Goal: Task Accomplishment & Management: Complete application form

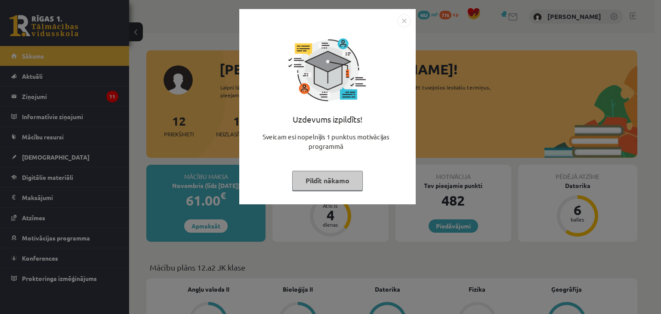
click at [334, 185] on button "Pildīt nākamo" at bounding box center [327, 181] width 71 height 20
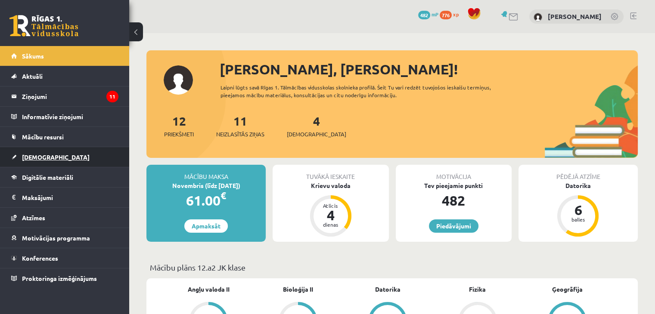
click at [37, 160] on link "[DEMOGRAPHIC_DATA]" at bounding box center [64, 157] width 107 height 20
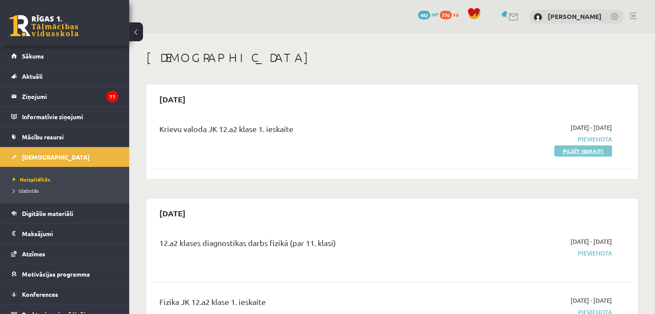
click at [574, 153] on link "Pildīt ieskaiti" at bounding box center [583, 150] width 58 height 11
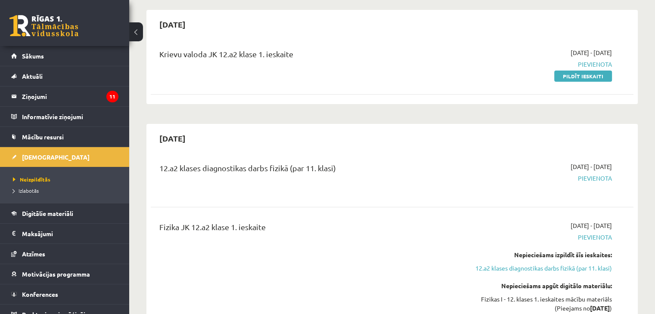
scroll to position [100, 0]
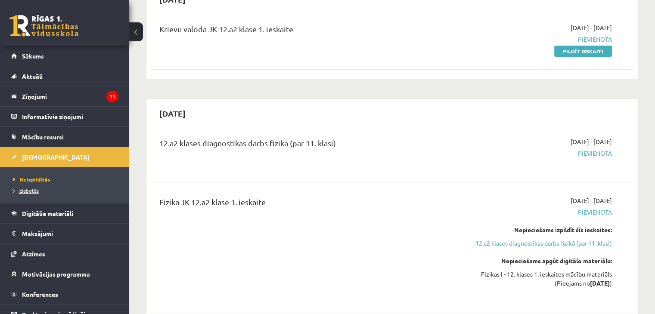
click at [25, 187] on span "Izlabotās" at bounding box center [26, 190] width 26 height 7
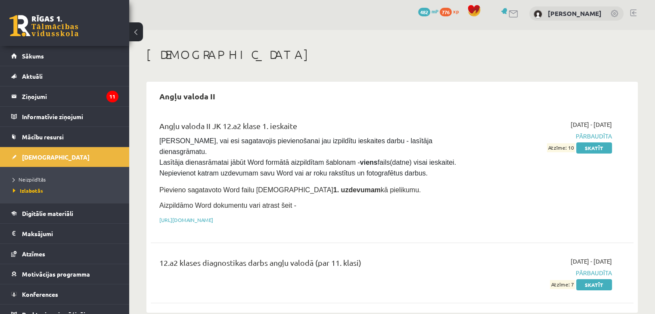
scroll to position [205, 0]
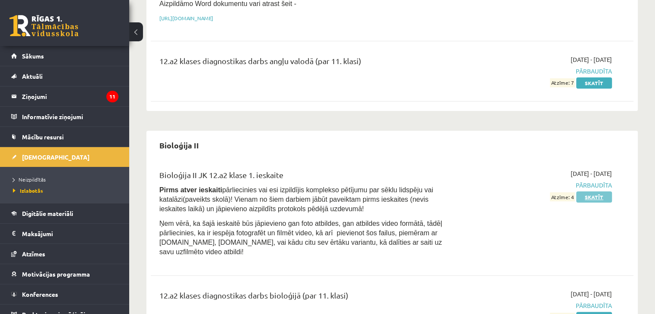
click at [597, 192] on link "Skatīt" at bounding box center [594, 197] width 36 height 11
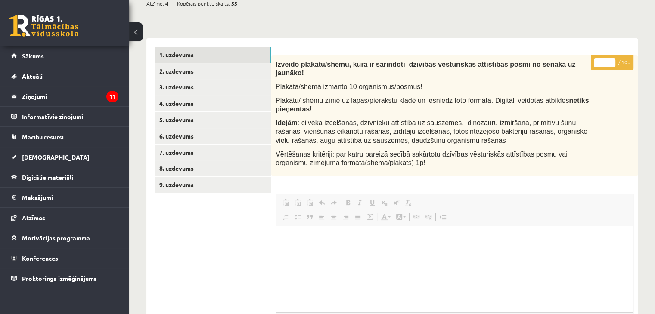
scroll to position [139, 0]
click at [169, 69] on link "2. uzdevums" at bounding box center [213, 71] width 116 height 16
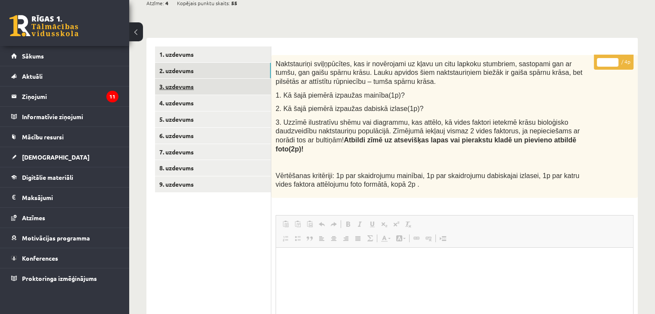
scroll to position [0, 0]
click at [172, 88] on link "3. uzdevums" at bounding box center [213, 87] width 116 height 16
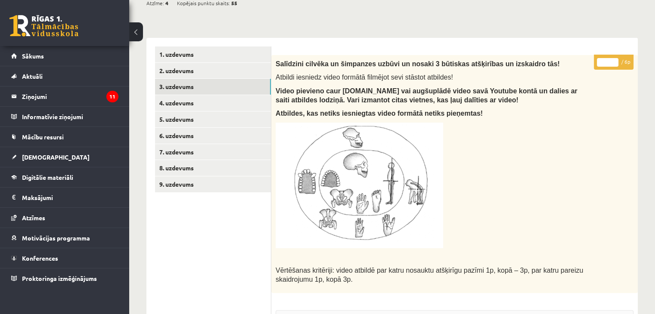
click at [185, 100] on link "4. uzdevums" at bounding box center [213, 103] width 116 height 16
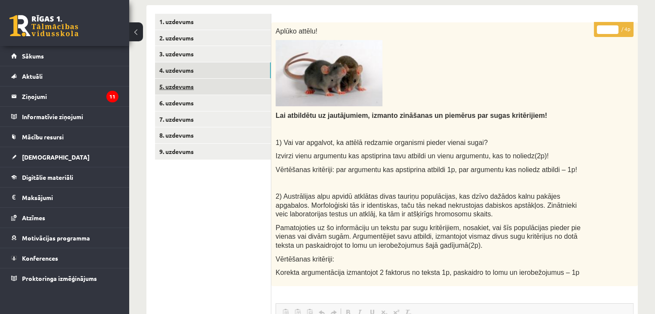
click at [167, 89] on link "5. uzdevums" at bounding box center [213, 87] width 116 height 16
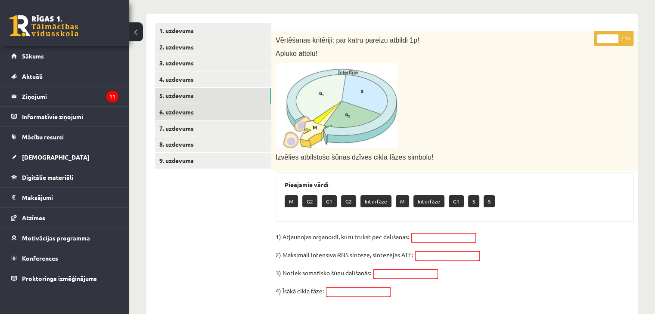
scroll to position [163, 0]
click at [175, 110] on link "6. uzdevums" at bounding box center [213, 113] width 116 height 16
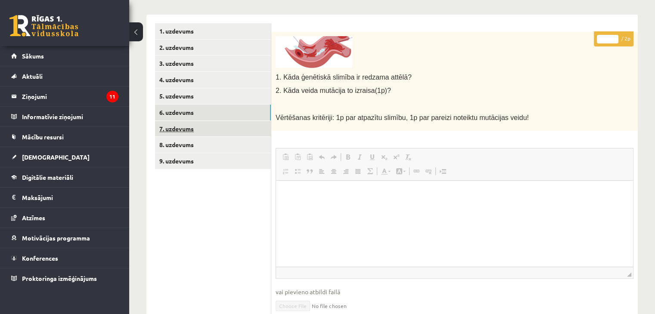
scroll to position [0, 0]
click at [177, 132] on link "7. uzdevums" at bounding box center [213, 129] width 116 height 16
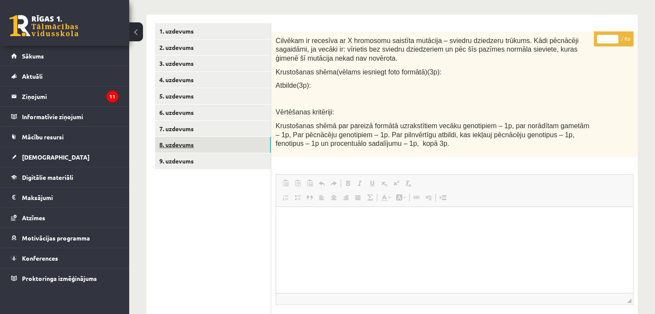
click at [190, 138] on link "8. uzdevums" at bounding box center [213, 145] width 116 height 16
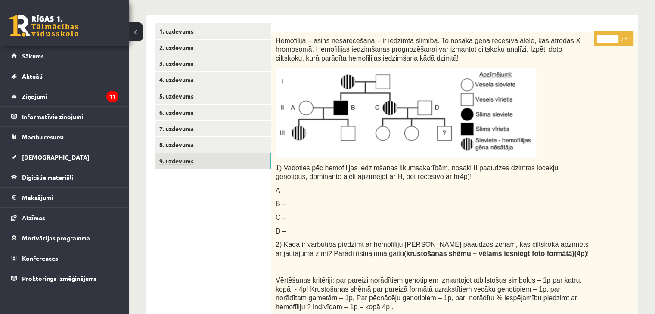
click at [175, 167] on link "9. uzdevums" at bounding box center [213, 161] width 116 height 16
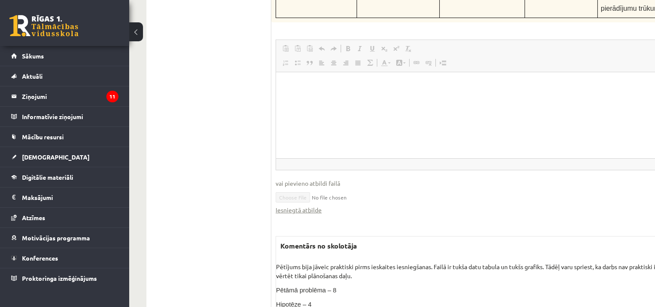
scroll to position [3360, 0]
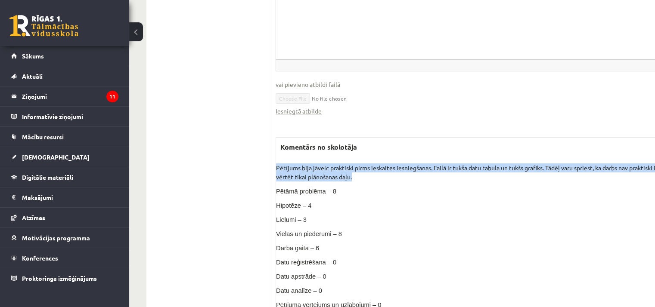
drag, startPoint x: 277, startPoint y: 104, endPoint x: 468, endPoint y: 113, distance: 191.7
click at [468, 164] on p "Pētījums bija jāveic praktiski pirms ieskaites iesniegšanas. Failā ir tukša dat…" at bounding box center [499, 173] width 447 height 18
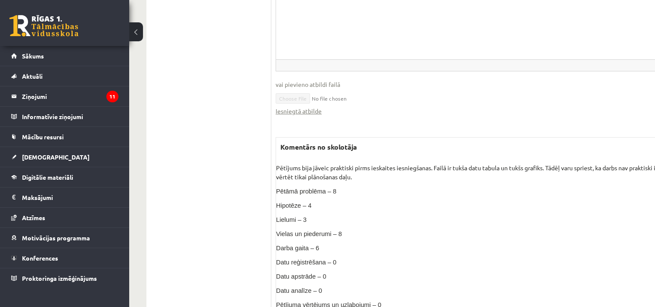
click at [479, 164] on div "Pētījums bija jāveic praktiski pirms ieskaites iesniegšanas. Failā ir tukša dat…" at bounding box center [499, 244] width 447 height 160
click at [295, 216] on span "Lielumi – 3" at bounding box center [291, 219] width 31 height 7
drag, startPoint x: 304, startPoint y: 189, endPoint x: 330, endPoint y: 189, distance: 26.3
click at [330, 243] on p "Darba gaita – 6" at bounding box center [499, 247] width 447 height 9
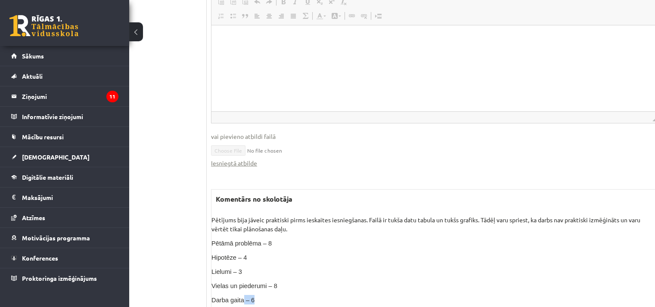
scroll to position [3360, 34]
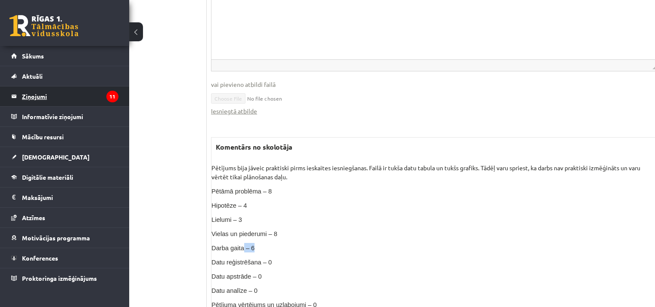
click at [38, 100] on legend "Ziņojumi 11" at bounding box center [70, 97] width 96 height 20
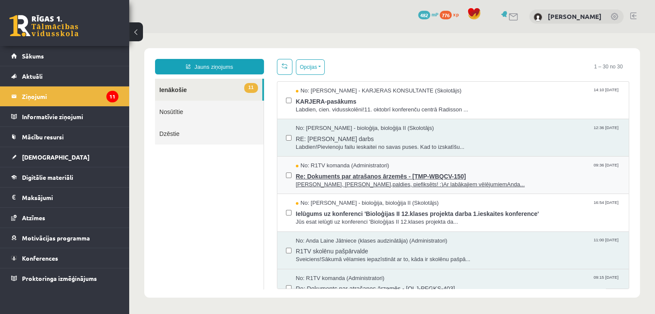
click at [383, 176] on span "Re: Dokuments par atrašanos ārzemēs - [TMP-WBQCV-150]" at bounding box center [458, 175] width 324 height 11
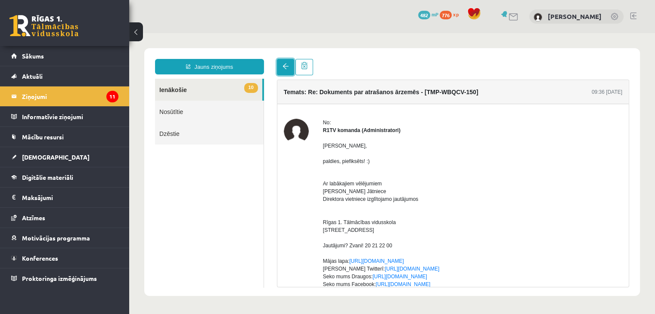
click at [286, 69] on span at bounding box center [285, 66] width 6 height 6
click at [285, 69] on span at bounding box center [285, 66] width 6 height 6
click at [165, 84] on link "10 Ienākošie" at bounding box center [208, 90] width 107 height 22
click at [182, 92] on link "10 Ienākošie" at bounding box center [208, 90] width 107 height 22
click at [49, 99] on legend "Ziņojumi 11" at bounding box center [70, 97] width 96 height 20
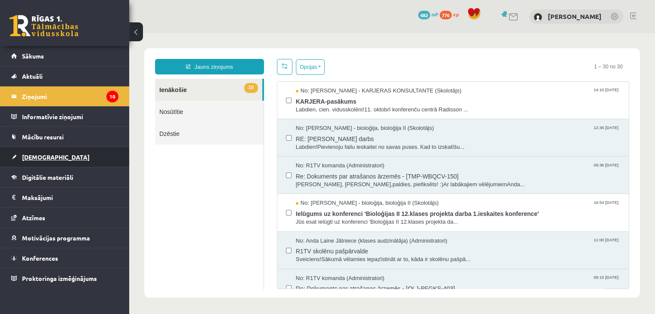
click at [31, 152] on link "[DEMOGRAPHIC_DATA]" at bounding box center [64, 157] width 107 height 20
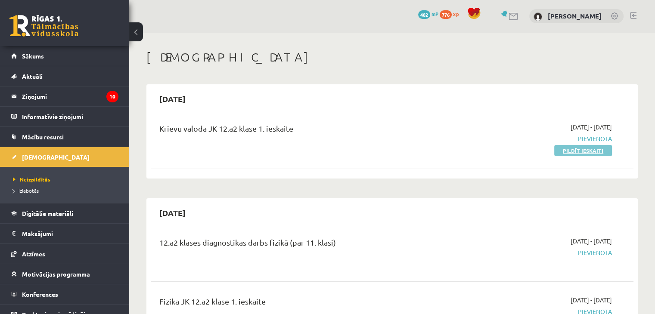
click at [556, 145] on link "Pildīt ieskaiti" at bounding box center [583, 150] width 58 height 11
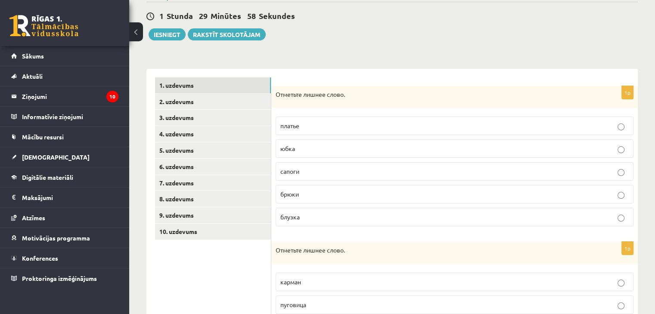
scroll to position [77, 0]
click at [188, 98] on link "2. uzdevums" at bounding box center [213, 101] width 116 height 16
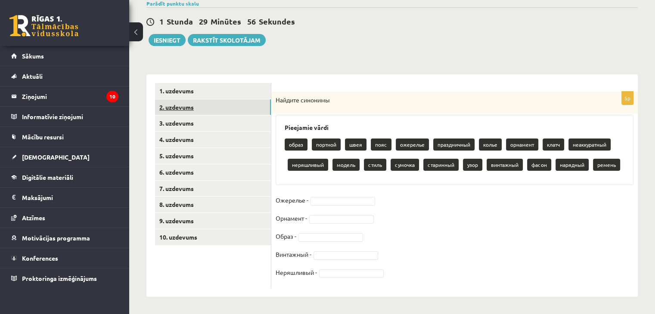
scroll to position [71, 0]
click at [175, 120] on link "3. uzdevums" at bounding box center [213, 123] width 116 height 16
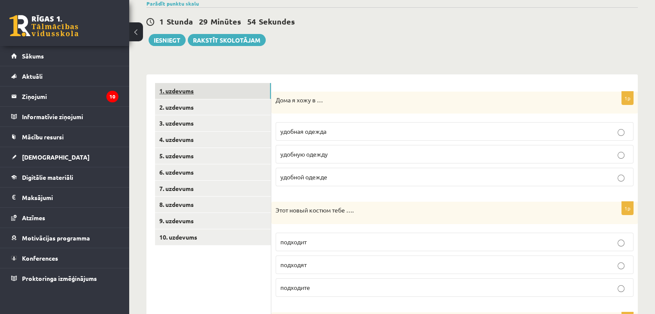
click at [190, 92] on link "1. uzdevums" at bounding box center [213, 91] width 116 height 16
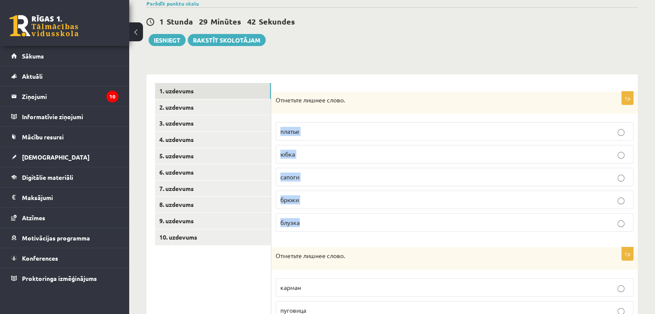
drag, startPoint x: 275, startPoint y: 126, endPoint x: 331, endPoint y: 216, distance: 106.2
click at [331, 216] on div "1p Отметьте лишнее слово. платье юбка сапоги брюки блузка" at bounding box center [454, 166] width 366 height 148
copy fieldset "платье юбка сапоги брюки блузка"
click at [319, 173] on p "сапоги" at bounding box center [454, 177] width 348 height 9
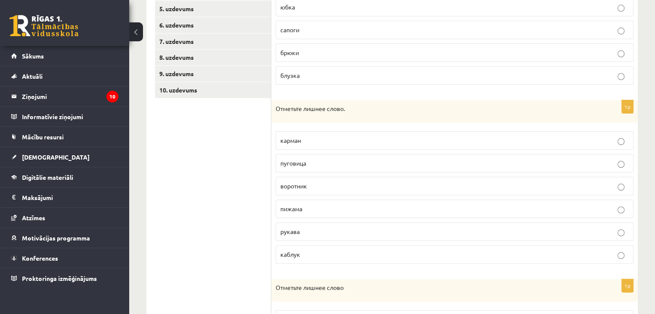
scroll to position [219, 0]
drag, startPoint x: 277, startPoint y: 140, endPoint x: 321, endPoint y: 257, distance: 125.4
click at [321, 257] on fieldset "карман пуговица воротник пижама рукава каблук" at bounding box center [454, 196] width 358 height 139
copy fieldset "карман пуговица воротник пижама рукава каблук"
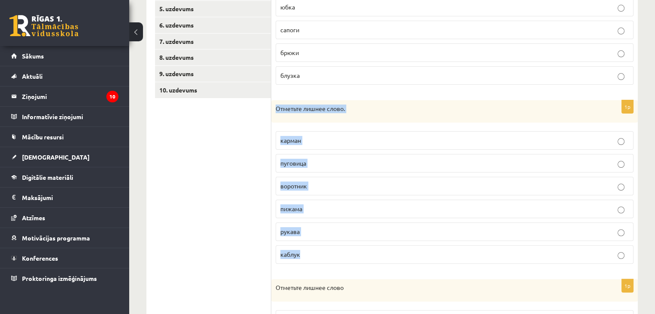
drag, startPoint x: 272, startPoint y: 105, endPoint x: 346, endPoint y: 264, distance: 174.5
click at [346, 264] on div "1p Отметьте лишнее слово. карман пуговица воротник пижама рукава каблук" at bounding box center [454, 185] width 366 height 170
copy div "Отметьте лишнее слово. карман пуговица воротник пижама рукава каблук"
click at [313, 247] on label "каблук" at bounding box center [454, 254] width 358 height 19
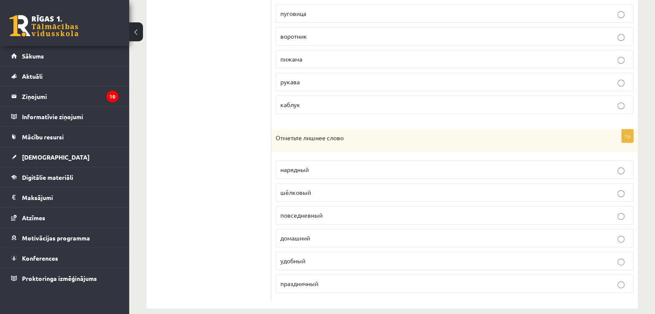
scroll to position [377, 0]
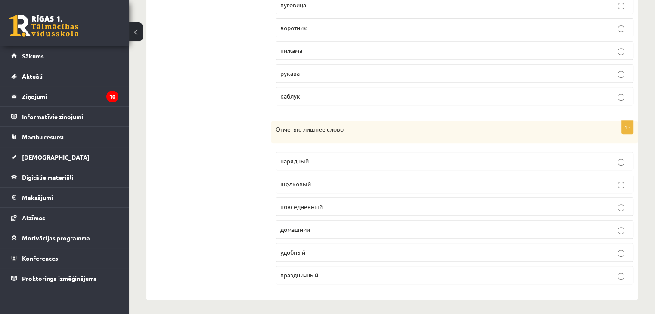
click at [364, 225] on p "домашний" at bounding box center [454, 229] width 348 height 9
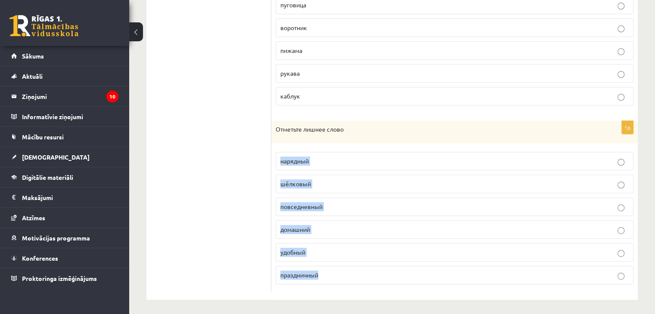
drag, startPoint x: 278, startPoint y: 150, endPoint x: 360, endPoint y: 286, distance: 159.1
click at [360, 286] on div "1p Отметьте лишнее слово нарядный шёлковый повседневный домашний удобный праздн…" at bounding box center [454, 206] width 366 height 170
copy fieldset "нарядный шёлковый повседневный домашний удобный праздничный"
click at [319, 183] on p "шёлковый" at bounding box center [454, 183] width 348 height 9
drag, startPoint x: 316, startPoint y: 182, endPoint x: 294, endPoint y: 181, distance: 22.4
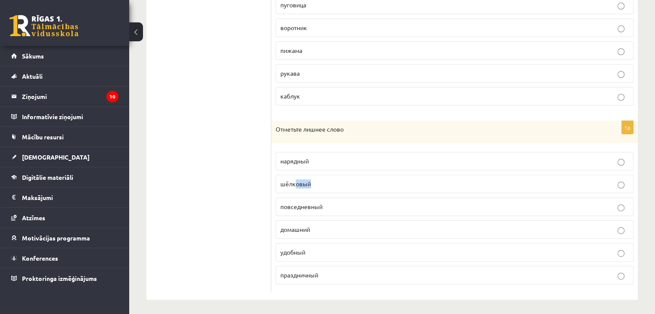
click at [294, 181] on p "шёлковый" at bounding box center [454, 183] width 348 height 9
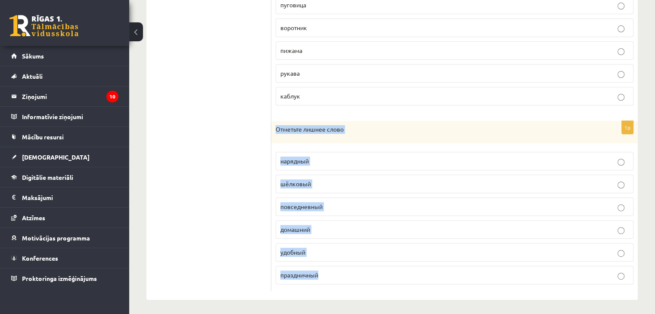
drag, startPoint x: 274, startPoint y: 127, endPoint x: 384, endPoint y: 300, distance: 204.4
copy div "Отметьте лишнее слово нарядный шёлковый повседневный домашний удобный праздничн…"
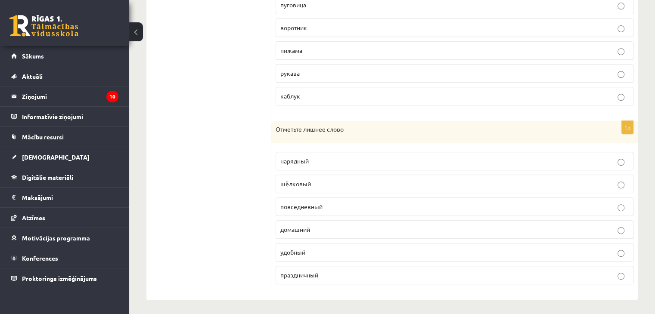
click at [238, 187] on ul "1. uzdevums 2. uzdevums 3. uzdevums 4. uzdevums 5. uzdevums 6. uzdevums 7. uzde…" at bounding box center [213, 34] width 116 height 514
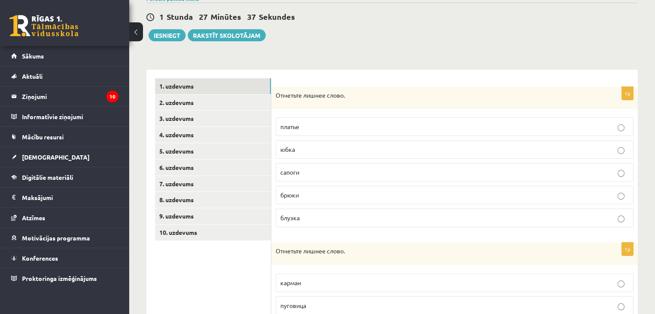
scroll to position [73, 0]
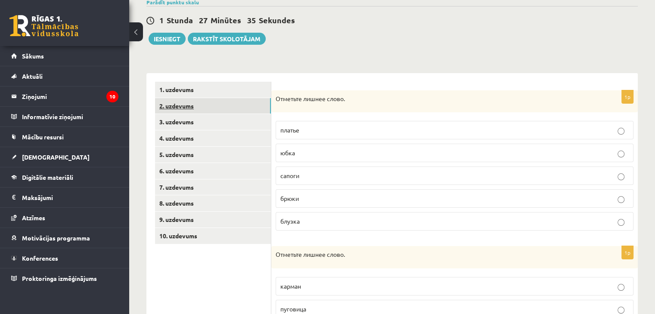
click at [177, 103] on link "2. uzdevums" at bounding box center [213, 106] width 116 height 16
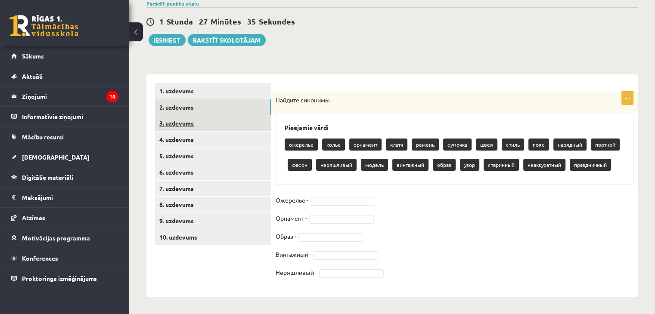
scroll to position [71, 0]
click at [178, 120] on link "3. uzdevums" at bounding box center [213, 123] width 116 height 16
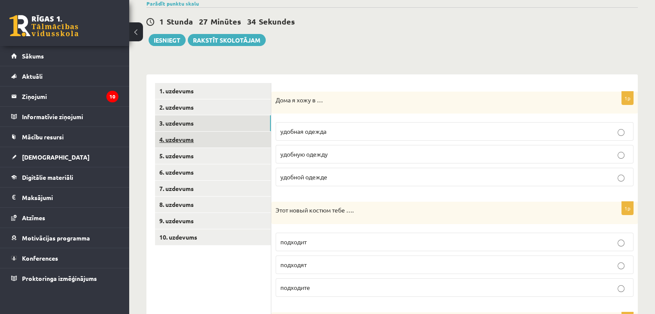
click at [173, 140] on link "4. uzdevums" at bounding box center [213, 140] width 116 height 16
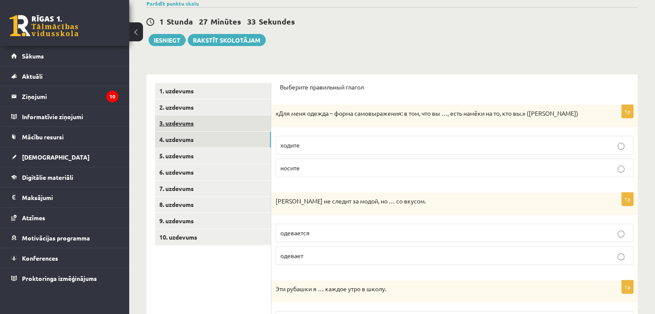
click at [185, 124] on link "3. uzdevums" at bounding box center [213, 123] width 116 height 16
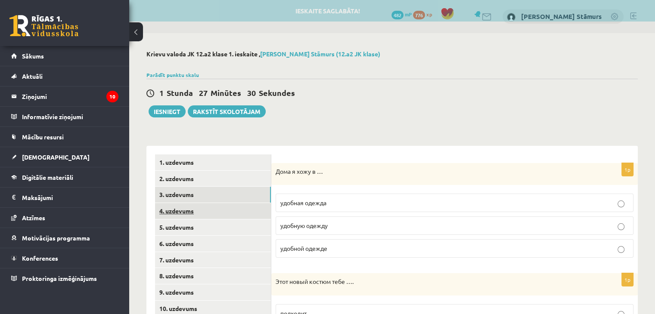
scroll to position [0, 0]
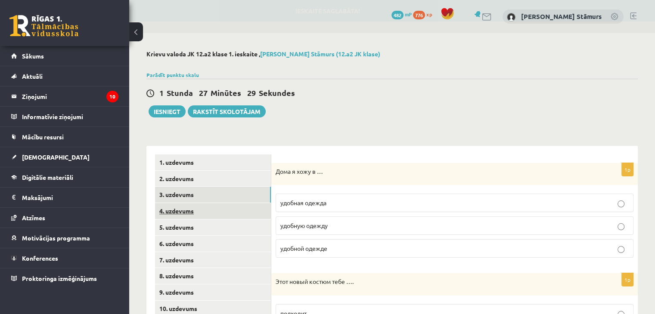
click at [166, 211] on link "4. uzdevums" at bounding box center [213, 211] width 116 height 16
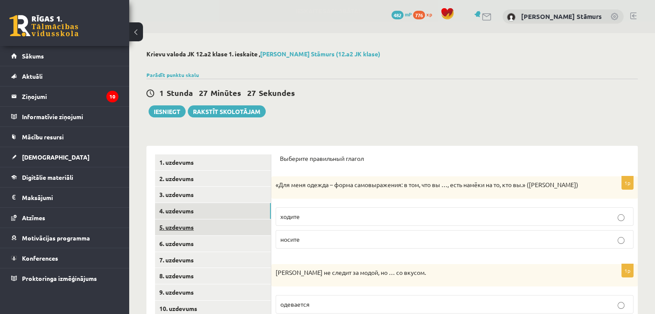
click at [208, 226] on link "5. uzdevums" at bounding box center [213, 227] width 116 height 16
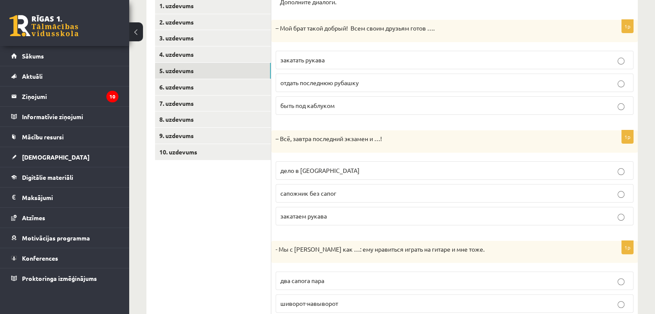
scroll to position [182, 0]
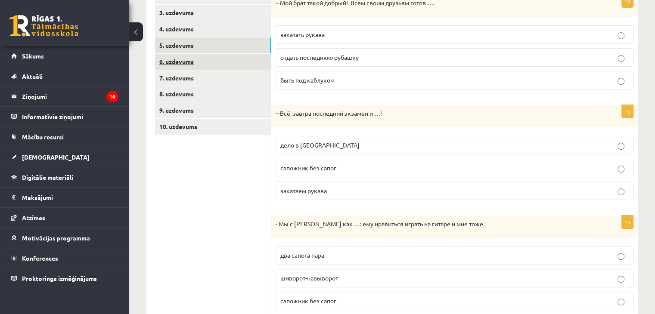
click at [184, 58] on link "6. uzdevums" at bounding box center [213, 62] width 116 height 16
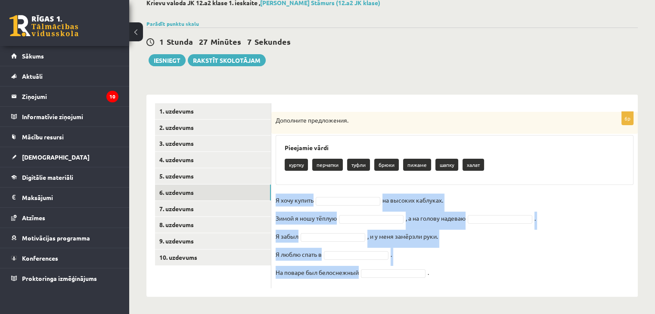
drag, startPoint x: 274, startPoint y: 197, endPoint x: 394, endPoint y: 268, distance: 139.5
click at [394, 268] on div "6p Дополните предложения. Pieejamie vārdi куртку перчатки туфли брюки пижаме ша…" at bounding box center [454, 200] width 366 height 176
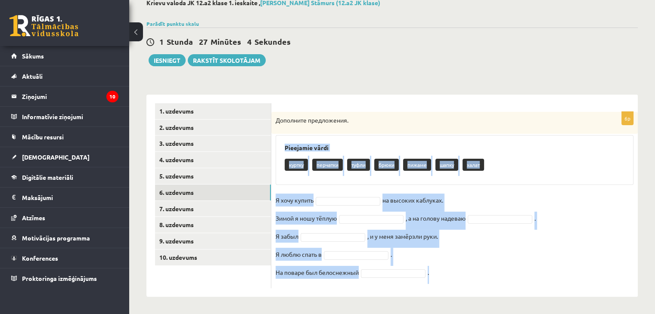
drag, startPoint x: 277, startPoint y: 142, endPoint x: 448, endPoint y: 268, distance: 213.0
click at [448, 268] on div "6p Дополните предложения. Pieejamie vārdi куртку перчатки туфли брюки пижаме ша…" at bounding box center [454, 200] width 366 height 176
copy div "Pieejamie vārdi куртку перчатки туфли брюки пижаме шапку халат Я хочу купить на…"
click at [325, 177] on div "Pieejamie vārdi куртку перчатки туфли брюки пижаме шапку халат" at bounding box center [454, 160] width 358 height 50
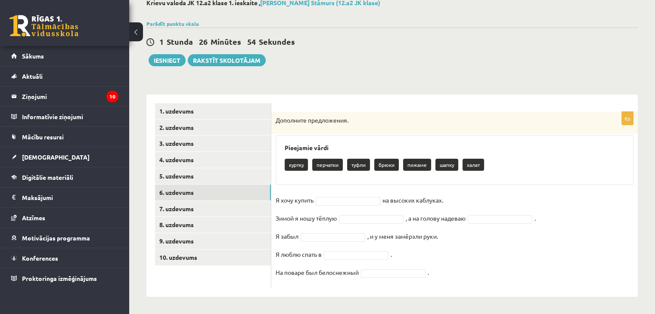
click at [364, 163] on p "туфли" at bounding box center [358, 165] width 23 height 12
click at [352, 163] on p "туфли" at bounding box center [358, 165] width 23 height 12
drag, startPoint x: 353, startPoint y: 163, endPoint x: 361, endPoint y: 163, distance: 8.2
click at [361, 163] on p "туфли" at bounding box center [358, 165] width 23 height 12
copy p "туфли"
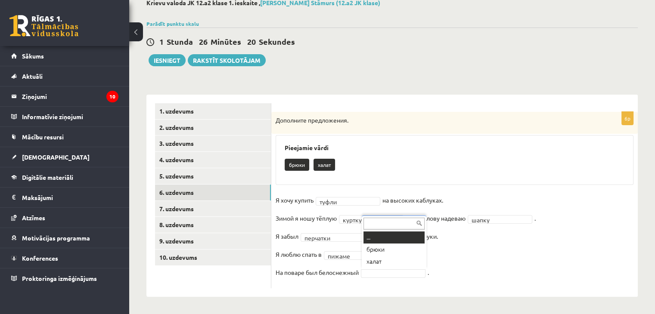
drag, startPoint x: 379, startPoint y: 270, endPoint x: 275, endPoint y: 272, distance: 104.2
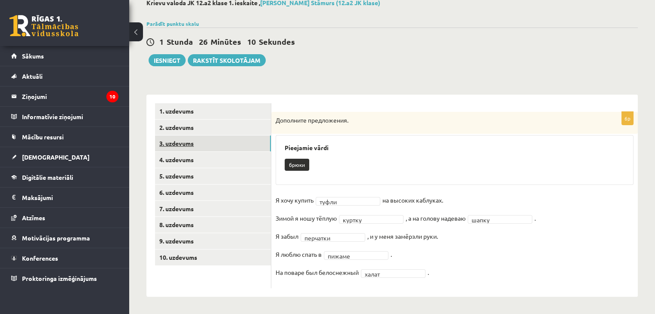
click at [174, 142] on link "3. uzdevums" at bounding box center [213, 144] width 116 height 16
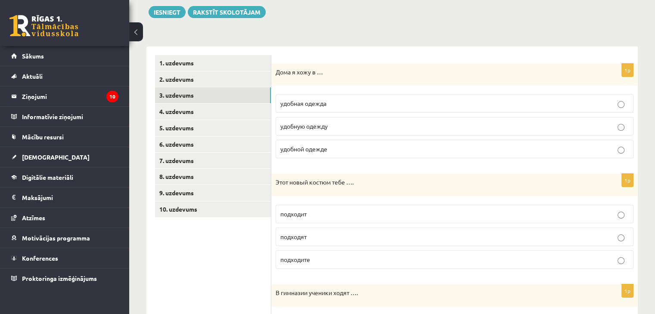
scroll to position [100, 0]
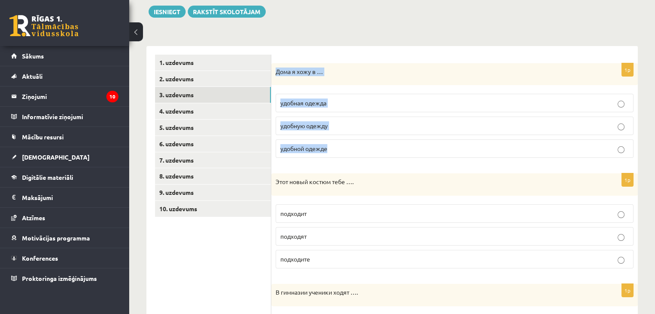
drag, startPoint x: 275, startPoint y: 72, endPoint x: 348, endPoint y: 146, distance: 103.5
click at [348, 146] on div "1p Дома я хожу в … удобная одежда удобную одежду удобной одежде" at bounding box center [454, 114] width 366 height 102
copy div "Дома я хожу в … удобная одежда удобную одежду удобной одежде"
click at [330, 111] on label "удобная одежда" at bounding box center [454, 103] width 358 height 19
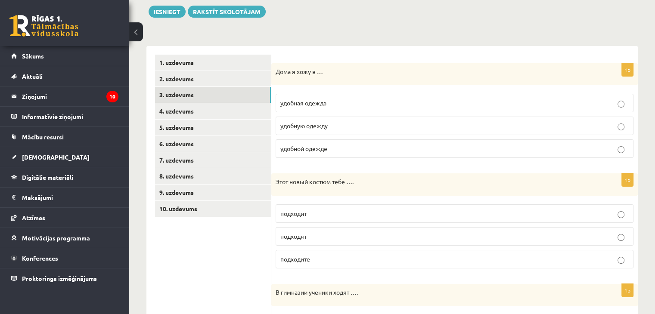
click at [339, 124] on p "удобную одежду" at bounding box center [454, 125] width 348 height 9
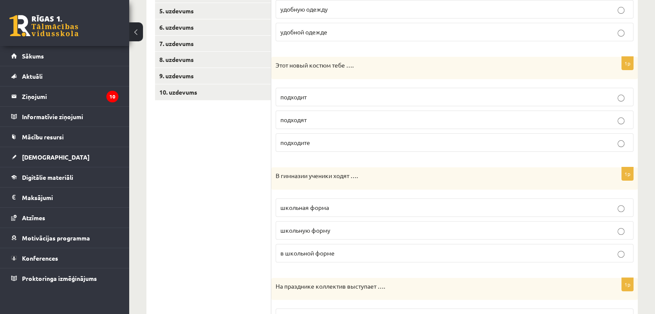
scroll to position [217, 0]
click at [337, 100] on p "подходит" at bounding box center [454, 96] width 348 height 9
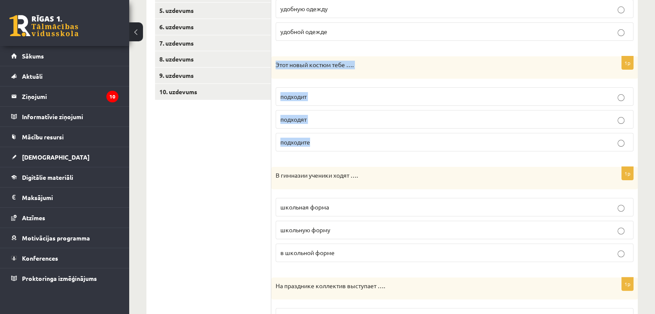
drag, startPoint x: 274, startPoint y: 60, endPoint x: 368, endPoint y: 132, distance: 118.3
click at [368, 132] on div "1p Этот новый костюм тебе …. подходит подходят подходите" at bounding box center [454, 107] width 366 height 102
copy div "Этот новый костюм тебе …. подходит подходят подходите"
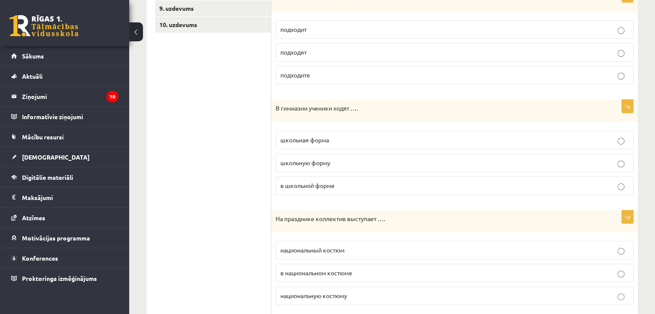
click at [339, 161] on p "школьную форму" at bounding box center [454, 162] width 348 height 9
drag, startPoint x: 267, startPoint y: 102, endPoint x: 370, endPoint y: 165, distance: 120.7
click at [362, 116] on div "В гимназии ученики ходят …." at bounding box center [454, 111] width 366 height 22
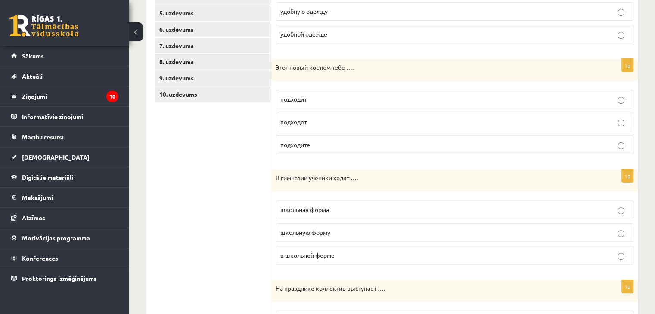
scroll to position [280, 0]
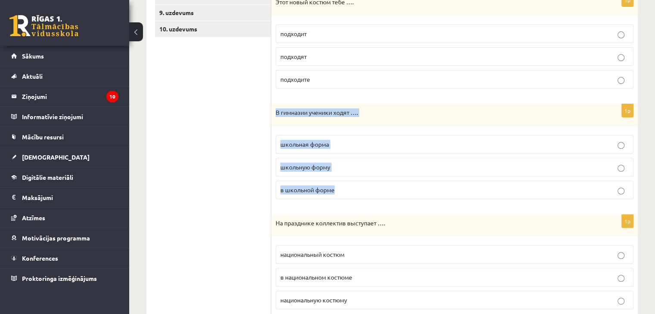
drag, startPoint x: 274, startPoint y: 116, endPoint x: 363, endPoint y: 186, distance: 113.7
click at [363, 186] on div "1p В гимназии ученики ходят …. школьная форма школьную форму в школьной форме" at bounding box center [454, 155] width 366 height 102
copy div "В гимназии ученики ходят …. школьная форма школьную форму в школьной форме"
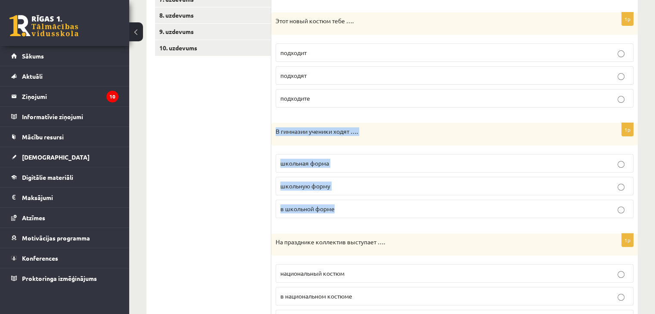
scroll to position [272, 0]
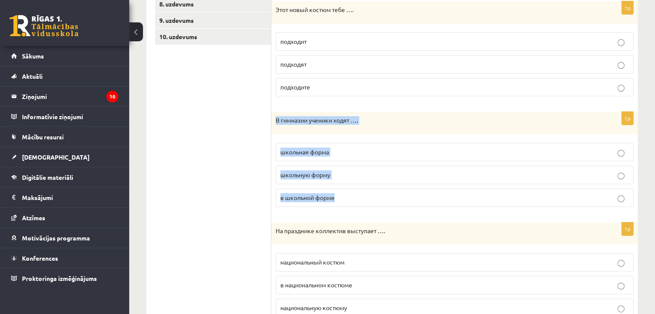
click at [382, 190] on label "в школьной форме" at bounding box center [454, 198] width 358 height 19
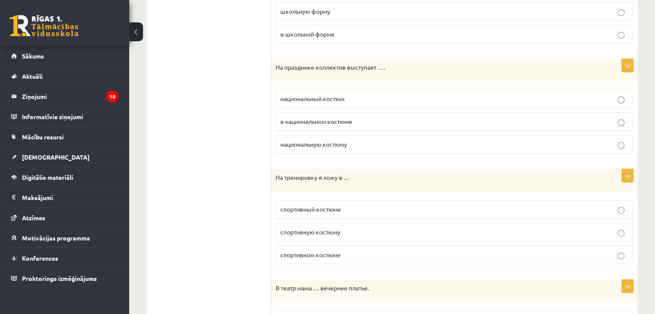
scroll to position [436, 0]
click at [310, 126] on label "в национальном костюме" at bounding box center [454, 121] width 358 height 19
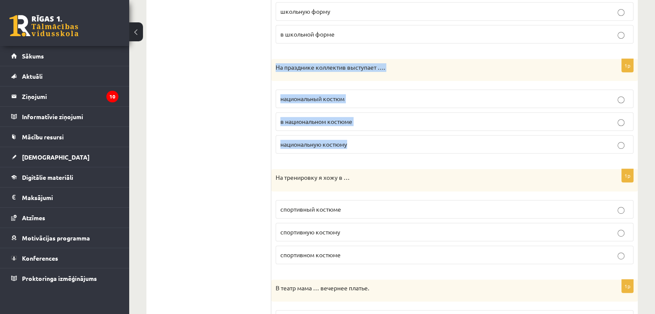
drag, startPoint x: 275, startPoint y: 61, endPoint x: 382, endPoint y: 148, distance: 137.7
click at [382, 148] on div "1p На празднике коллектив выступает …. национальный костюм в национальном костю…" at bounding box center [454, 110] width 366 height 102
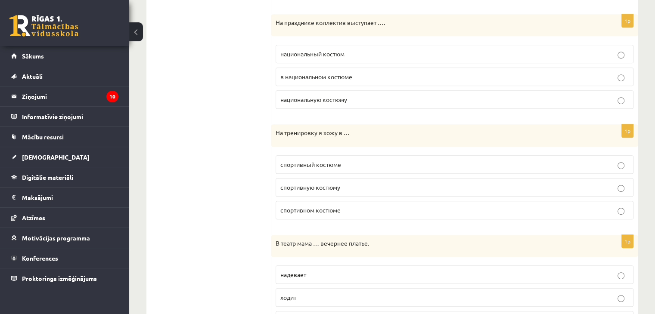
click at [343, 202] on label "спортивном костюме" at bounding box center [454, 210] width 358 height 19
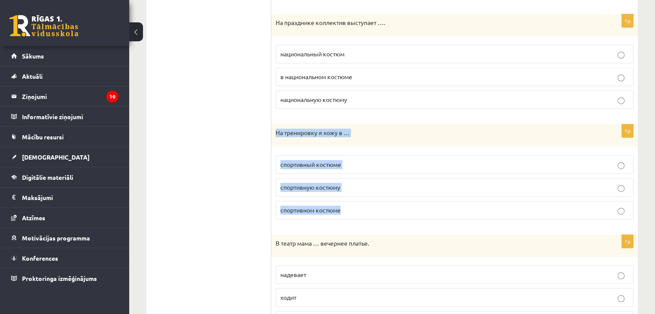
drag, startPoint x: 274, startPoint y: 130, endPoint x: 377, endPoint y: 221, distance: 137.6
click at [377, 221] on div "1p На тренировку я хожу в … спортивный костюме спортивную костюму спортивном ко…" at bounding box center [454, 175] width 366 height 102
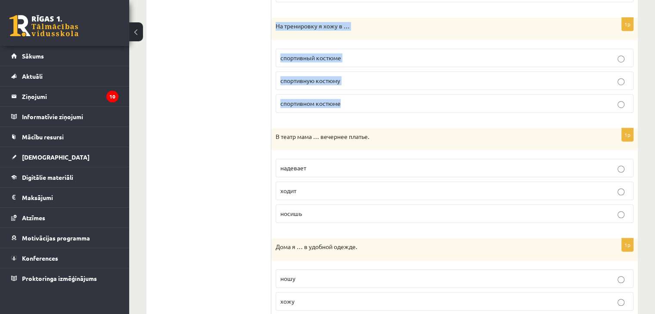
scroll to position [606, 0]
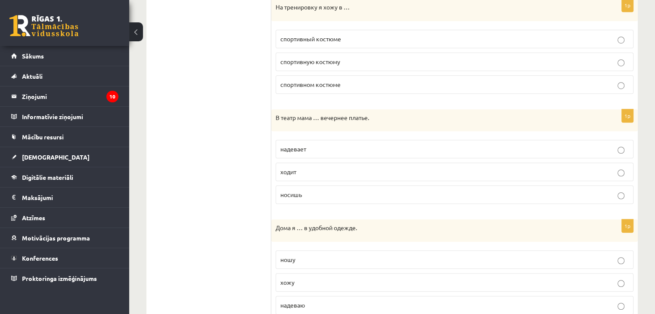
click at [309, 195] on p "носишь" at bounding box center [454, 194] width 348 height 9
drag, startPoint x: 274, startPoint y: 110, endPoint x: 342, endPoint y: 192, distance: 107.0
click at [342, 192] on div "1p В театр мама … вечернее платье. надевает ходит носишь" at bounding box center [454, 160] width 366 height 102
click at [319, 141] on label "надевает" at bounding box center [454, 149] width 358 height 19
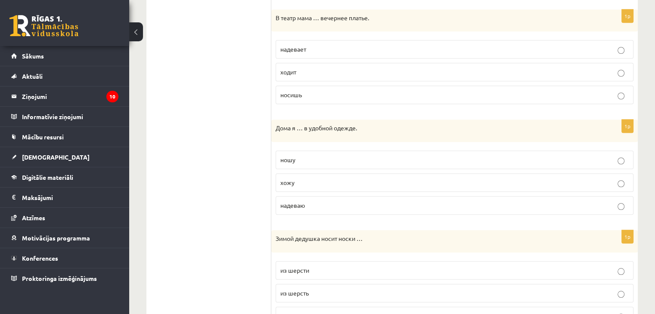
scroll to position [721, 0]
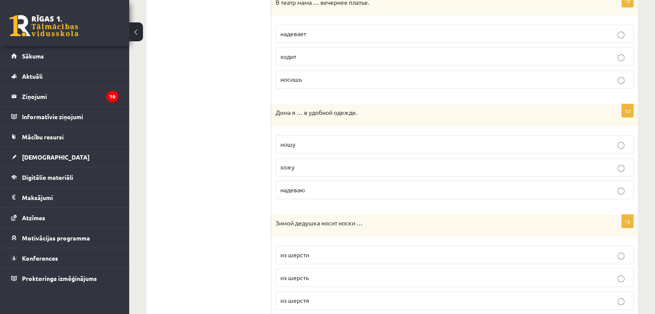
click at [337, 147] on label "ношу" at bounding box center [454, 144] width 358 height 19
click at [293, 164] on span "хожу" at bounding box center [287, 167] width 14 height 8
drag, startPoint x: 273, startPoint y: 108, endPoint x: 343, endPoint y: 194, distance: 110.8
click at [343, 194] on div "1p Дома я … в удобной одежде. ношу хожу надеваю" at bounding box center [454, 155] width 366 height 102
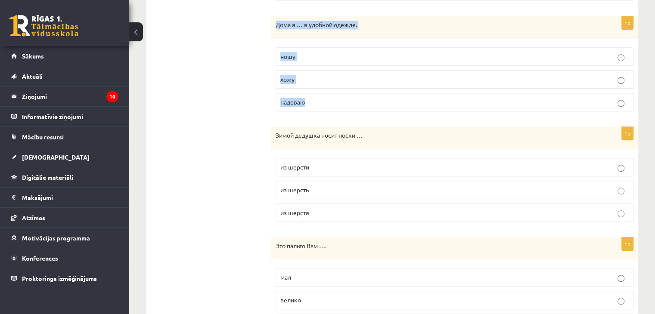
scroll to position [828, 0]
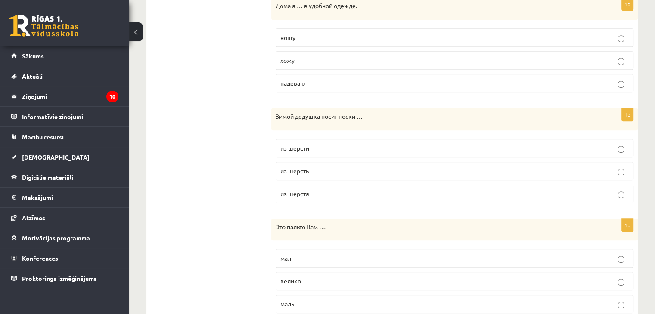
click at [345, 114] on p "Зимой дедушка носит носки …" at bounding box center [432, 116] width 315 height 9
drag, startPoint x: 339, startPoint y: 111, endPoint x: 363, endPoint y: 111, distance: 24.5
click at [363, 112] on p "Зимой дедушка носит носки …" at bounding box center [432, 116] width 315 height 9
click at [303, 162] on label "из шерсть" at bounding box center [454, 171] width 358 height 19
drag, startPoint x: 275, startPoint y: 114, endPoint x: 346, endPoint y: 177, distance: 94.5
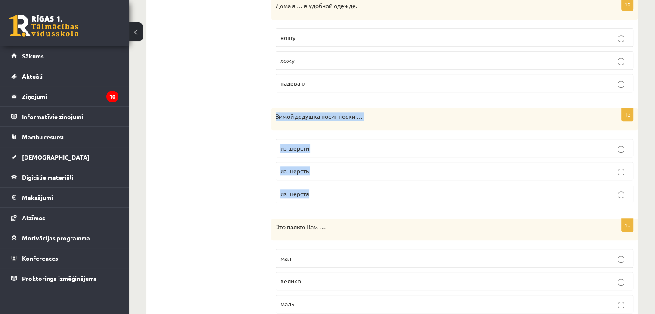
click at [346, 177] on div "1p Зимой дедушка носит носки … из шерсти из шерсть из шерстя" at bounding box center [454, 159] width 366 height 102
click at [380, 148] on p "из шерсти" at bounding box center [454, 148] width 348 height 9
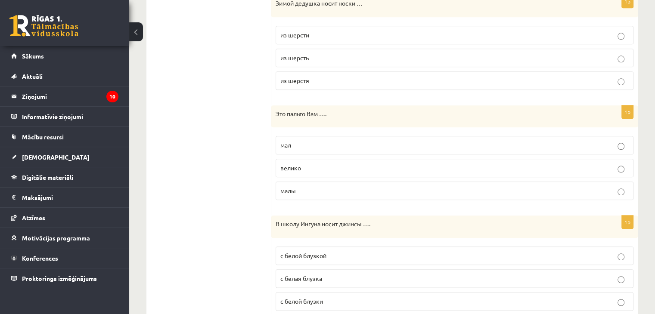
scroll to position [965, 0]
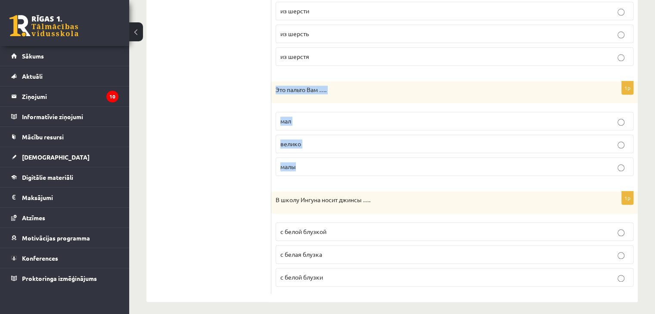
drag, startPoint x: 275, startPoint y: 81, endPoint x: 313, endPoint y: 148, distance: 77.1
click at [313, 148] on div "1p Это пальто Вам …. мал велико малы" at bounding box center [454, 132] width 366 height 102
click at [319, 139] on p "велико" at bounding box center [454, 143] width 348 height 9
click at [343, 227] on p "с белой блузкой" at bounding box center [454, 231] width 348 height 9
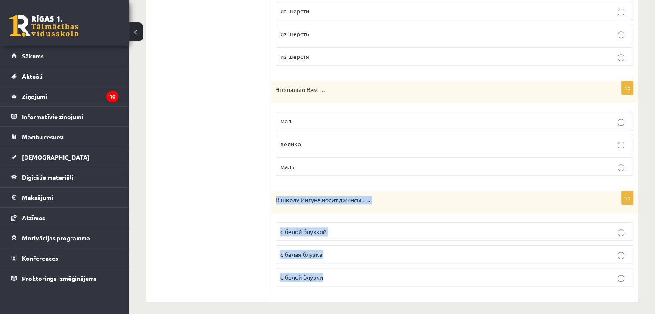
drag, startPoint x: 275, startPoint y: 193, endPoint x: 366, endPoint y: 288, distance: 131.5
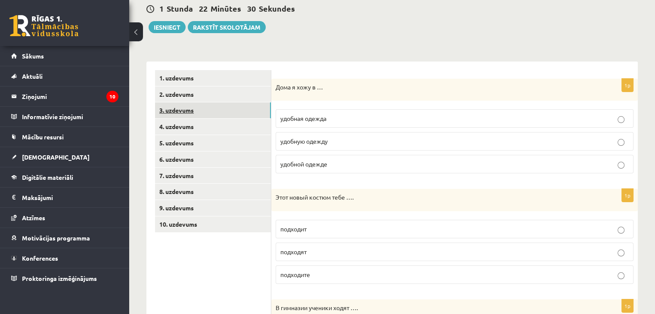
scroll to position [86, 0]
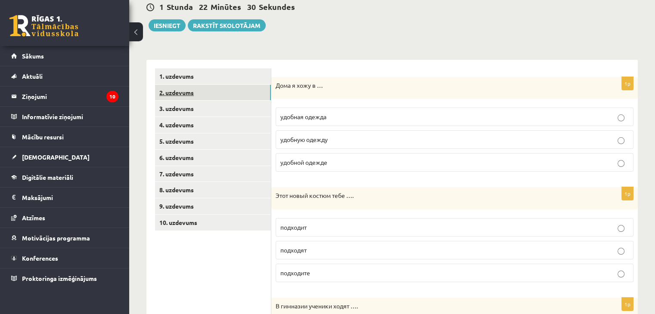
click at [184, 90] on link "2. uzdevums" at bounding box center [213, 93] width 116 height 16
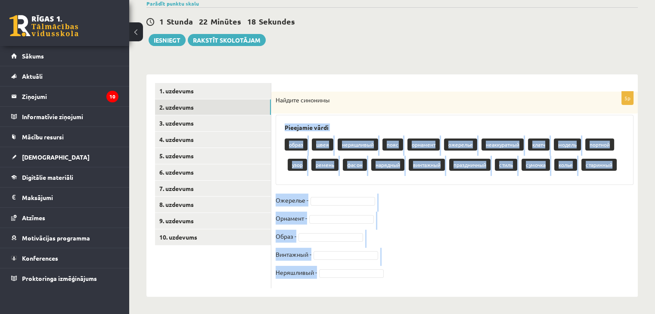
drag, startPoint x: 284, startPoint y: 125, endPoint x: 355, endPoint y: 266, distance: 157.4
click at [355, 266] on div "5p Найдите синонимы Pieejamie vārdi образ швея неряшливый пояс орнамент ожерель…" at bounding box center [454, 190] width 366 height 197
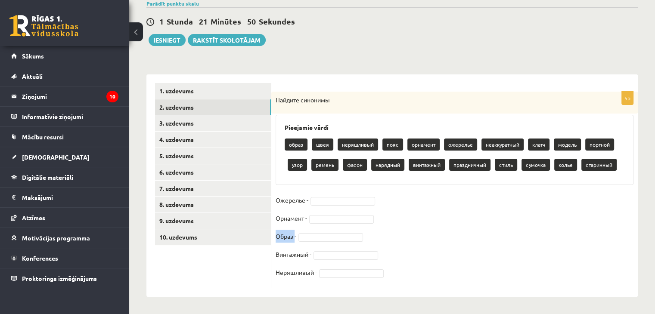
drag, startPoint x: 276, startPoint y: 236, endPoint x: 294, endPoint y: 235, distance: 18.1
click at [294, 235] on p "Образ -" at bounding box center [285, 236] width 21 height 13
drag, startPoint x: 301, startPoint y: 96, endPoint x: 343, endPoint y: 94, distance: 41.3
click at [343, 94] on div "Найдите синонимы" at bounding box center [454, 103] width 366 height 22
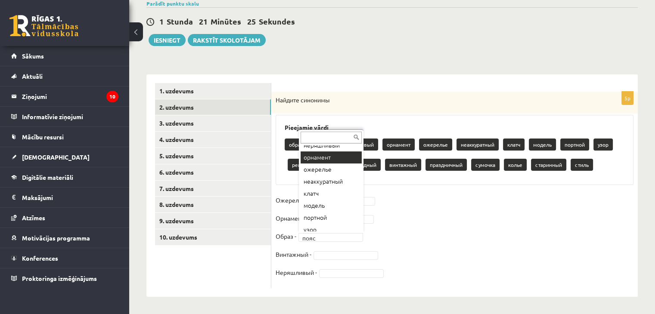
scroll to position [43, 0]
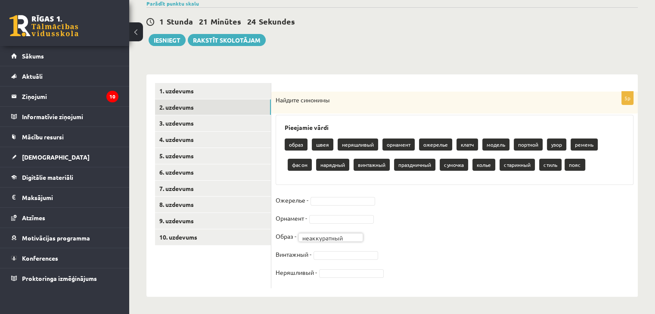
click at [318, 241] on fieldset "**********" at bounding box center [454, 239] width 358 height 90
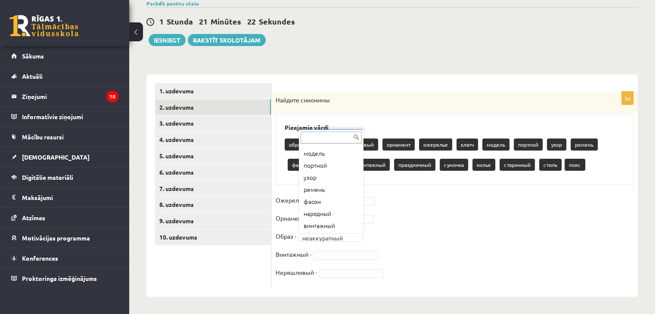
scroll to position [155, 0]
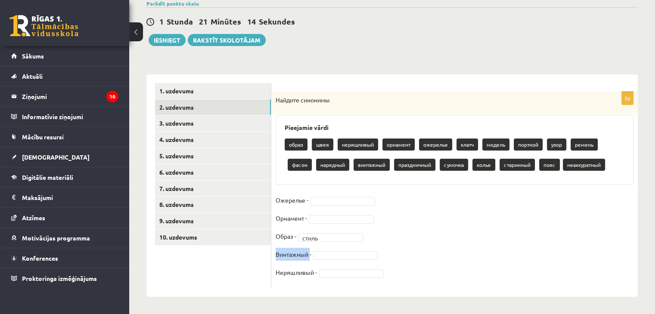
drag, startPoint x: 275, startPoint y: 255, endPoint x: 310, endPoint y: 254, distance: 34.9
click at [310, 254] on div "5p Найдите синонимы Pieejamie vārdi образ швея неряшливый орнамент ожерелье кла…" at bounding box center [454, 190] width 366 height 197
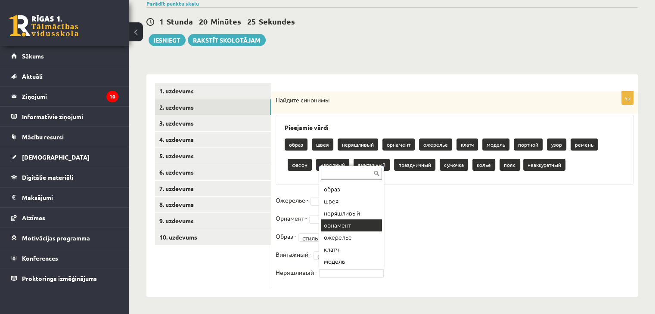
scroll to position [143, 0]
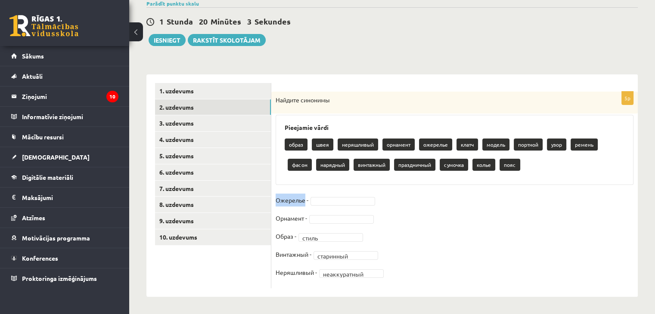
drag, startPoint x: 274, startPoint y: 195, endPoint x: 304, endPoint y: 193, distance: 29.7
click at [304, 193] on div "**********" at bounding box center [454, 190] width 366 height 197
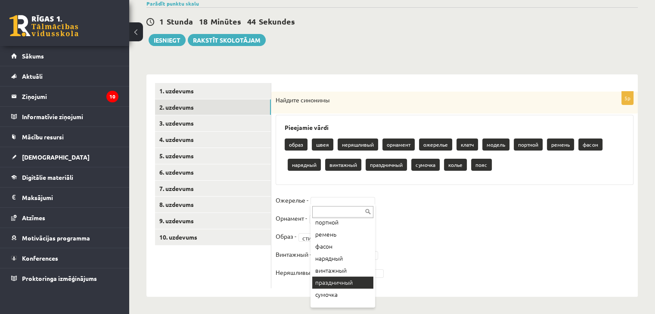
scroll to position [119, 0]
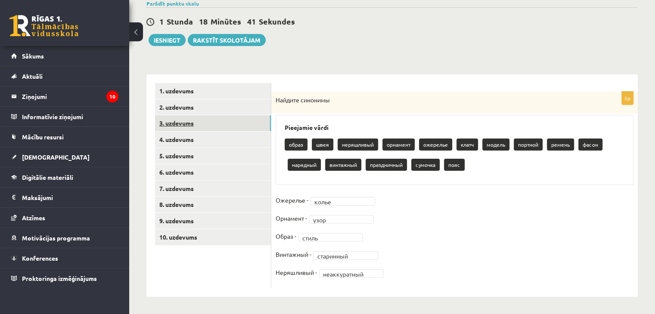
click at [171, 119] on link "3. uzdevums" at bounding box center [213, 123] width 116 height 16
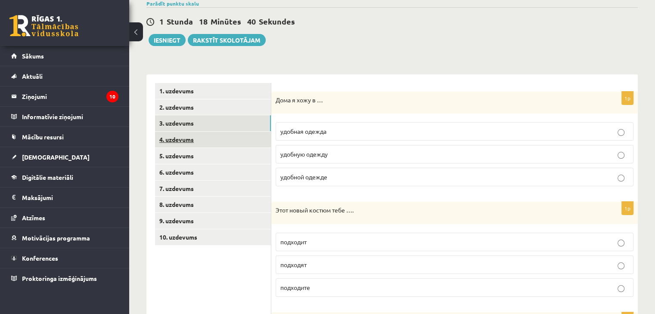
click at [179, 138] on link "4. uzdevums" at bounding box center [213, 140] width 116 height 16
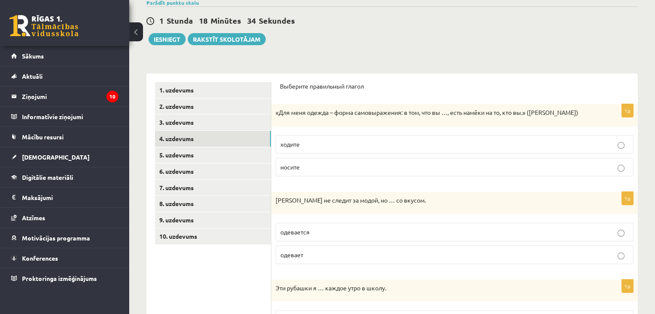
scroll to position [74, 0]
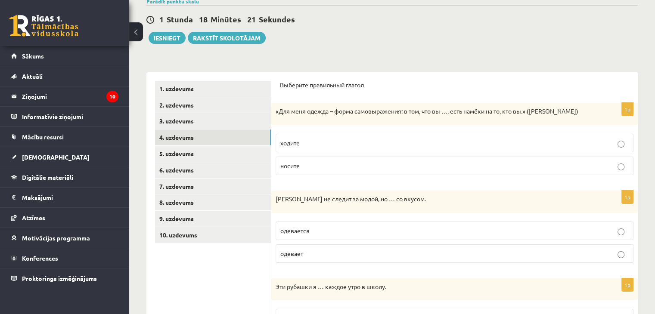
click at [500, 170] on p "носите" at bounding box center [454, 165] width 348 height 9
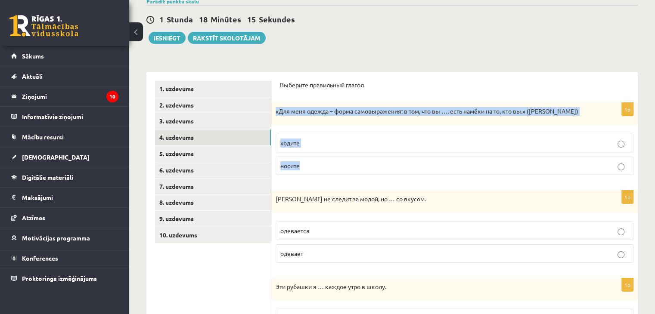
drag, startPoint x: 274, startPoint y: 109, endPoint x: 354, endPoint y: 159, distance: 94.6
click at [354, 159] on div "1p «Для меня одежда – форма самовыражения: в том, что вы …, есть намёки на то, …" at bounding box center [454, 142] width 366 height 79
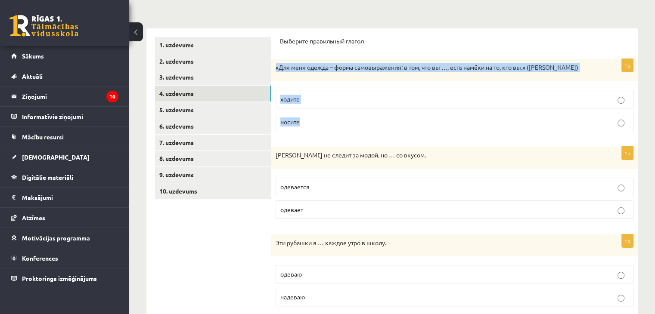
scroll to position [118, 0]
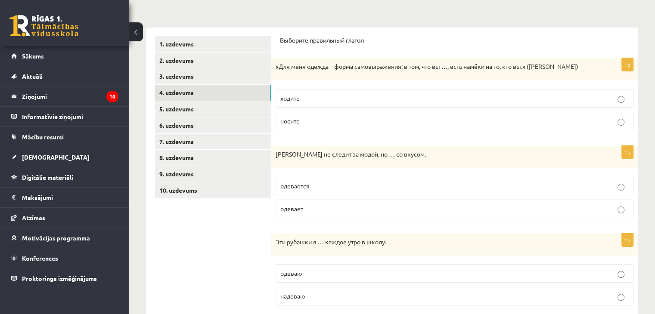
click at [309, 206] on p "одевает" at bounding box center [454, 208] width 348 height 9
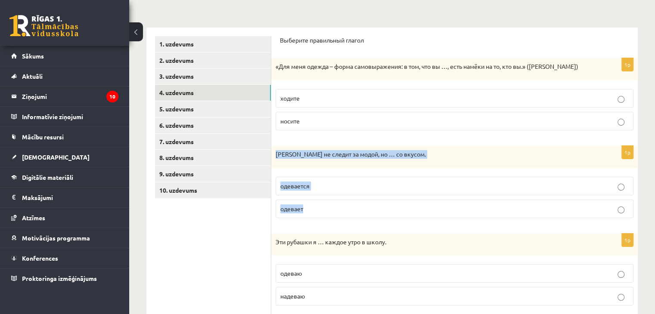
drag, startPoint x: 275, startPoint y: 154, endPoint x: 339, endPoint y: 204, distance: 81.3
click at [339, 204] on div "1p Ивар не следит за модой, но … со вкусом. одевается одевает" at bounding box center [454, 185] width 366 height 79
click at [317, 178] on label "одевается" at bounding box center [454, 186] width 358 height 19
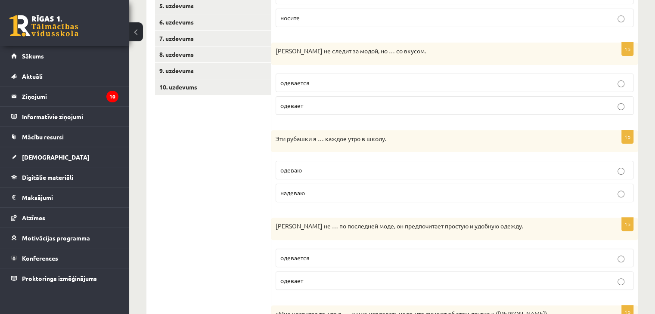
scroll to position [222, 0]
drag, startPoint x: 274, startPoint y: 139, endPoint x: 326, endPoint y: 193, distance: 74.9
click at [326, 193] on div "1p Эти рубашки я … каждое утро в школу. одеваю надеваю" at bounding box center [454, 169] width 366 height 79
click at [320, 197] on label "надеваю" at bounding box center [454, 192] width 358 height 19
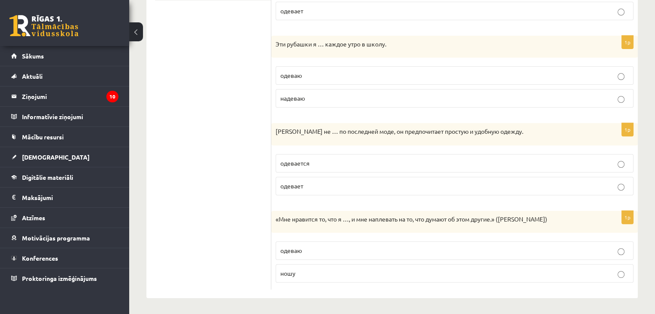
click at [328, 160] on p "одевается" at bounding box center [454, 163] width 348 height 9
drag, startPoint x: 277, startPoint y: 216, endPoint x: 329, endPoint y: 294, distance: 93.1
drag, startPoint x: 329, startPoint y: 294, endPoint x: 278, endPoint y: 221, distance: 88.7
click at [278, 221] on p "«Мне нравится то, что я …, и мне наплевать на то, что думают об этом другие.» (…" at bounding box center [432, 219] width 315 height 9
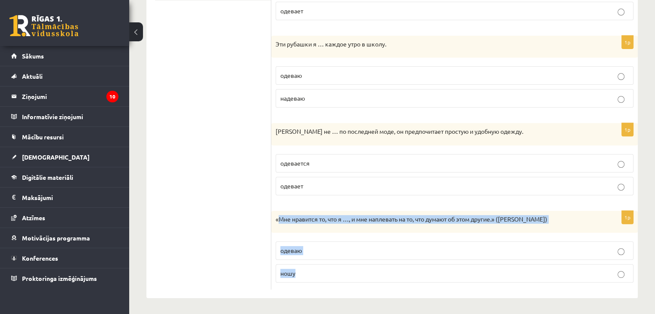
drag, startPoint x: 278, startPoint y: 221, endPoint x: 336, endPoint y: 261, distance: 70.8
click at [336, 261] on div "1p «Мне нравится то, что я …, и мне наплевать на то, что думают об этом другие.…" at bounding box center [454, 250] width 366 height 79
click at [329, 261] on fieldset "одеваю ношу" at bounding box center [454, 261] width 358 height 48
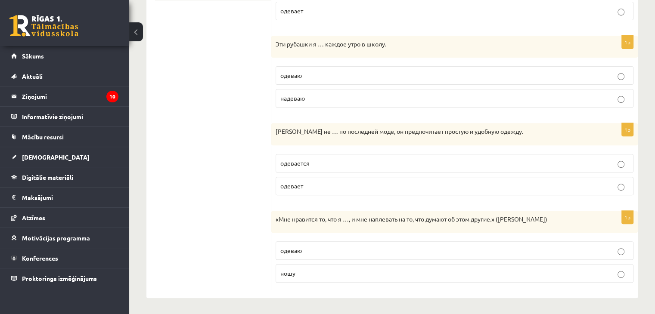
click at [315, 266] on label "ношу" at bounding box center [454, 273] width 358 height 19
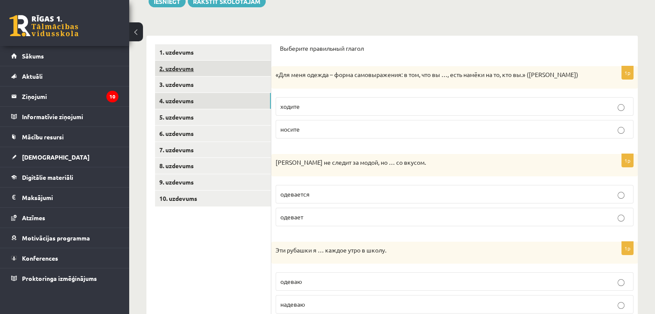
scroll to position [112, 0]
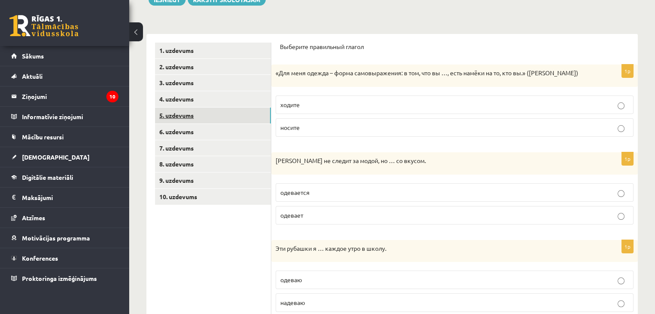
click at [175, 113] on link "5. uzdevums" at bounding box center [213, 116] width 116 height 16
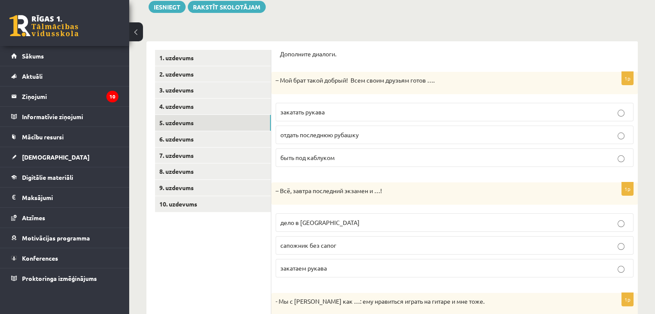
scroll to position [105, 0]
click at [335, 132] on span "отдать последнюю рубашку" at bounding box center [319, 134] width 78 height 8
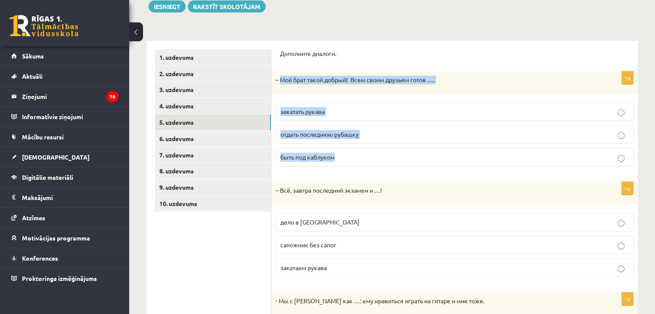
drag, startPoint x: 279, startPoint y: 83, endPoint x: 382, endPoint y: 148, distance: 121.7
click at [382, 148] on div "1p – Мой брат такой добрый! Всем своим друзьям готов …. закатать рукава отдать …" at bounding box center [454, 122] width 366 height 102
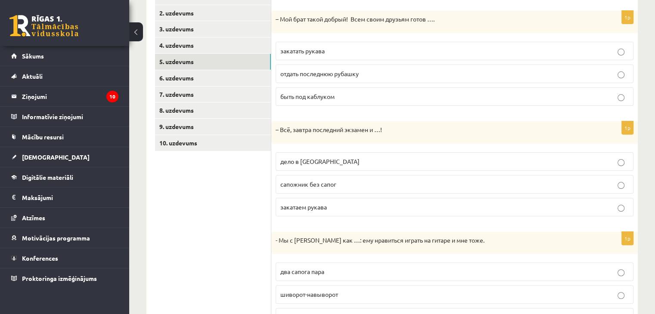
click at [354, 140] on div "– Всё, завтра последний экзамен и …!" at bounding box center [454, 132] width 366 height 22
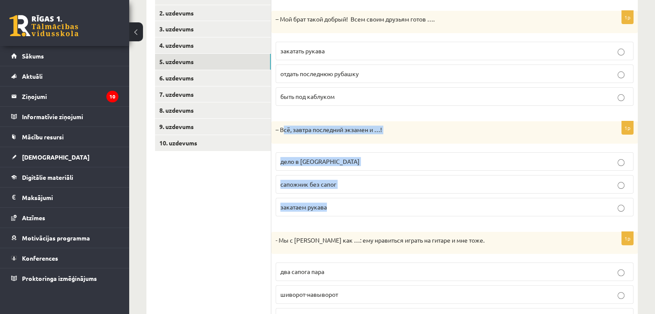
drag, startPoint x: 282, startPoint y: 124, endPoint x: 358, endPoint y: 208, distance: 113.1
click at [358, 208] on div "1p – Всё, завтра последний экзамен и …! дело в шляпе сапожник без сапог закатае…" at bounding box center [454, 172] width 366 height 102
click at [312, 170] on fieldset "дело в шляпе сапожник без сапог закатаем рукава" at bounding box center [454, 183] width 358 height 71
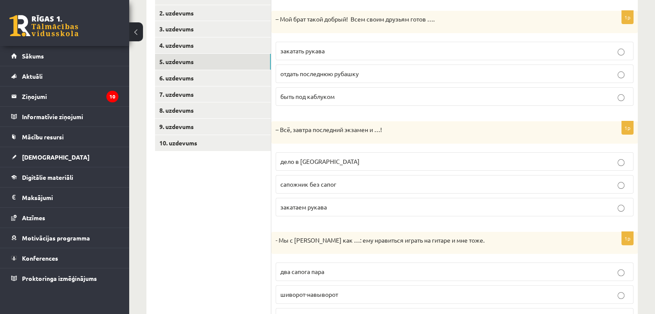
click at [346, 168] on label "дело в шляпе" at bounding box center [454, 161] width 358 height 19
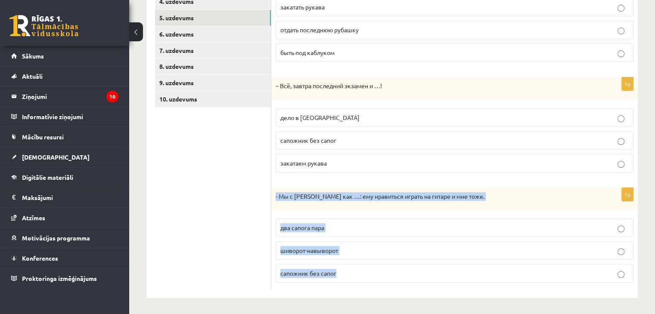
drag, startPoint x: 275, startPoint y: 197, endPoint x: 365, endPoint y: 273, distance: 117.9
click at [365, 273] on div "1p - Мы с Артуром как …: ему нравиться играть на гитаре и мне тоже. два сапога …" at bounding box center [454, 239] width 366 height 102
click at [329, 224] on p "два сапога пара" at bounding box center [454, 227] width 348 height 9
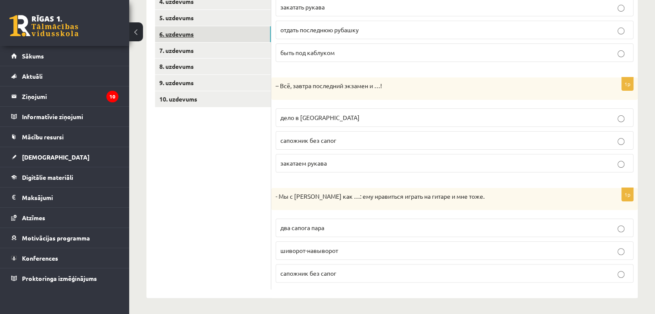
click at [191, 30] on link "6. uzdevums" at bounding box center [213, 34] width 116 height 16
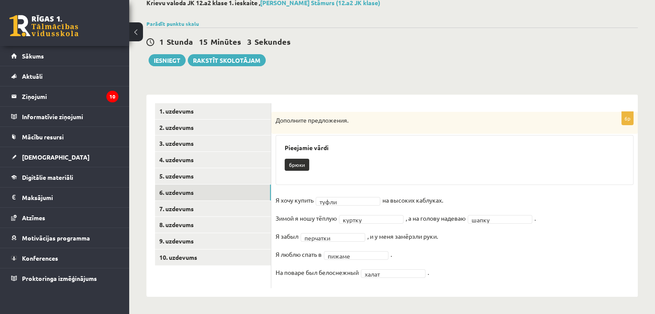
scroll to position [51, 0]
click at [210, 210] on link "7. uzdevums" at bounding box center [213, 209] width 116 height 16
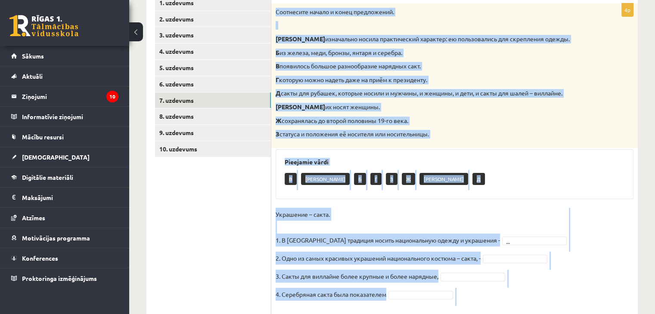
scroll to position [195, 0]
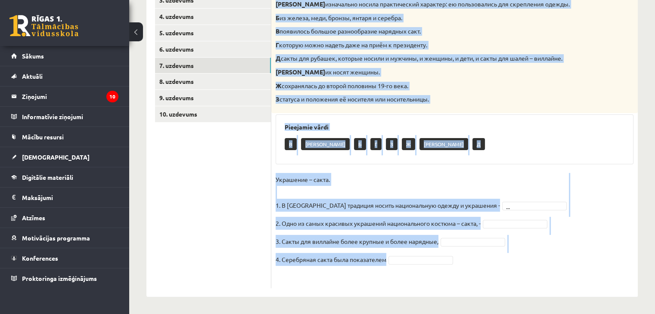
drag, startPoint x: 275, startPoint y: 43, endPoint x: 483, endPoint y: 269, distance: 306.4
click at [483, 269] on div "4p Соотнесите начало и конец предложений. А изначально носила практический хара…" at bounding box center [454, 129] width 366 height 320
click at [449, 111] on div "Соотнесите начало и конец предложений. А изначально носила практический характе…" at bounding box center [454, 41] width 366 height 145
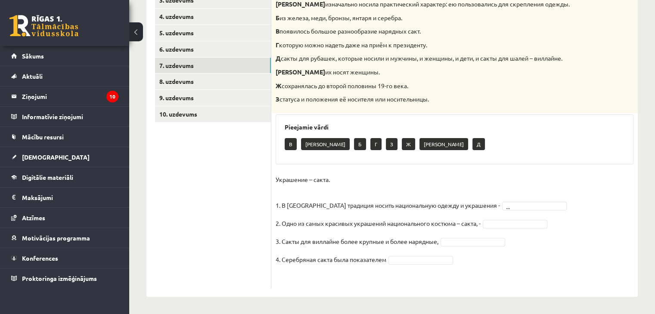
scroll to position [165, 0]
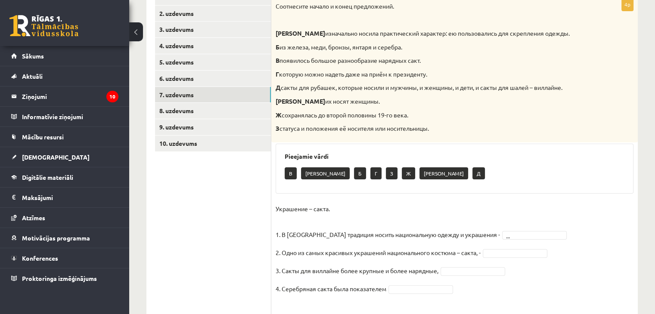
drag, startPoint x: 275, startPoint y: 32, endPoint x: 454, endPoint y: 125, distance: 201.5
click at [454, 125] on div "Соотнесите начало и конец предложений. А изначально носила практический характе…" at bounding box center [454, 70] width 366 height 145
click at [430, 93] on div "Соотнесите начало и конец предложений. А изначально носила практический характе…" at bounding box center [454, 70] width 366 height 145
drag, startPoint x: 275, startPoint y: 61, endPoint x: 459, endPoint y: 57, distance: 184.7
click at [459, 57] on div "Соотнесите начало и конец предложений. А изначально носила практический характе…" at bounding box center [454, 70] width 366 height 145
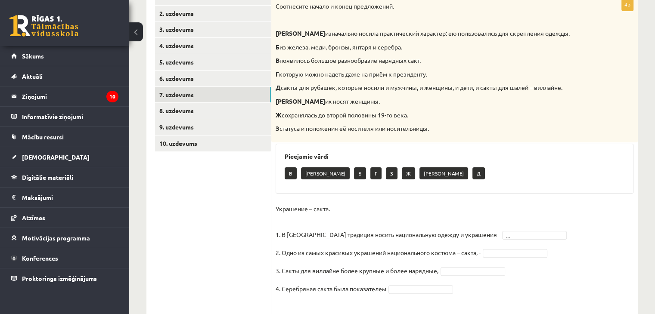
scroll to position [195, 0]
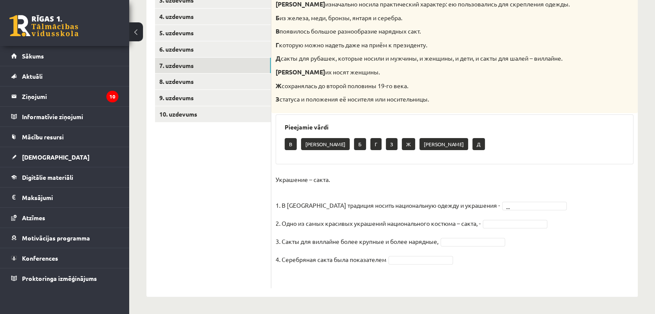
drag, startPoint x: 461, startPoint y: 204, endPoint x: 270, endPoint y: 203, distance: 191.1
click at [270, 203] on div "**********" at bounding box center [391, 124] width 491 height 346
click at [337, 150] on div "В Е Б Г З Ж А Д" at bounding box center [454, 145] width 340 height 20
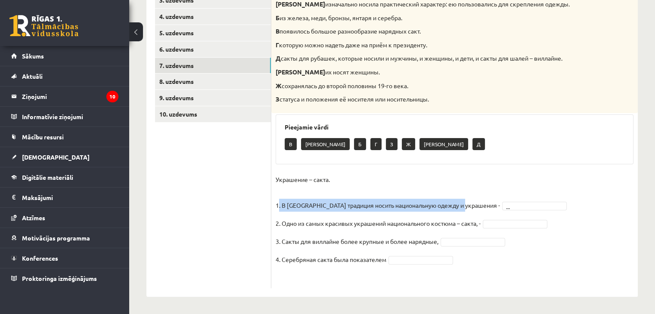
drag, startPoint x: 278, startPoint y: 205, endPoint x: 468, endPoint y: 201, distance: 189.8
click at [468, 201] on fieldset "Украшение – сакта. 1. В Латвии традиция носить национальную одежду и украшения …" at bounding box center [454, 228] width 358 height 111
drag, startPoint x: 279, startPoint y: 29, endPoint x: 439, endPoint y: 34, distance: 159.8
click at [439, 34] on p "В появилось большое разнообразие нарядных сакт." at bounding box center [432, 31] width 315 height 9
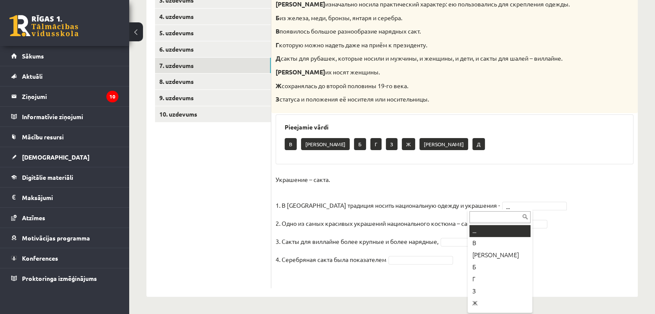
drag, startPoint x: 479, startPoint y: 204, endPoint x: 473, endPoint y: 240, distance: 36.7
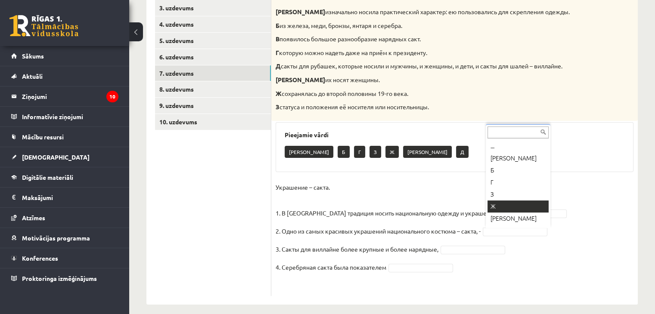
scroll to position [10, 0]
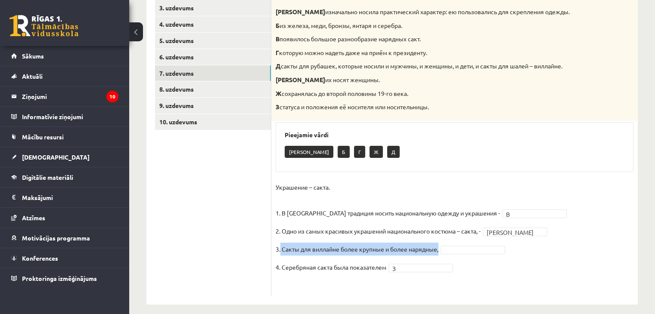
drag, startPoint x: 440, startPoint y: 248, endPoint x: 281, endPoint y: 249, distance: 159.2
click at [281, 249] on p "3. Сакты для виллайне более крупные и более нарядные," at bounding box center [356, 249] width 163 height 13
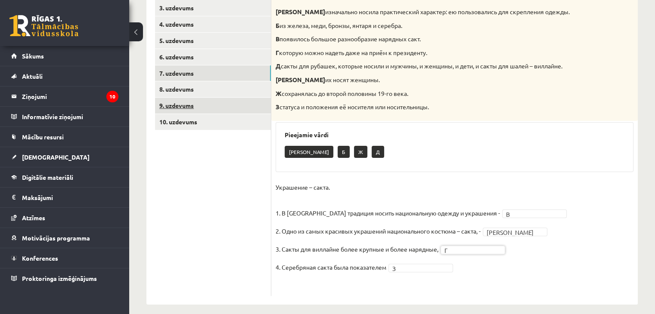
click at [172, 98] on link "9. uzdevums" at bounding box center [213, 106] width 116 height 16
click at [184, 85] on link "8. uzdevums" at bounding box center [213, 89] width 116 height 16
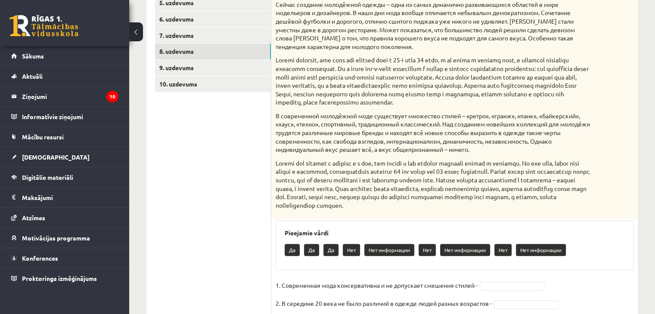
scroll to position [248, 0]
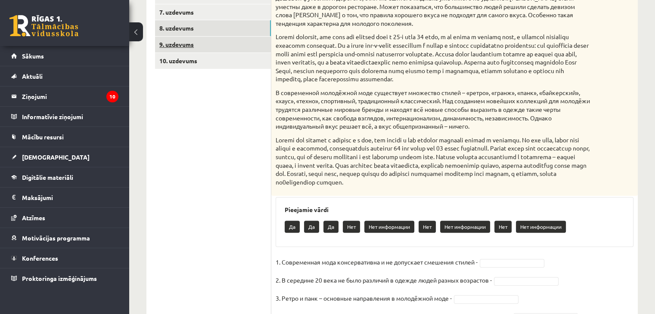
click at [182, 46] on link "9. uzdevums" at bounding box center [213, 45] width 116 height 16
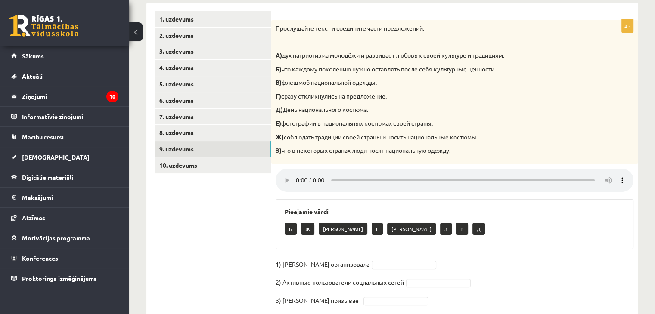
scroll to position [117, 0]
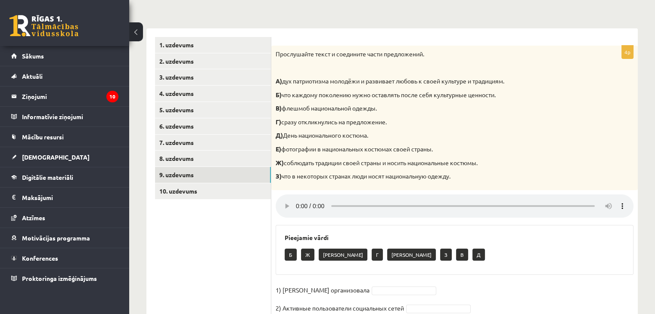
click at [456, 121] on p "Г) сразу откликнулись на предложение." at bounding box center [432, 122] width 315 height 9
drag, startPoint x: 284, startPoint y: 162, endPoint x: 498, endPoint y: 161, distance: 213.0
click at [498, 161] on p "Ж) соблюдать традиции своей страны и носить национальные костюмы." at bounding box center [432, 163] width 315 height 9
click at [497, 161] on p "Ж) соблюдать традиции своей страны и носить национальные костюмы." at bounding box center [432, 163] width 315 height 9
drag, startPoint x: 284, startPoint y: 162, endPoint x: 489, endPoint y: 159, distance: 205.3
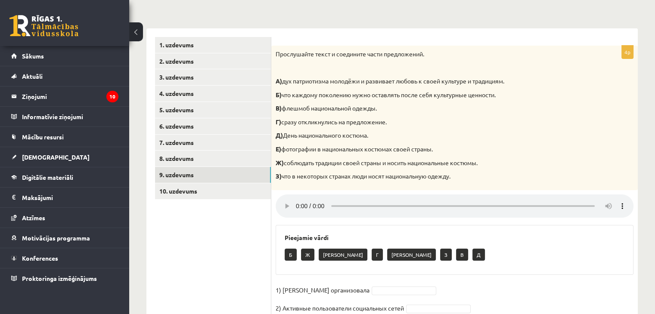
click at [489, 159] on p "Ж) соблюдать традиции своей страны и носить национальные костюмы." at bounding box center [432, 163] width 315 height 9
click at [491, 135] on p "Д) День национального костюма." at bounding box center [432, 135] width 315 height 9
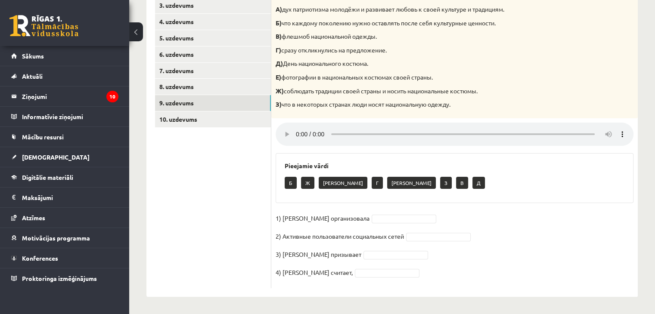
scroll to position [169, 0]
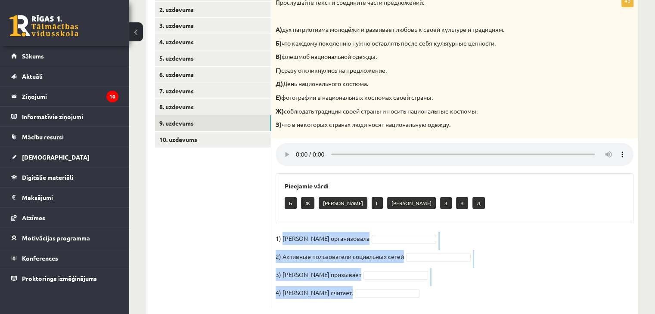
drag, startPoint x: 281, startPoint y: 240, endPoint x: 362, endPoint y: 294, distance: 96.7
click at [362, 294] on fieldset "1) Мухаббат Саби организовала 2) Активные пользователи социальных сетей 3) Муха…" at bounding box center [454, 268] width 358 height 72
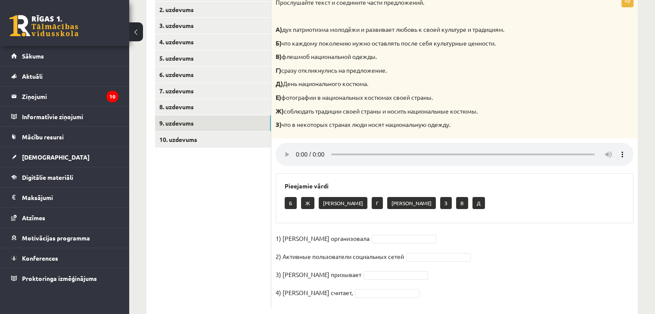
drag, startPoint x: 374, startPoint y: 85, endPoint x: 291, endPoint y: 59, distance: 87.7
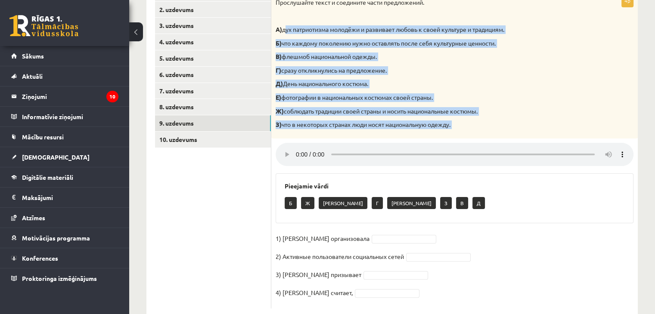
click at [530, 152] on div "4p Прослушайте текст и соедините части предложений. А) дух патриотизма молодёжи…" at bounding box center [454, 151] width 366 height 315
click at [348, 53] on p "В) флешмоб национальной одежды." at bounding box center [432, 57] width 315 height 9
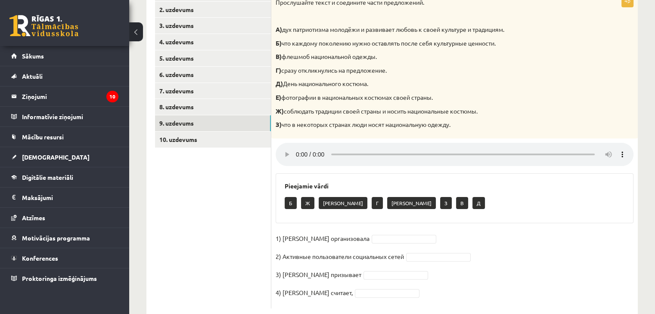
drag, startPoint x: 282, startPoint y: 68, endPoint x: 443, endPoint y: 93, distance: 162.6
click at [443, 93] on div "Прослушайте текст и соедините части предложений. А) дух патриотизма молодёжи и …" at bounding box center [454, 66] width 366 height 145
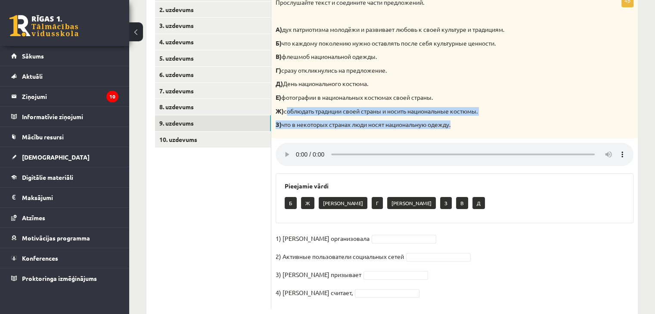
drag, startPoint x: 285, startPoint y: 109, endPoint x: 471, endPoint y: 127, distance: 186.8
click at [471, 127] on div "Прослушайте текст и соедините части предложений. А) дух патриотизма молодёжи и …" at bounding box center [454, 66] width 366 height 145
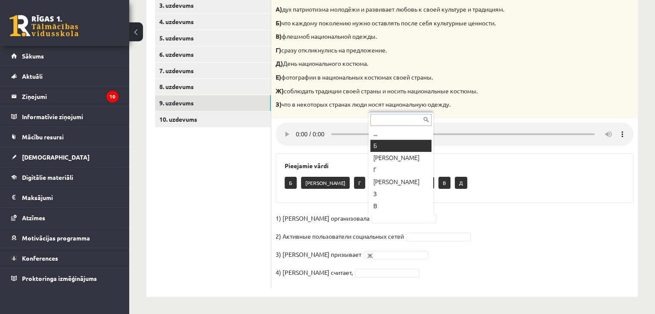
scroll to position [10, 0]
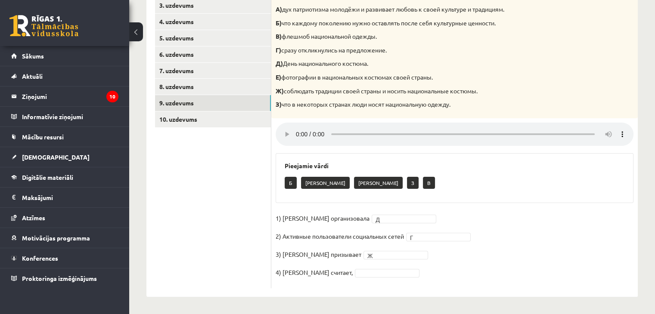
drag, startPoint x: 281, startPoint y: 21, endPoint x: 506, endPoint y: 22, distance: 224.7
click at [506, 22] on p "Б) что каждому поколению нужно оставлять после себя культурные ценности." at bounding box center [432, 23] width 315 height 9
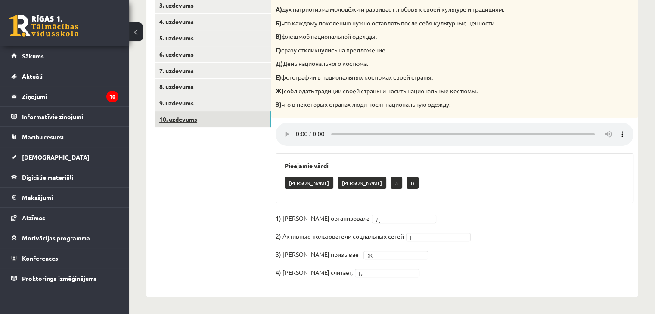
click at [195, 121] on link "10. uzdevums" at bounding box center [213, 119] width 116 height 16
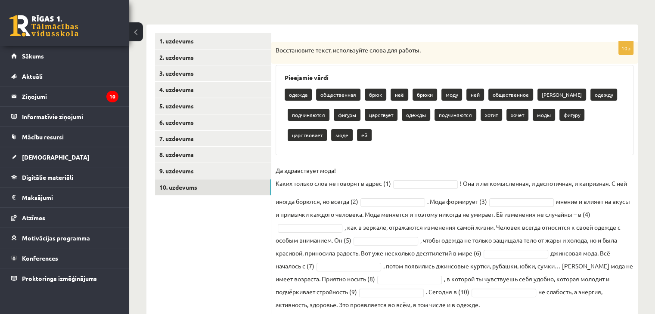
scroll to position [121, 0]
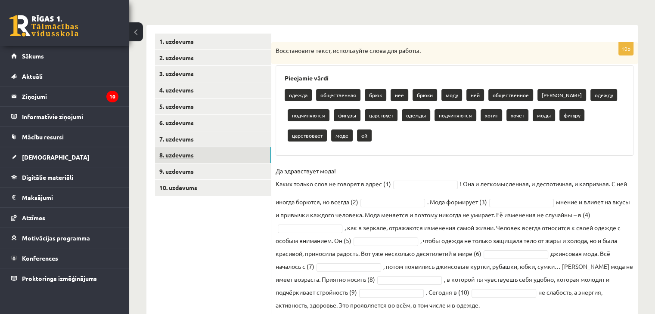
click at [201, 149] on link "8. uzdevums" at bounding box center [213, 155] width 116 height 16
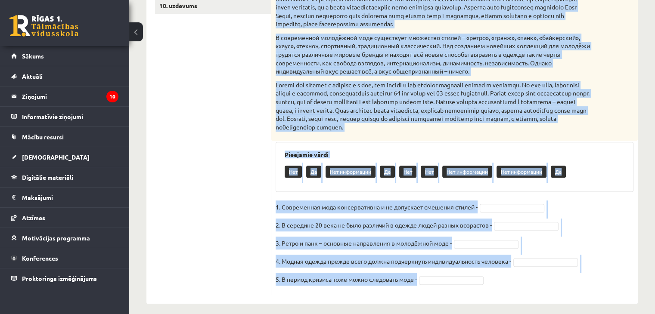
scroll to position [315, 0]
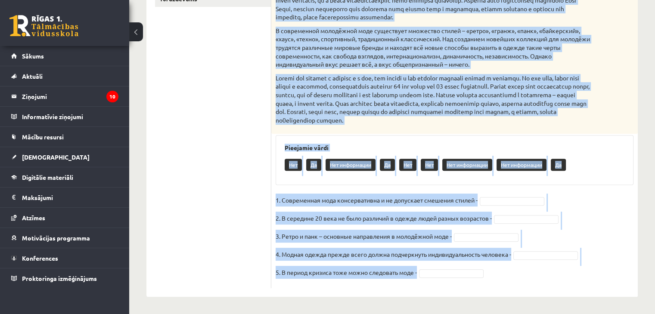
drag, startPoint x: 273, startPoint y: 60, endPoint x: 443, endPoint y: 277, distance: 275.2
click at [443, 277] on div "5p Прочитайте текст и выполните задание. Главное отличие молодёжной моды состои…" at bounding box center [454, 70] width 366 height 435
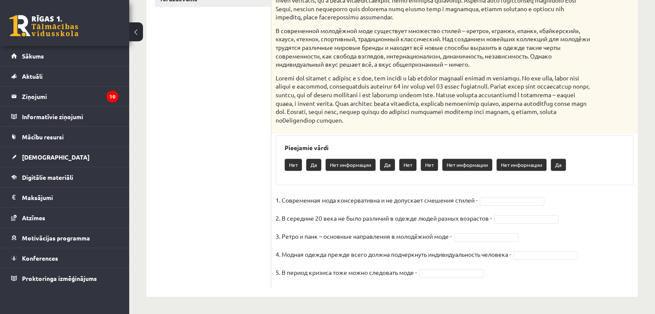
click at [247, 85] on ul "1. uzdevums 2. uzdevums 3. uzdevums 4. uzdevums 5. uzdevums 6. uzdevums 7. uzde…" at bounding box center [213, 67] width 116 height 444
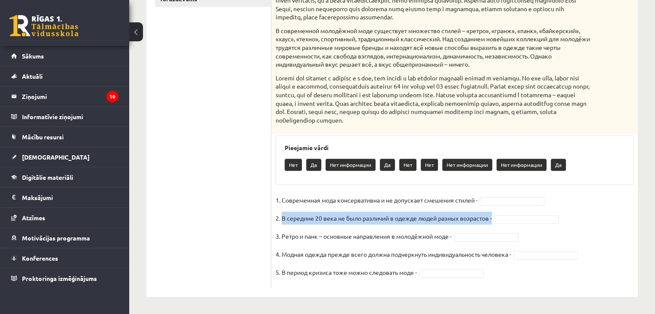
drag, startPoint x: 282, startPoint y: 215, endPoint x: 495, endPoint y: 215, distance: 212.6
click at [491, 215] on p "2. В середине 20 века не было различий в одежде людей разных возрастов -" at bounding box center [383, 218] width 216 height 13
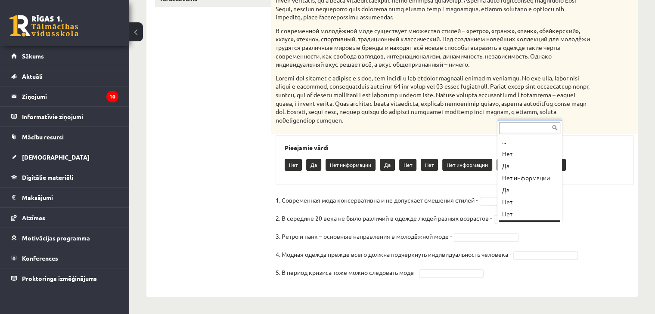
scroll to position [10, 0]
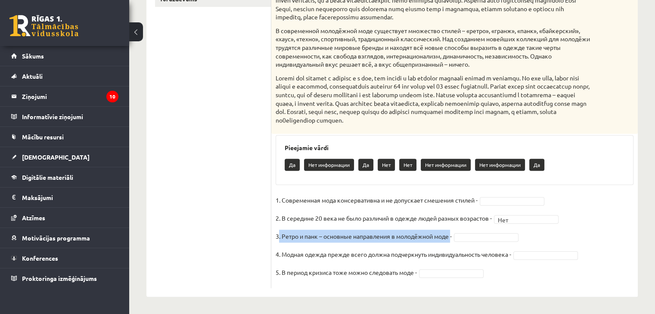
drag, startPoint x: 452, startPoint y: 235, endPoint x: 277, endPoint y: 240, distance: 175.2
click at [277, 240] on p "3. Ретро и панк – основные направления в молодёжной моде -" at bounding box center [363, 236] width 176 height 13
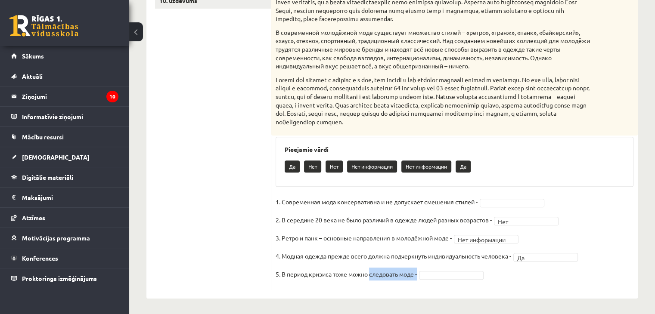
drag, startPoint x: 369, startPoint y: 279, endPoint x: 418, endPoint y: 281, distance: 49.1
click at [417, 281] on p "5. В период кризиса тоже можно следовать моде -" at bounding box center [345, 274] width 141 height 13
drag, startPoint x: 282, startPoint y: 207, endPoint x: 331, endPoint y: 213, distance: 49.5
drag, startPoint x: 333, startPoint y: 212, endPoint x: 292, endPoint y: 214, distance: 40.9
click at [292, 208] on p "1. Современная мода консервативна и не допускает смешения стилей -" at bounding box center [376, 201] width 202 height 13
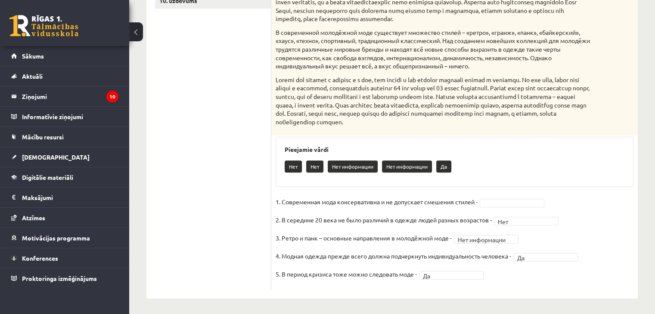
drag, startPoint x: 333, startPoint y: 209, endPoint x: 257, endPoint y: 201, distance: 76.2
click at [257, 201] on div "**********" at bounding box center [391, 68] width 491 height 461
click at [330, 208] on p "1. Современная мода консервативна и не допускает смешения стилей -" at bounding box center [376, 201] width 202 height 13
drag, startPoint x: 334, startPoint y: 209, endPoint x: 279, endPoint y: 214, distance: 54.9
click at [279, 208] on p "1. Современная мода консервативна и не допускает смешения стилей -" at bounding box center [376, 201] width 202 height 13
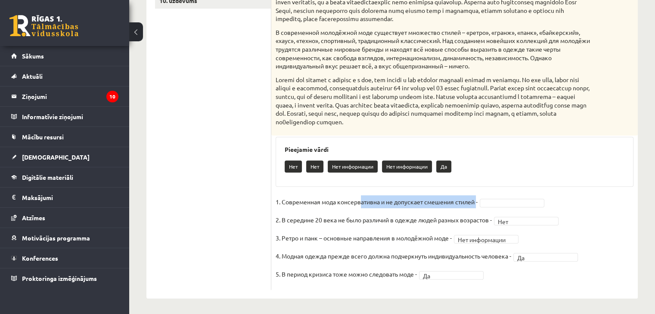
drag, startPoint x: 477, startPoint y: 210, endPoint x: 362, endPoint y: 214, distance: 115.9
click at [362, 208] on p "1. Современная мода консервативна и не допускает смешения стилей -" at bounding box center [376, 201] width 202 height 13
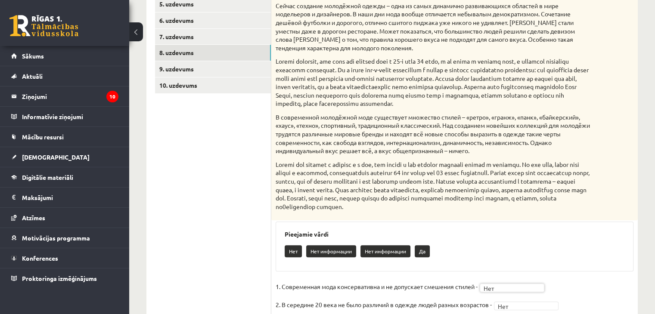
scroll to position [222, 0]
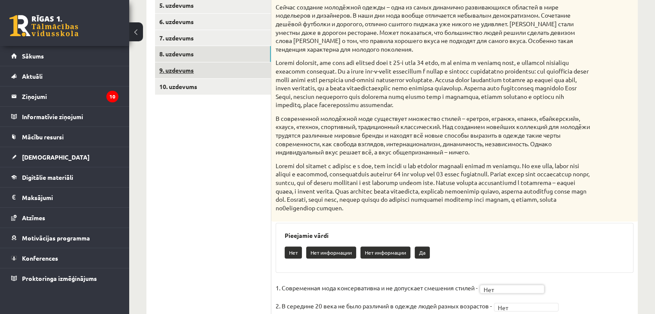
click at [180, 76] on link "9. uzdevums" at bounding box center [213, 70] width 116 height 16
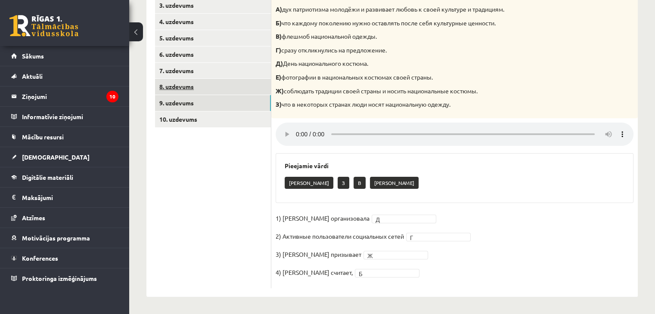
scroll to position [189, 0]
click at [170, 85] on link "8. uzdevums" at bounding box center [213, 87] width 116 height 16
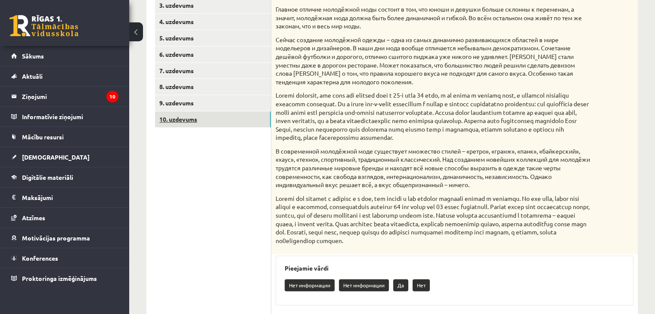
click at [169, 123] on link "10. uzdevums" at bounding box center [213, 119] width 116 height 16
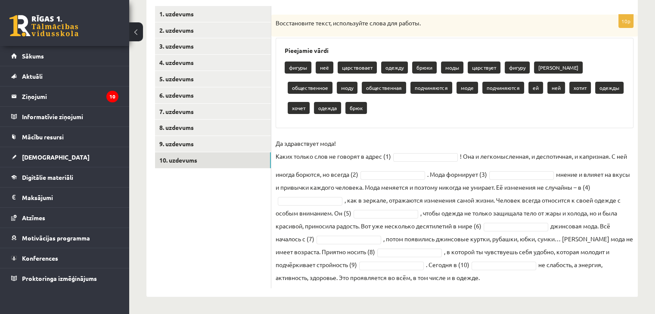
scroll to position [148, 0]
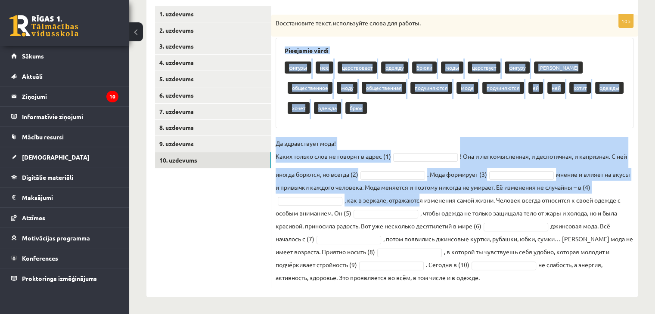
drag, startPoint x: 284, startPoint y: 52, endPoint x: 384, endPoint y: 123, distance: 122.5
click at [418, 176] on div "10p Восстановите текст, используйте слова для работы. Pieejamie vārdi фигуры не…" at bounding box center [454, 152] width 366 height 274
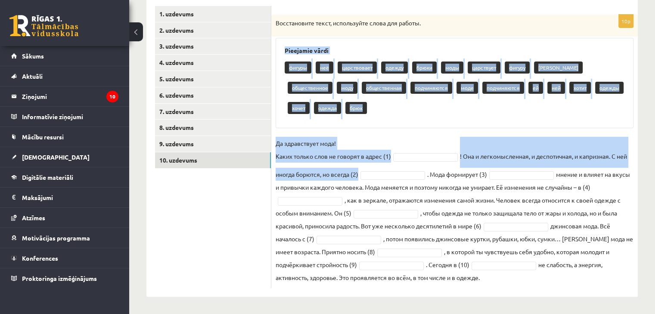
drag, startPoint x: 274, startPoint y: 21, endPoint x: 542, endPoint y: 294, distance: 383.2
click at [542, 294] on div "10p Восстановите текст, используйте слова для работы. Pieejamie vārdi фигуры не…" at bounding box center [454, 147] width 366 height 300
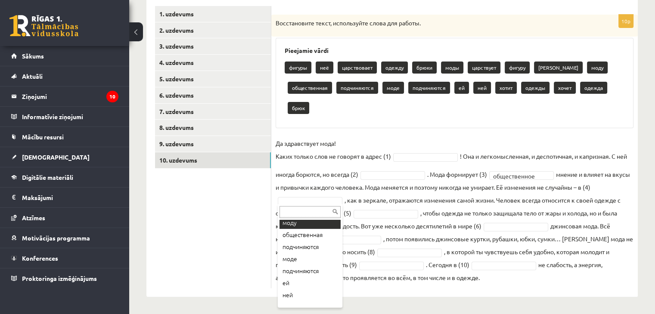
scroll to position [128, 0]
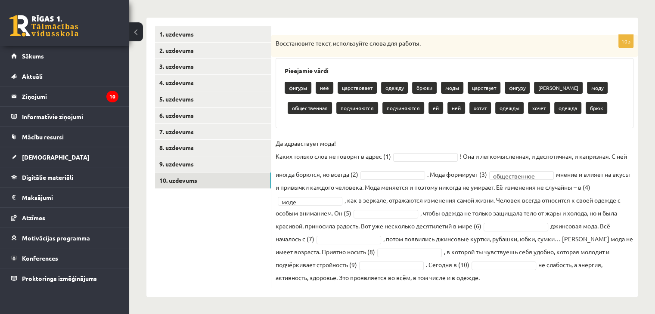
drag, startPoint x: 292, startPoint y: 258, endPoint x: 266, endPoint y: 257, distance: 25.8
click at [266, 257] on ul "1. uzdevums 2. uzdevums 3. uzdevums 4. uzdevums 5. uzdevums 6. uzdevums 7. uzde…" at bounding box center [213, 157] width 116 height 262
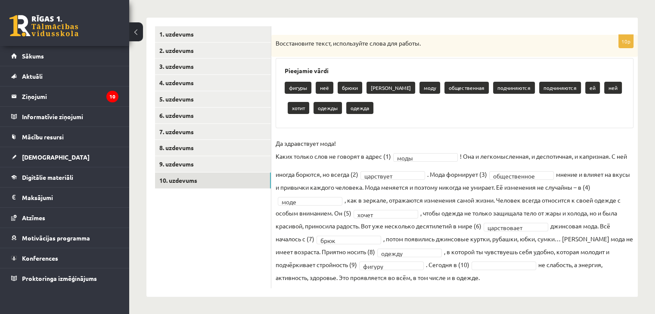
click at [494, 258] on fieldset "**********" at bounding box center [454, 210] width 358 height 147
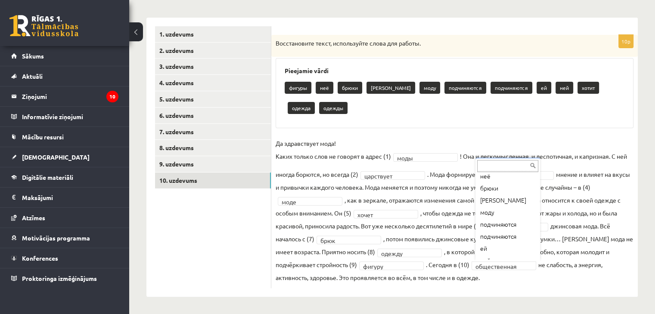
scroll to position [29, 0]
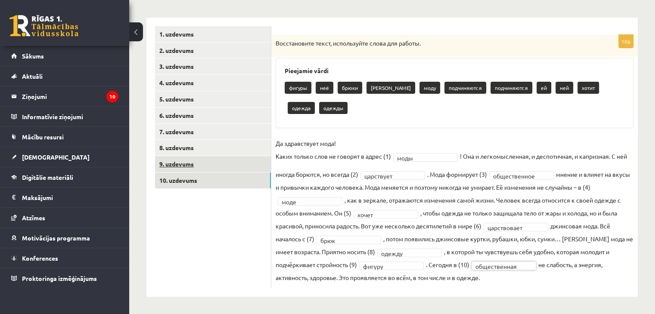
click at [188, 170] on link "9. uzdevums" at bounding box center [213, 164] width 116 height 16
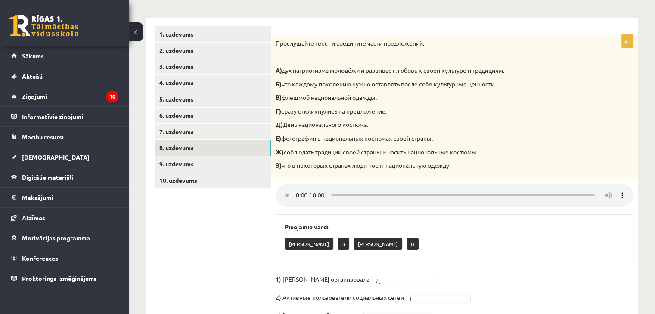
click at [184, 149] on link "8. uzdevums" at bounding box center [213, 148] width 116 height 16
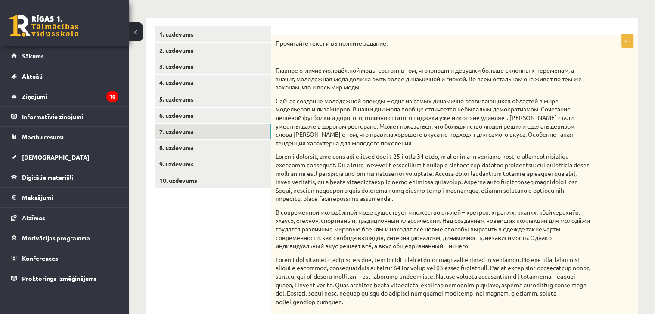
click at [179, 132] on link "7. uzdevums" at bounding box center [213, 132] width 116 height 16
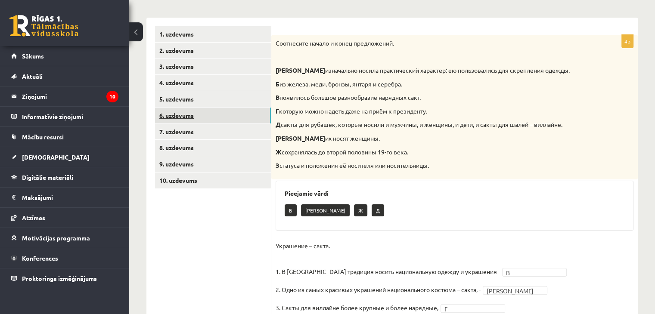
click at [167, 112] on link "6. uzdevums" at bounding box center [213, 116] width 116 height 16
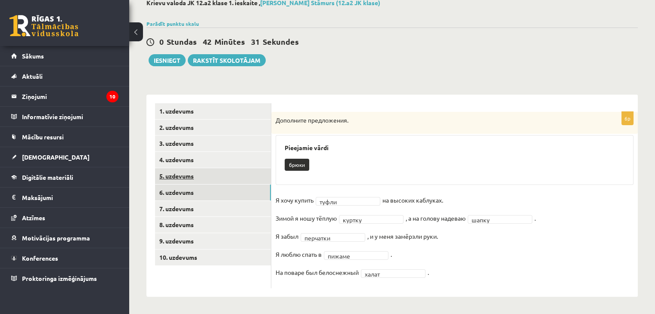
click at [183, 169] on link "5. uzdevums" at bounding box center [213, 176] width 116 height 16
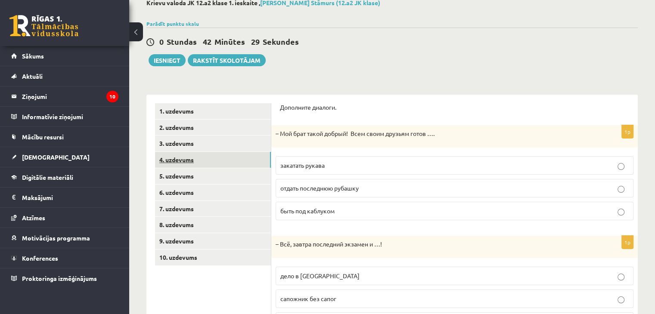
click at [181, 153] on link "4. uzdevums" at bounding box center [213, 160] width 116 height 16
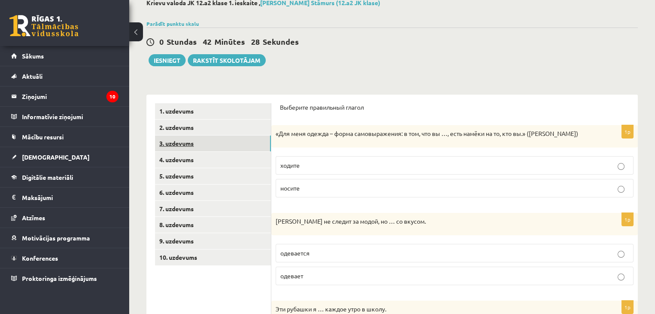
click at [177, 145] on link "3. uzdevums" at bounding box center [213, 144] width 116 height 16
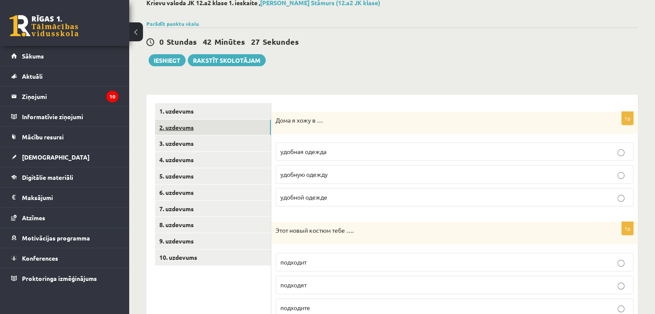
click at [188, 124] on link "2. uzdevums" at bounding box center [213, 128] width 116 height 16
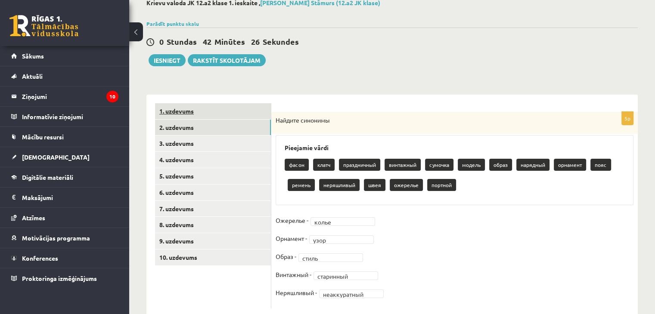
click at [179, 113] on link "1. uzdevums" at bounding box center [213, 111] width 116 height 16
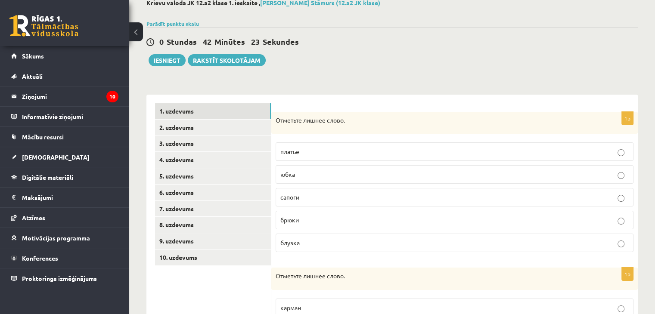
click at [164, 66] on div "**********" at bounding box center [391, 312] width 525 height 661
click at [157, 62] on button "Iesniegt" at bounding box center [166, 60] width 37 height 12
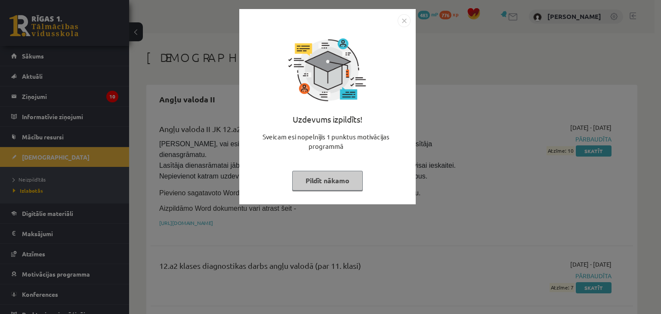
click at [338, 182] on button "Pildīt nākamo" at bounding box center [327, 181] width 71 height 20
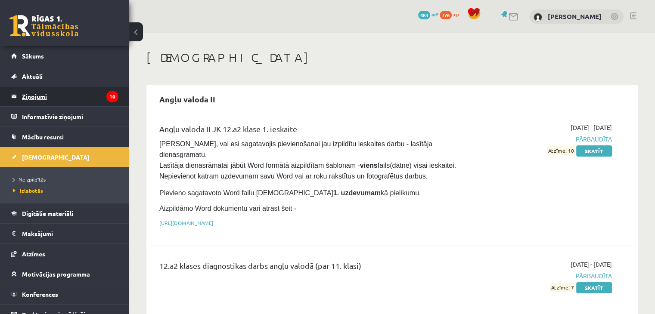
click at [22, 100] on legend "Ziņojumi 10" at bounding box center [70, 97] width 96 height 20
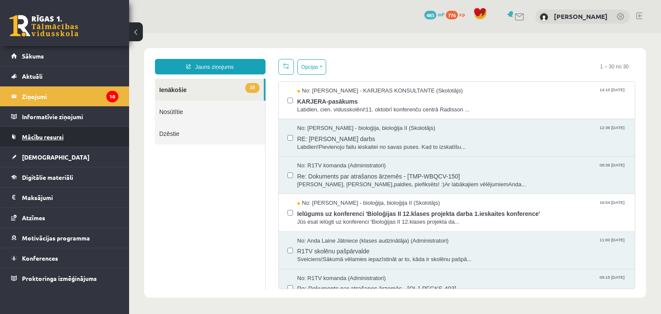
click at [37, 143] on link "Mācību resursi" at bounding box center [64, 137] width 107 height 20
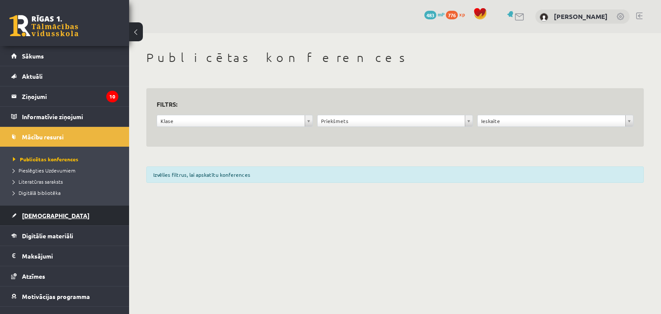
click at [28, 214] on span "[DEMOGRAPHIC_DATA]" at bounding box center [56, 216] width 68 height 8
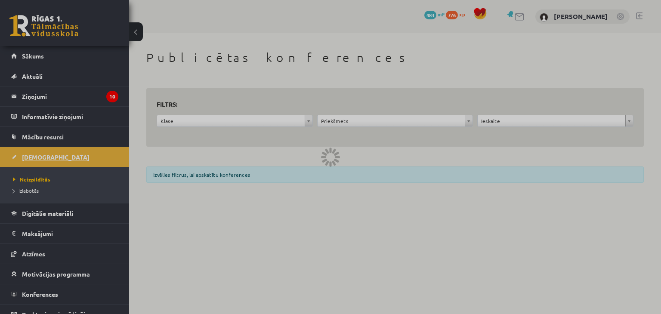
click at [28, 214] on div at bounding box center [330, 157] width 661 height 314
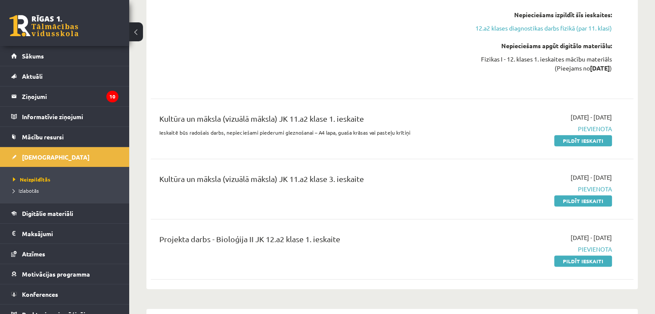
scroll to position [316, 0]
click at [43, 189] on link "Izlabotās" at bounding box center [67, 191] width 108 height 8
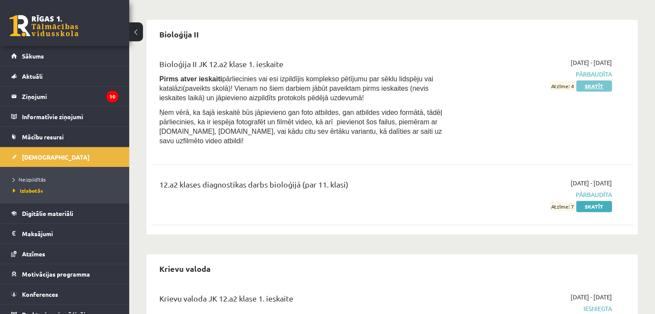
click at [587, 80] on link "Skatīt" at bounding box center [594, 85] width 36 height 11
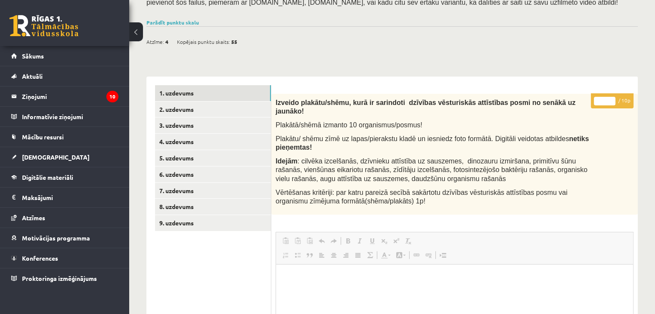
scroll to position [109, 0]
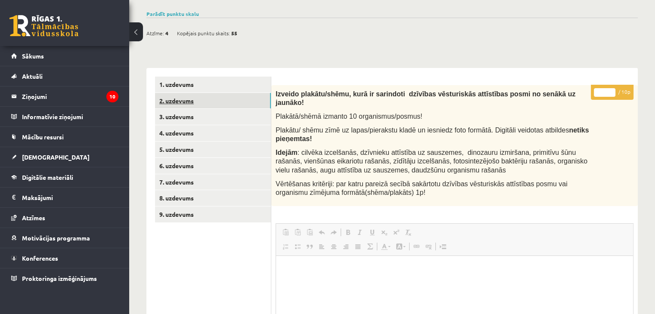
click at [213, 101] on link "2. uzdevums" at bounding box center [213, 101] width 116 height 16
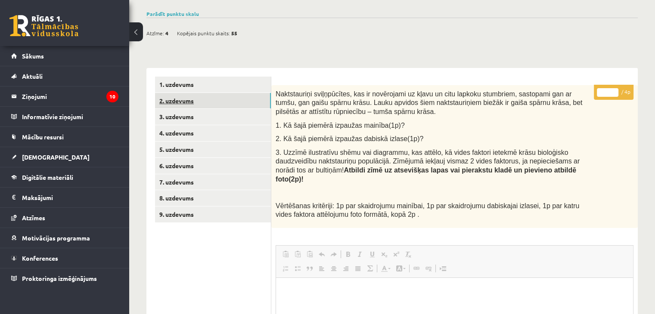
scroll to position [0, 0]
click at [184, 117] on link "3. uzdevums" at bounding box center [213, 117] width 116 height 16
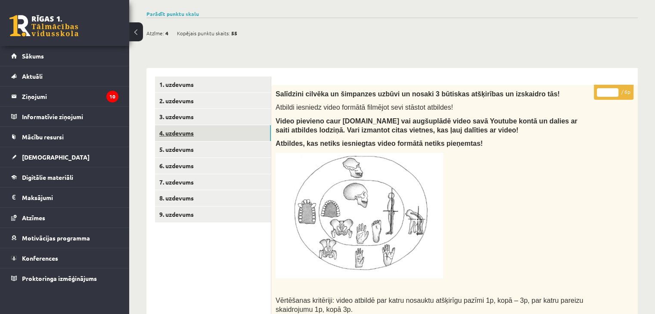
click at [191, 127] on link "4. uzdevums" at bounding box center [213, 133] width 116 height 16
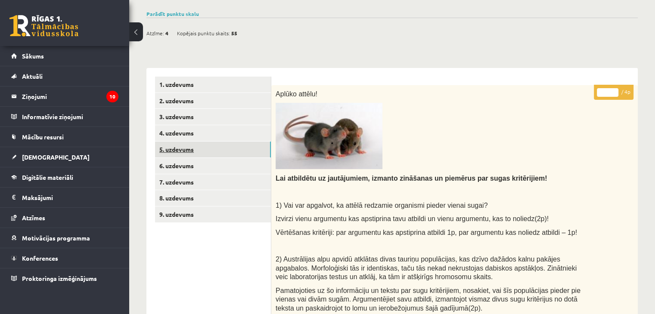
click at [200, 144] on link "5. uzdevums" at bounding box center [213, 150] width 116 height 16
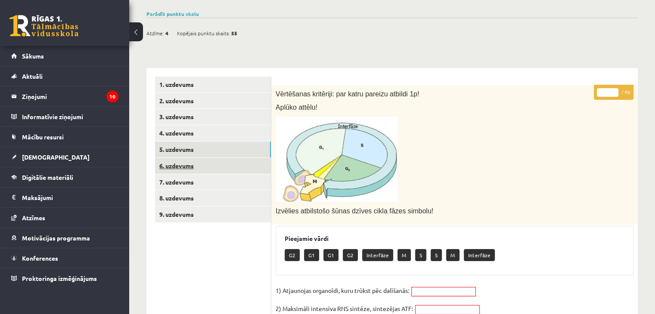
click at [179, 161] on link "6. uzdevums" at bounding box center [213, 166] width 116 height 16
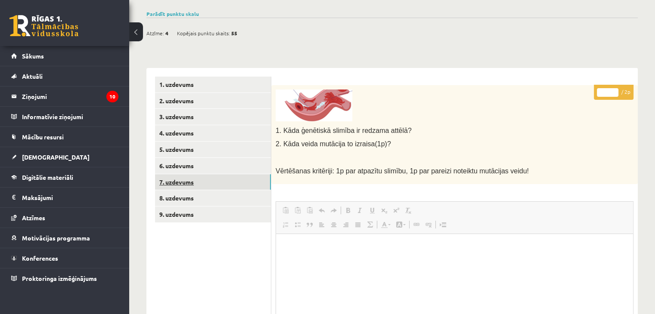
click at [189, 181] on link "7. uzdevums" at bounding box center [213, 182] width 116 height 16
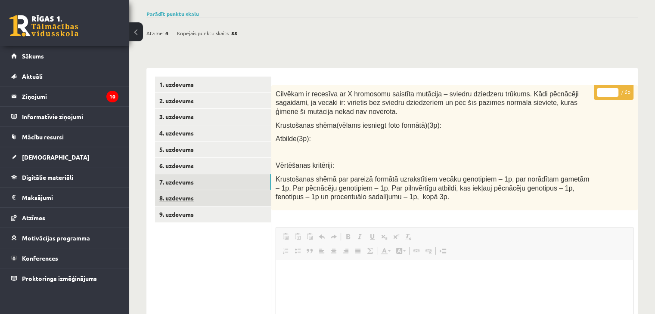
click at [179, 195] on link "8. uzdevums" at bounding box center [213, 198] width 116 height 16
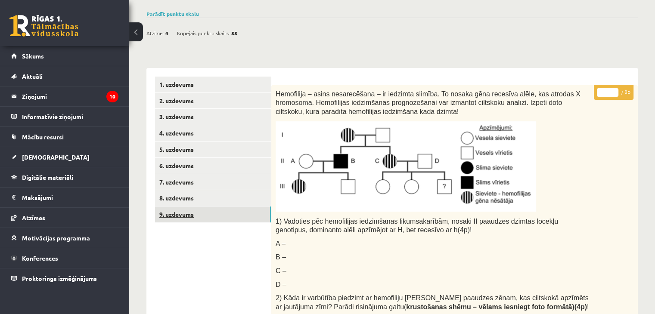
click at [167, 215] on link "9. uzdevums" at bounding box center [213, 215] width 116 height 16
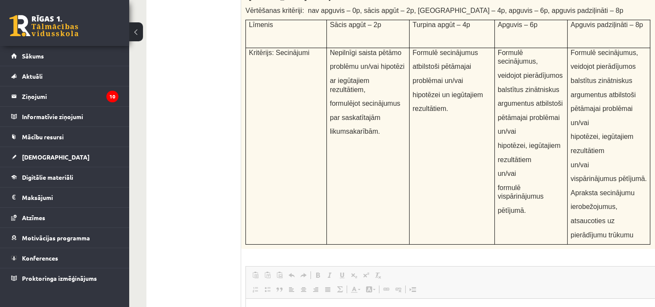
scroll to position [3360, 0]
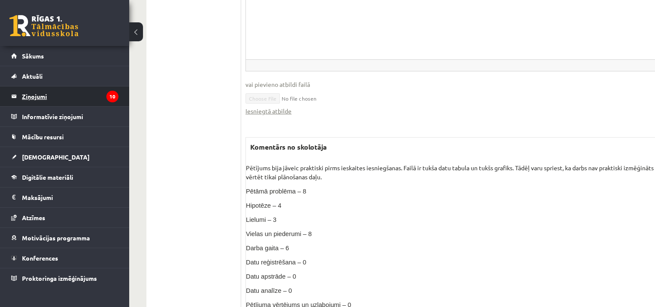
click at [32, 105] on legend "Ziņojumi 10" at bounding box center [70, 97] width 96 height 20
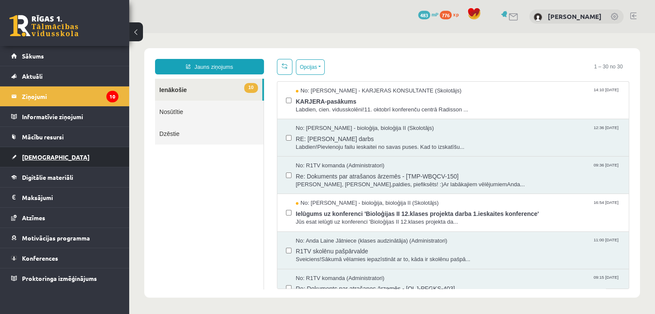
click at [26, 150] on link "[DEMOGRAPHIC_DATA]" at bounding box center [64, 157] width 107 height 20
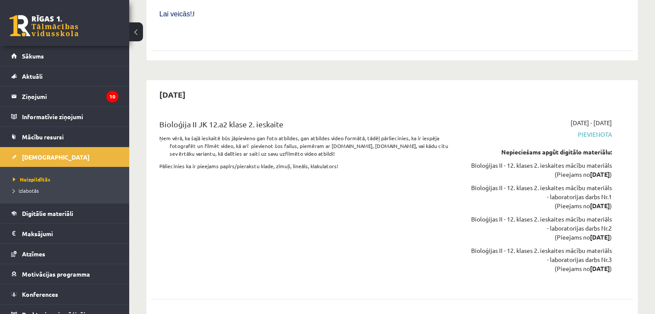
scroll to position [946, 0]
drag, startPoint x: 203, startPoint y: 57, endPoint x: 160, endPoint y: 62, distance: 42.9
click at [160, 83] on h2 "2025-11-30" at bounding box center [172, 93] width 43 height 20
drag, startPoint x: 613, startPoint y: 142, endPoint x: 532, endPoint y: 145, distance: 80.5
click at [532, 145] on div "2025-11-16 - 2025-11-30 Pievienota Nepieciešams apgūt digitālo materiālu: Biolo…" at bounding box center [540, 200] width 155 height 167
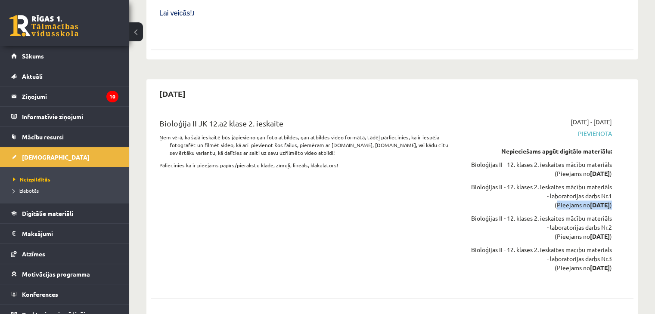
drag, startPoint x: 618, startPoint y: 172, endPoint x: 537, endPoint y: 174, distance: 81.8
click at [537, 174] on div "Bioloģija II JK 12.a2 klase 2. ieskaite Ņem vērā, ka šajā ieskaitē būs jāpievie…" at bounding box center [391, 200] width 465 height 167
drag, startPoint x: 617, startPoint y: 210, endPoint x: 534, endPoint y: 210, distance: 83.5
click at [534, 210] on div "2025-11-16 - 2025-11-30 Pievienota Nepieciešams apgūt digitālo materiālu: Biolo…" at bounding box center [540, 200] width 155 height 167
drag, startPoint x: 622, startPoint y: 235, endPoint x: 528, endPoint y: 235, distance: 94.3
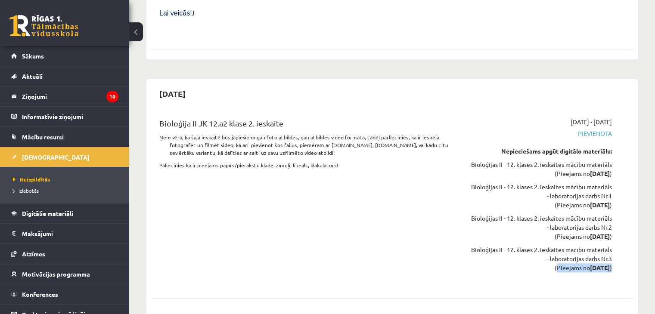
click at [528, 235] on div "Bioloģija II JK 12.a2 klase 2. ieskaite Ņem vērā, ka šajā ieskaitē būs jāpievie…" at bounding box center [391, 200] width 465 height 167
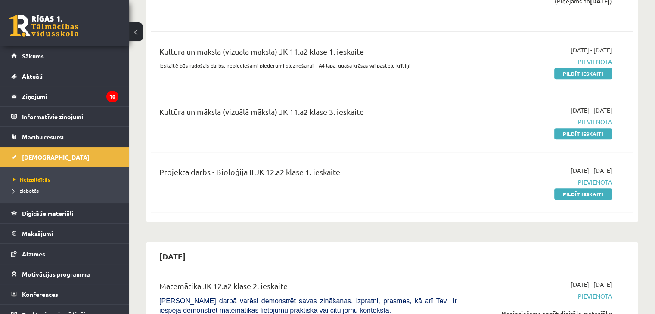
scroll to position [359, 0]
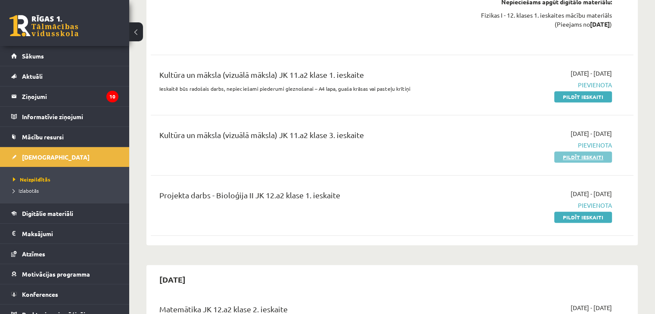
click at [564, 159] on link "Pildīt ieskaiti" at bounding box center [583, 156] width 58 height 11
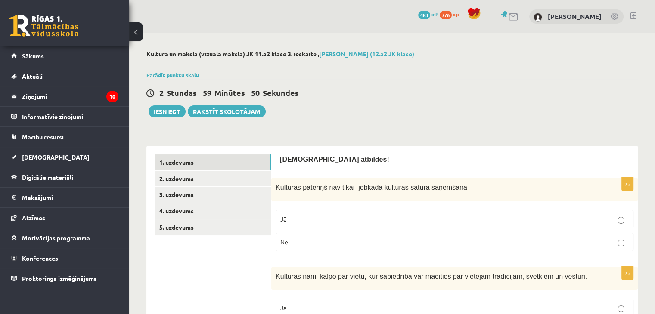
scroll to position [25, 0]
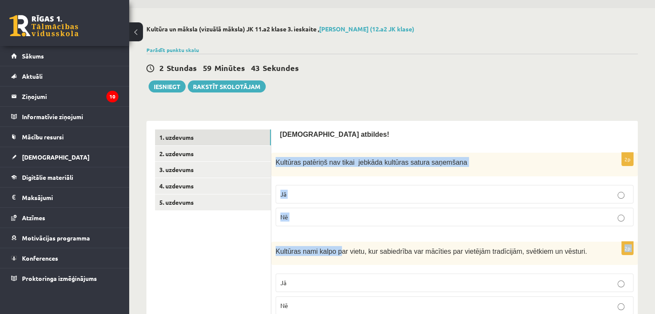
drag, startPoint x: 273, startPoint y: 162, endPoint x: 335, endPoint y: 237, distance: 97.1
click at [309, 225] on label "Nē" at bounding box center [454, 217] width 358 height 19
drag, startPoint x: 275, startPoint y: 164, endPoint x: 323, endPoint y: 211, distance: 67.6
click at [323, 211] on div "2p Kultūras patēriņš nav tikai jebkāda kultūras satura saņemšana Jā Nē" at bounding box center [454, 193] width 366 height 80
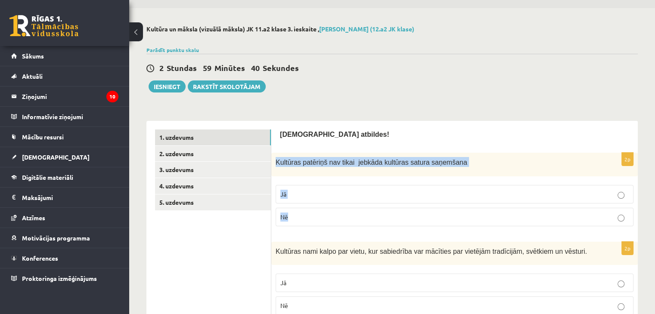
copy div "Kultūras patēriņš nav tikai jebkāda kultūras satura saņemšana Jā Nē"
click at [365, 183] on fieldset "Jā Nē" at bounding box center [454, 205] width 358 height 48
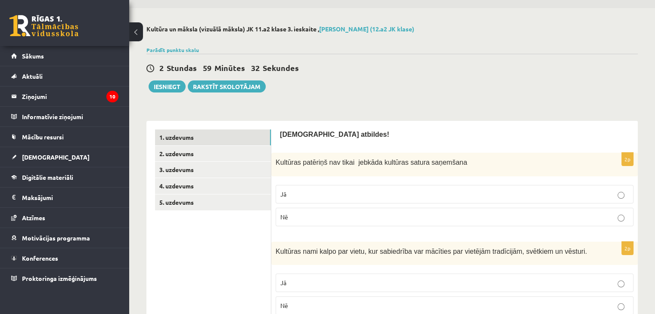
click at [316, 192] on p "Jā" at bounding box center [454, 194] width 348 height 9
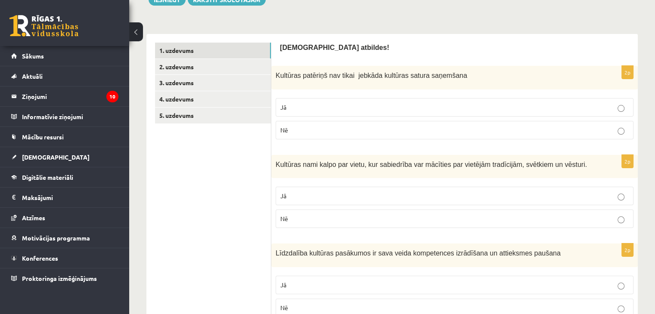
scroll to position [143, 0]
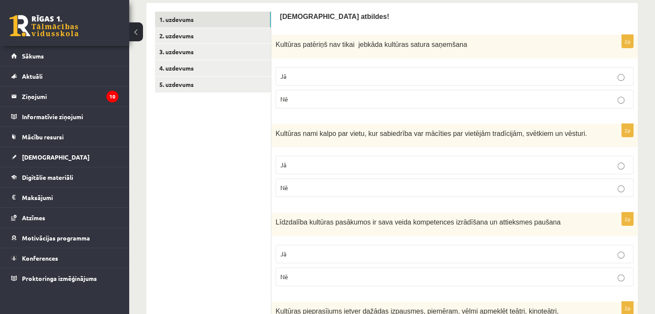
click at [344, 171] on label "Jā" at bounding box center [454, 165] width 358 height 19
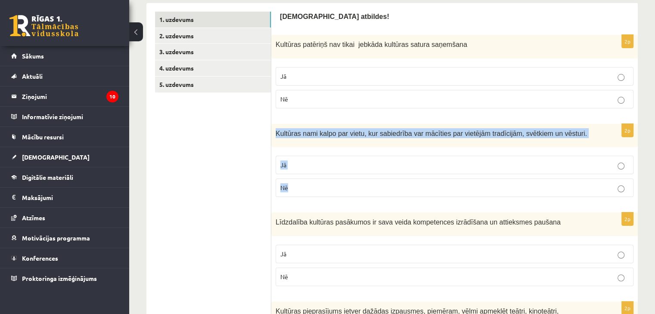
drag, startPoint x: 274, startPoint y: 133, endPoint x: 321, endPoint y: 185, distance: 70.1
click at [321, 185] on div "2p Kultūras nami kalpo par vietu, kur sabiedrība var mācīties par vietējām trad…" at bounding box center [454, 164] width 366 height 80
copy div "Kultūras nami kalpo par vietu, kur sabiedrība var mācīties par vietējām tradīci…"
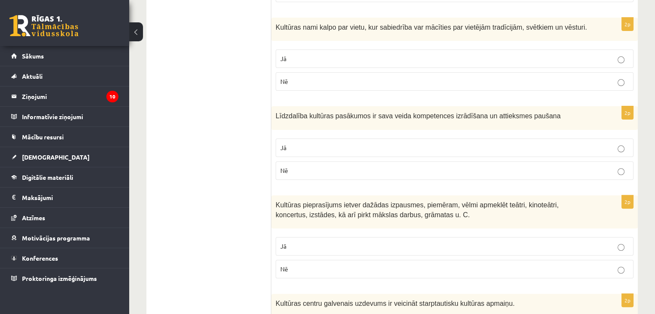
scroll to position [250, 0]
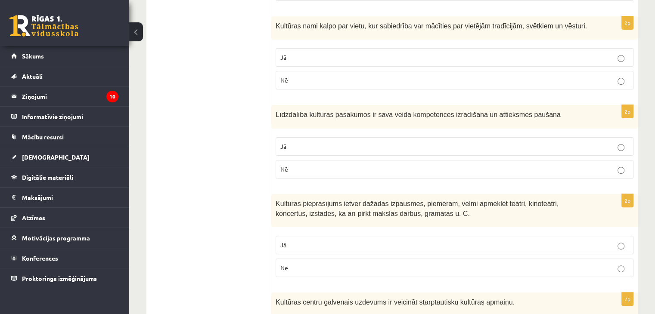
click at [357, 155] on fieldset "Jā Nē" at bounding box center [454, 157] width 358 height 48
click at [351, 148] on p "Jā" at bounding box center [454, 146] width 348 height 9
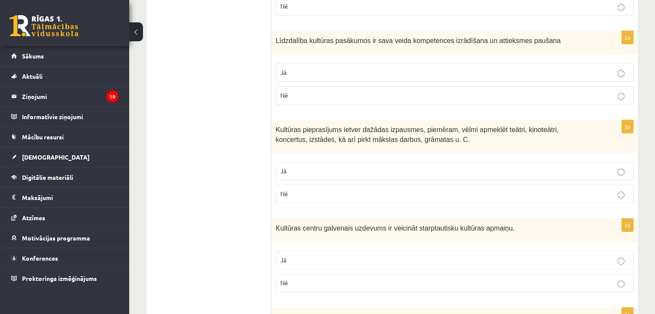
scroll to position [329, 0]
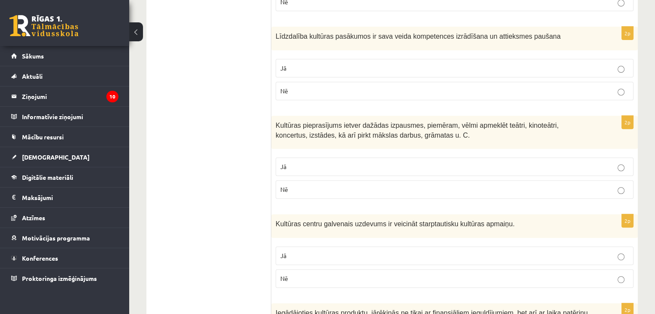
click at [326, 170] on p "Jā" at bounding box center [454, 166] width 348 height 9
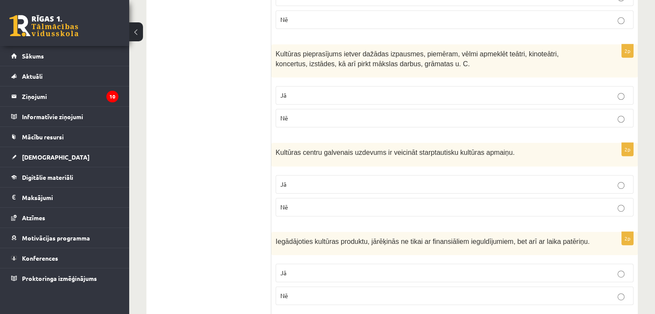
scroll to position [401, 0]
click at [296, 202] on p "Nē" at bounding box center [454, 206] width 348 height 9
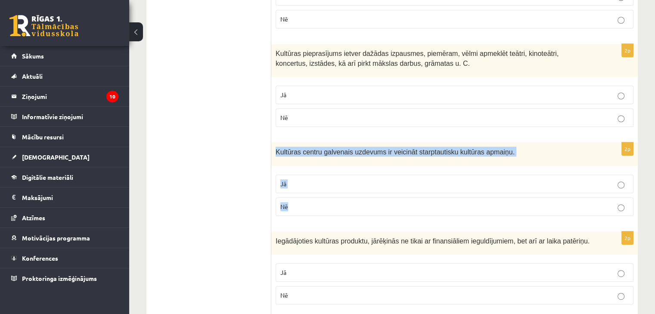
drag, startPoint x: 272, startPoint y: 150, endPoint x: 313, endPoint y: 201, distance: 64.9
click at [313, 201] on div "2p Kultūras centru galvenais uzdevums ir veicināt starptautisku kultūras apmaiņ…" at bounding box center [454, 182] width 366 height 80
copy div "Kultūras centru galvenais uzdevums ir veicināt starptautisku kultūras apmaiņu. …"
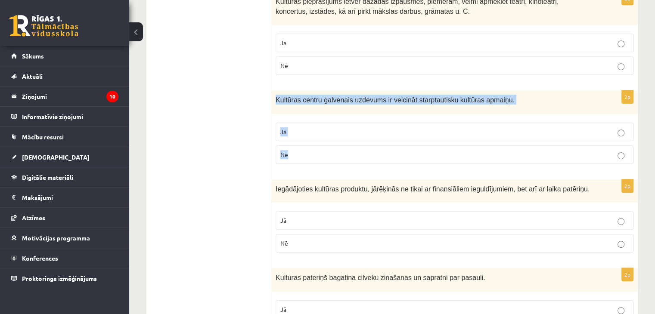
scroll to position [454, 0]
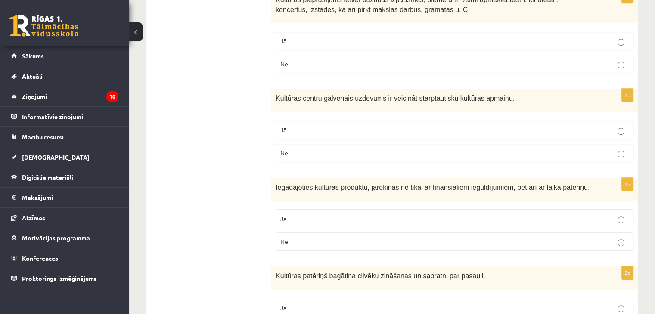
click at [352, 178] on div "Iegādājoties kultūras produktu, jārēķinās ne tikai ar finansiāliem ieguldījumie…" at bounding box center [454, 190] width 366 height 24
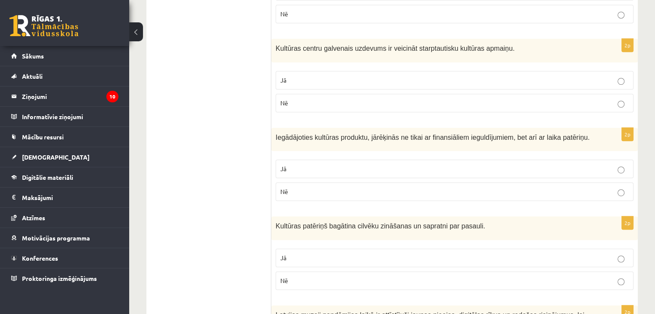
scroll to position [505, 0]
click at [320, 189] on p "Nē" at bounding box center [454, 190] width 348 height 9
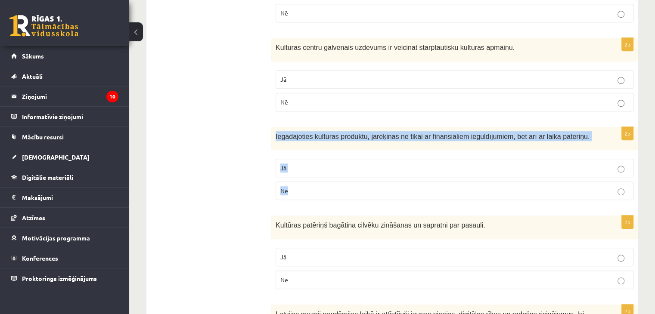
drag, startPoint x: 274, startPoint y: 131, endPoint x: 331, endPoint y: 197, distance: 87.5
click at [331, 197] on div "2p Iegādājoties kultūras produktu, jārēķinās ne tikai ar finansiāliem ieguldīju…" at bounding box center [454, 167] width 366 height 80
copy div "Iegādājoties kultūras produktu, jārēķinās ne tikai ar finansiāliem ieguldījumie…"
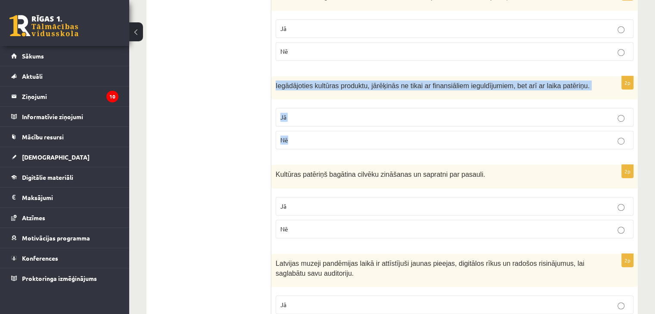
scroll to position [557, 0]
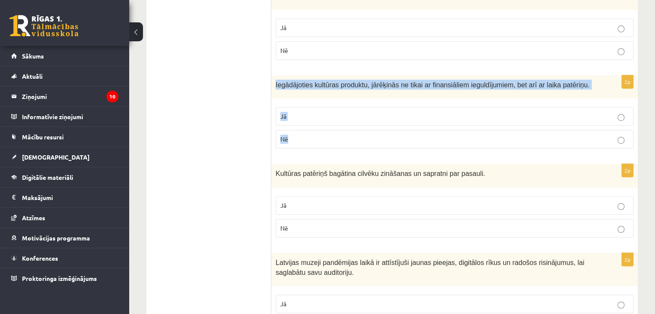
click at [312, 119] on label "Jā" at bounding box center [454, 116] width 358 height 19
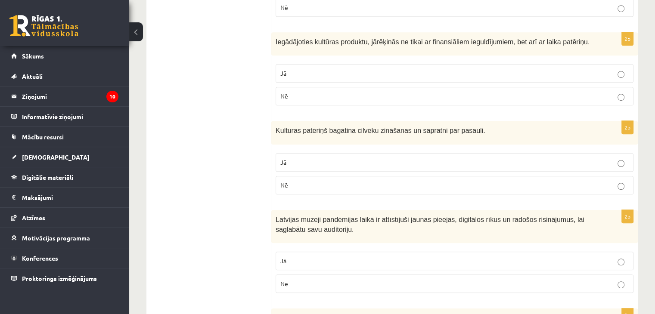
scroll to position [621, 0]
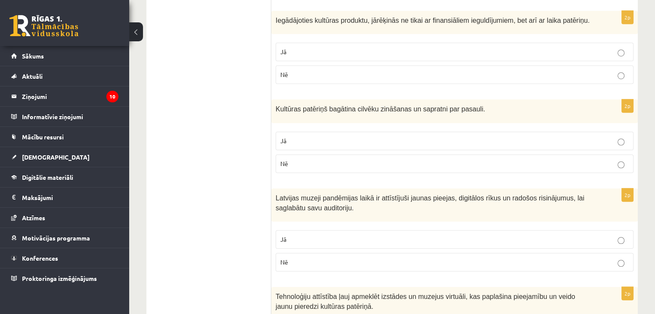
click at [347, 140] on p "Jā" at bounding box center [454, 140] width 348 height 9
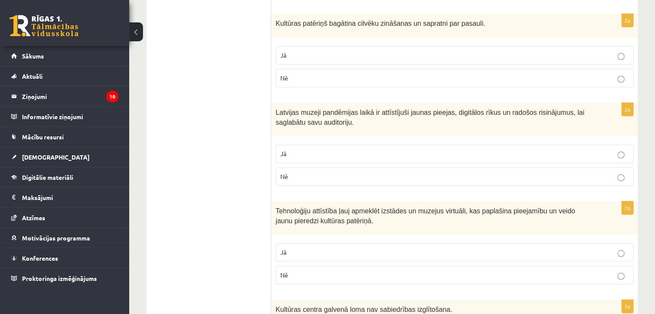
scroll to position [708, 0]
click at [313, 156] on label "Jā" at bounding box center [454, 153] width 358 height 19
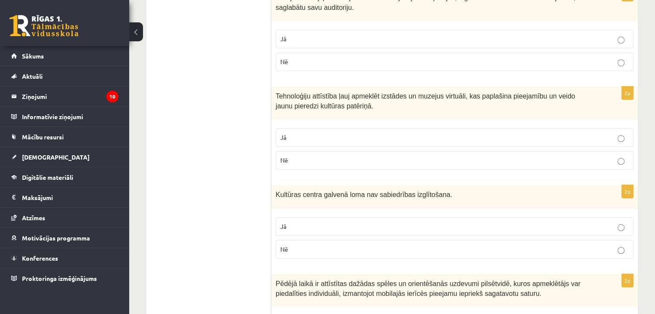
scroll to position [823, 0]
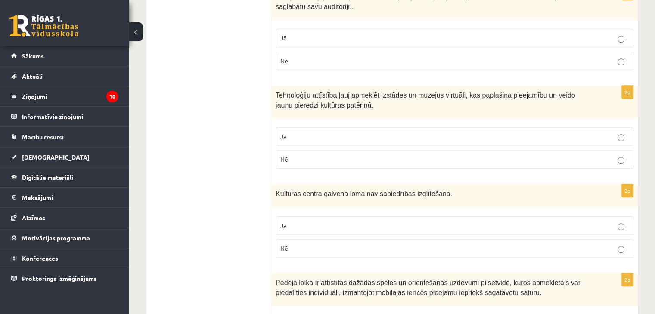
click at [337, 135] on p "Jā" at bounding box center [454, 136] width 348 height 9
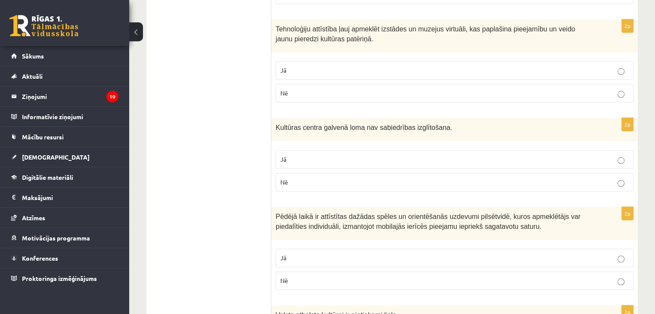
scroll to position [908, 0]
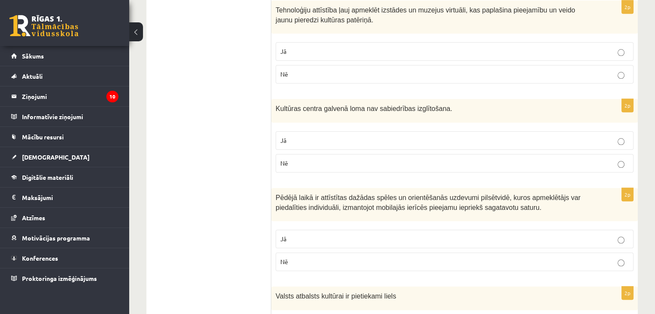
click at [343, 159] on p "Nē" at bounding box center [454, 163] width 348 height 9
drag, startPoint x: 271, startPoint y: 105, endPoint x: 330, endPoint y: 160, distance: 80.4
click at [330, 160] on div "2p Kultūras centra galvenā loma nav sabiedrības izglītošana. Jā Nē" at bounding box center [454, 139] width 366 height 80
copy div "Kultūras centra galvenā loma nav sabiedrības izglītošana. Jā Nē"
click at [330, 160] on p "Nē" at bounding box center [454, 163] width 348 height 9
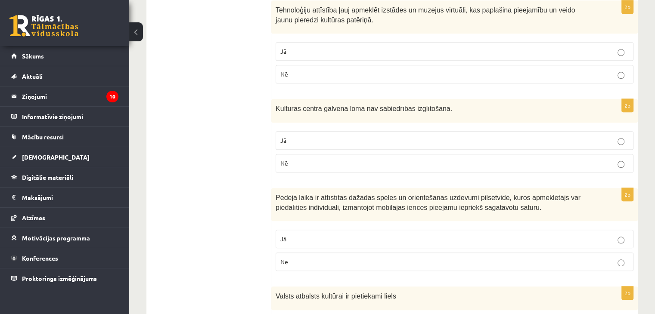
click at [319, 136] on p "Jā" at bounding box center [454, 140] width 348 height 9
drag, startPoint x: 439, startPoint y: 104, endPoint x: 249, endPoint y: 105, distance: 190.7
click at [318, 105] on span "Kultūras centra galvenā loma nav sabiedrības izglītošana." at bounding box center [363, 108] width 176 height 7
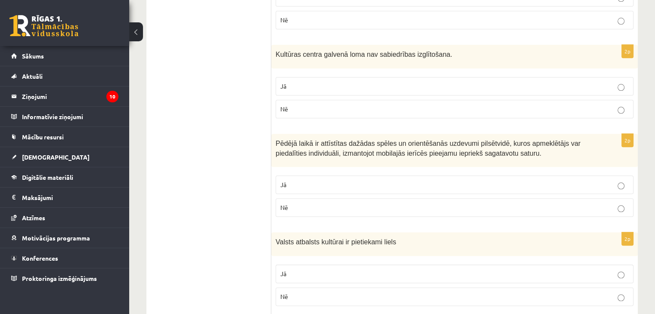
click at [397, 182] on p "Jā" at bounding box center [454, 184] width 348 height 9
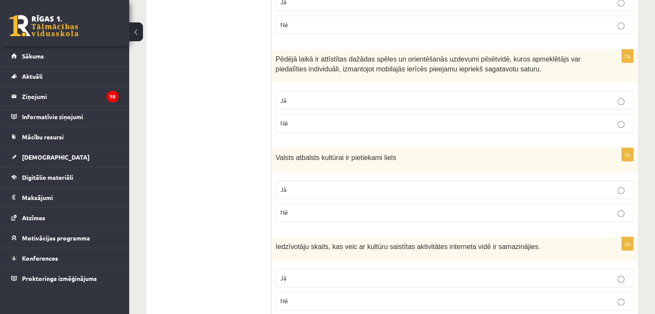
scroll to position [1056, 0]
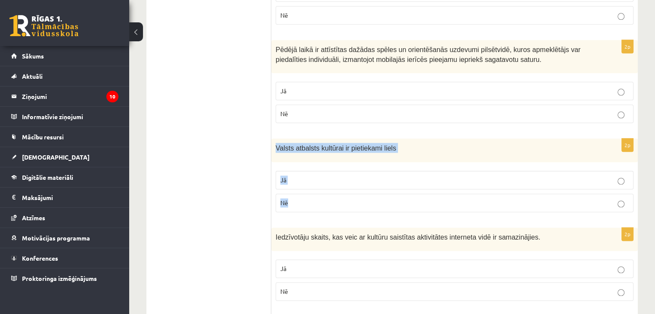
drag, startPoint x: 276, startPoint y: 141, endPoint x: 306, endPoint y: 190, distance: 57.2
click at [306, 190] on div "2p Valsts atbalsts kultūrai ir pietiekami liels Jā Nē" at bounding box center [454, 179] width 366 height 80
copy div "Valsts atbalsts kultūrai ir pietiekami liels Jā Nē"
click at [333, 198] on p "Nē" at bounding box center [454, 202] width 348 height 9
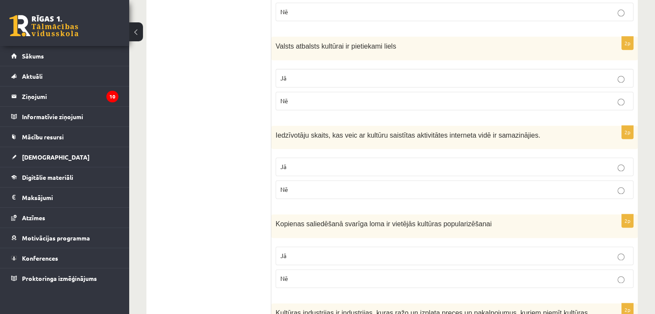
click at [351, 186] on p "Nē" at bounding box center [454, 189] width 348 height 9
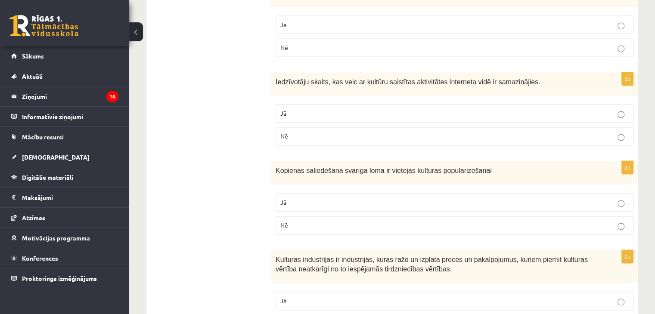
scroll to position [1255, 0]
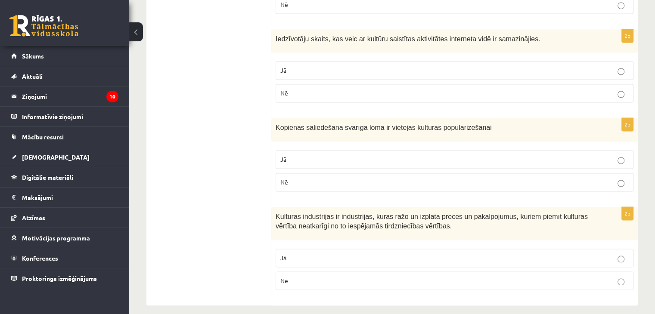
click at [380, 155] on p "Jā" at bounding box center [454, 159] width 348 height 9
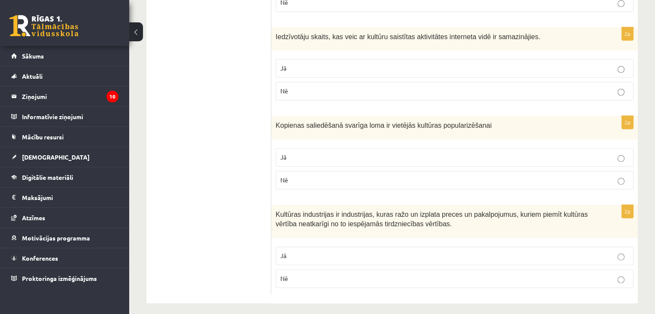
click at [337, 251] on p "Jā" at bounding box center [454, 255] width 348 height 9
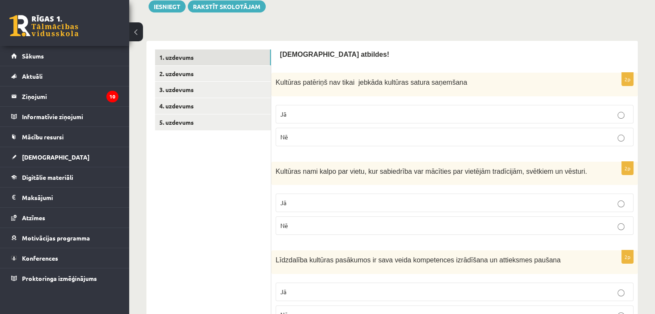
scroll to position [0, 0]
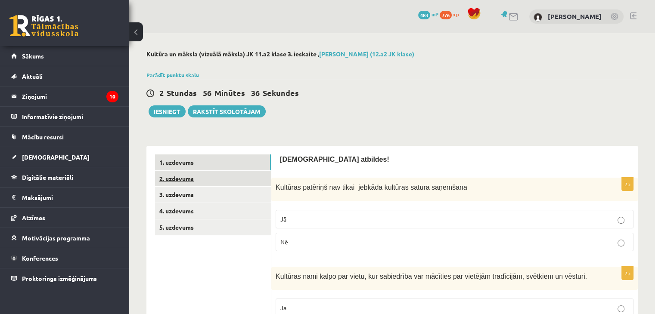
click at [182, 181] on link "2. uzdevums" at bounding box center [213, 179] width 116 height 16
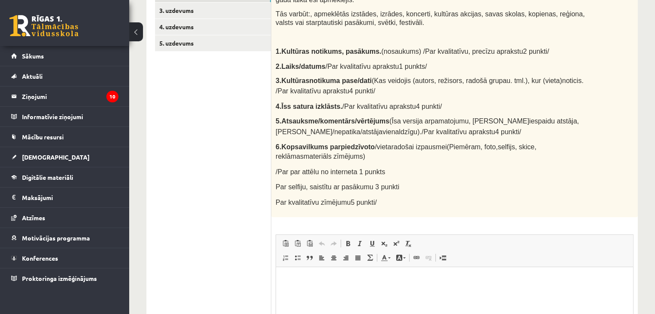
scroll to position [184, 0]
drag, startPoint x: 420, startPoint y: 63, endPoint x: 374, endPoint y: 61, distance: 46.6
click at [374, 61] on p "2. Laiks/ datums / Par kvalitatīvu aprakstu 1 punkts/" at bounding box center [431, 66] width 313 height 10
click at [454, 59] on div "Veido savu kultūras pieredzes dienasgrāmatu , kurā analizē vienu kultūras aktiv…" at bounding box center [454, 98] width 366 height 238
click at [312, 286] on html at bounding box center [454, 280] width 357 height 26
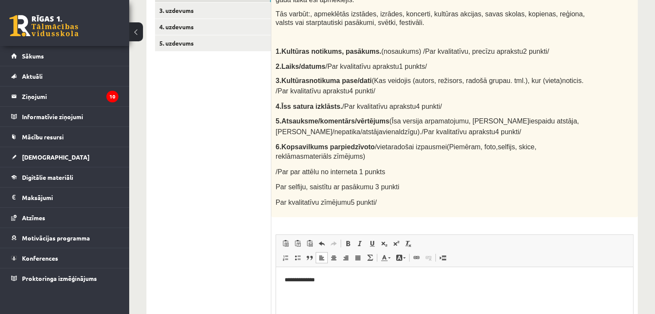
drag, startPoint x: 375, startPoint y: 202, endPoint x: 270, endPoint y: 194, distance: 105.4
click at [270, 194] on div "**********" at bounding box center [391, 192] width 491 height 461
click at [386, 183] on span "Par selfiju, saistītu ar pasākumu 3 punkti" at bounding box center [337, 186] width 124 height 7
drag, startPoint x: 308, startPoint y: 281, endPoint x: 513, endPoint y: 572, distance: 355.7
click at [308, 281] on p "**********" at bounding box center [454, 280] width 340 height 9
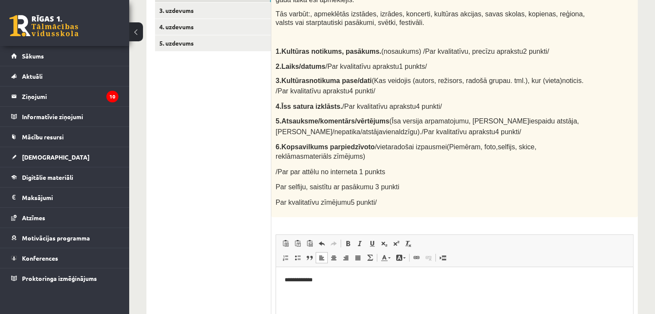
click at [360, 286] on html "**********" at bounding box center [454, 280] width 357 height 26
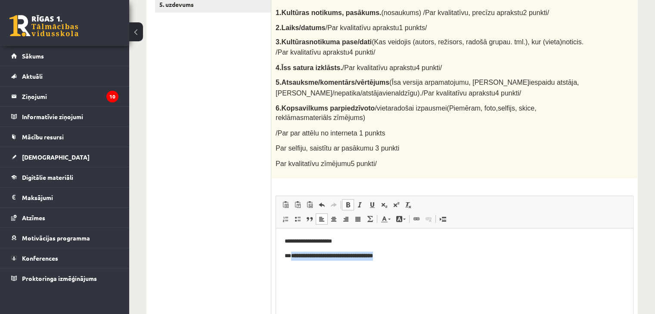
drag, startPoint x: 291, startPoint y: 254, endPoint x: 421, endPoint y: 264, distance: 129.9
click at [421, 264] on html "**********" at bounding box center [454, 249] width 357 height 40
click at [352, 204] on link "Bold Keyboard shortcut Ctrl+B" at bounding box center [348, 204] width 12 height 11
click at [406, 269] on html "**********" at bounding box center [454, 249] width 357 height 40
click at [346, 260] on p "**********" at bounding box center [454, 256] width 340 height 9
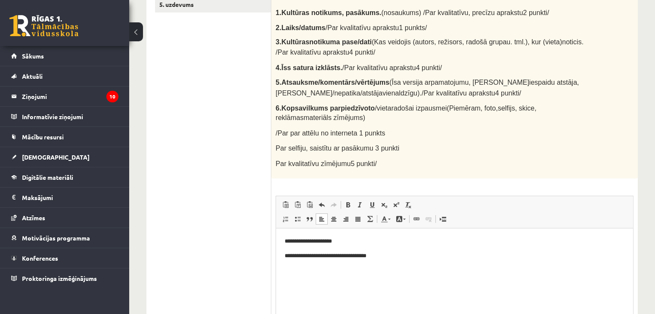
drag, startPoint x: 290, startPoint y: 255, endPoint x: 551, endPoint y: 488, distance: 349.6
click at [290, 255] on p "**********" at bounding box center [454, 256] width 340 height 9
click at [389, 258] on p "**********" at bounding box center [454, 256] width 340 height 9
click at [282, 270] on html "**********" at bounding box center [454, 256] width 357 height 55
click at [416, 272] on p "**********" at bounding box center [454, 270] width 340 height 9
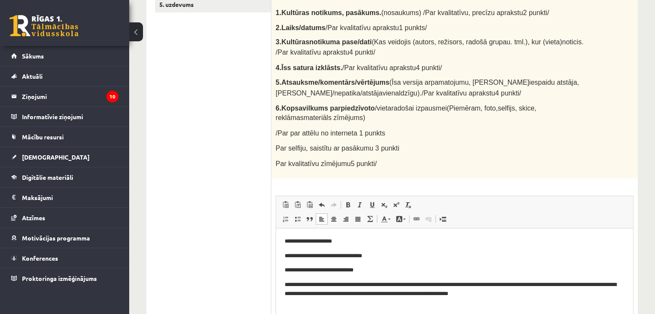
click at [508, 294] on p "**********" at bounding box center [454, 290] width 340 height 18
click at [579, 291] on p "**********" at bounding box center [454, 290] width 340 height 18
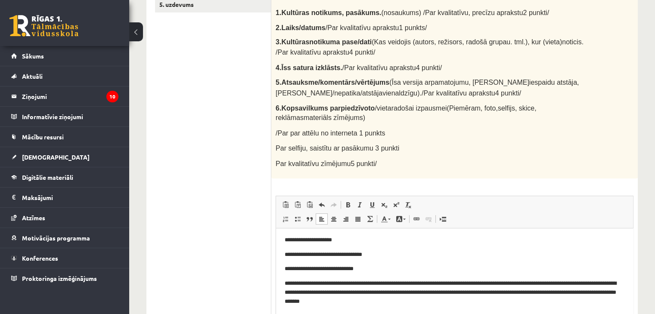
scroll to position [6, 0]
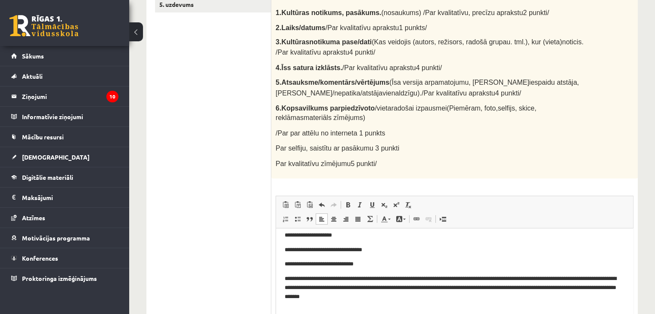
click at [461, 287] on p "**********" at bounding box center [450, 288] width 333 height 27
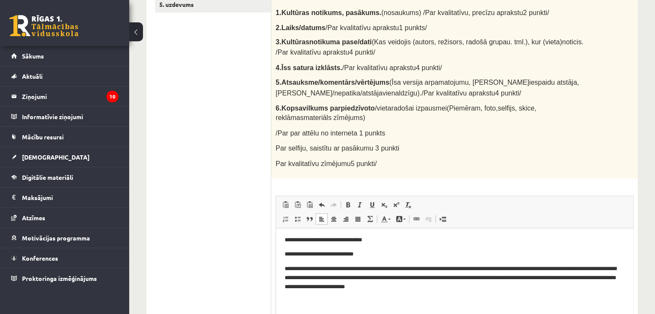
click at [501, 280] on p "**********" at bounding box center [450, 278] width 333 height 27
click at [512, 293] on body "**********" at bounding box center [454, 263] width 340 height 85
click at [508, 291] on p "**********" at bounding box center [450, 278] width 333 height 27
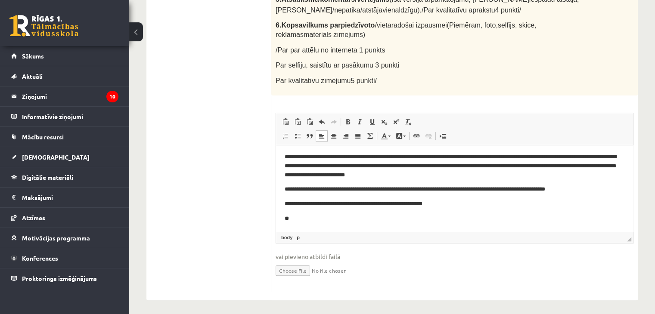
scroll to position [306, 0]
click at [291, 155] on p "**********" at bounding box center [450, 165] width 333 height 27
click at [512, 179] on body "**********" at bounding box center [454, 166] width 340 height 114
click at [516, 170] on p "**********" at bounding box center [450, 165] width 333 height 27
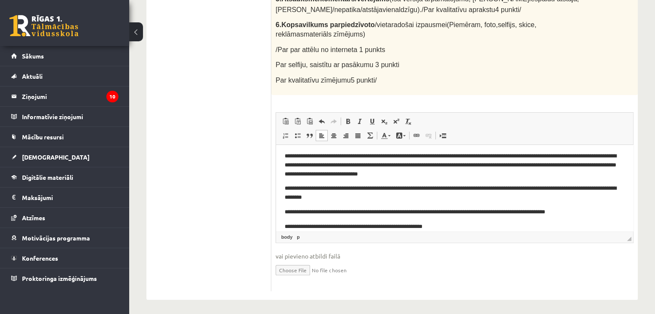
click at [331, 197] on p "**********" at bounding box center [450, 193] width 333 height 18
click at [321, 196] on p "**********" at bounding box center [450, 193] width 333 height 18
click at [319, 201] on p "**********" at bounding box center [450, 193] width 333 height 18
click at [360, 202] on p "**********" at bounding box center [450, 193] width 333 height 18
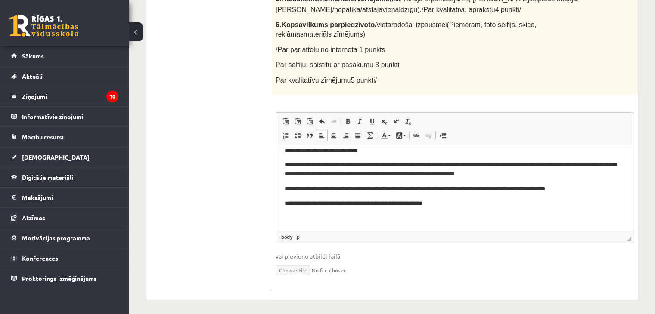
click at [471, 209] on body "**********" at bounding box center [454, 153] width 340 height 137
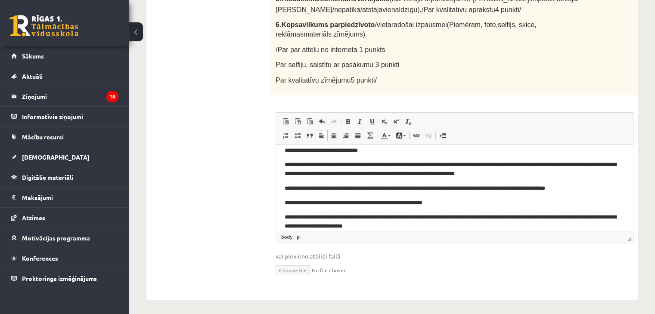
click at [367, 229] on p "**********" at bounding box center [450, 222] width 333 height 18
click at [417, 227] on p "**********" at bounding box center [450, 222] width 333 height 18
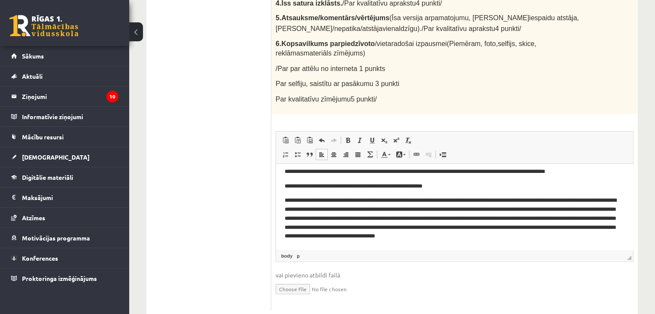
scroll to position [109, 0]
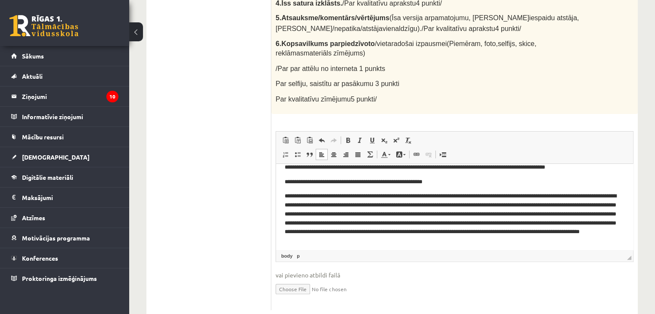
click at [467, 241] on p "**********" at bounding box center [450, 219] width 333 height 54
click at [575, 244] on p "**********" at bounding box center [450, 219] width 333 height 54
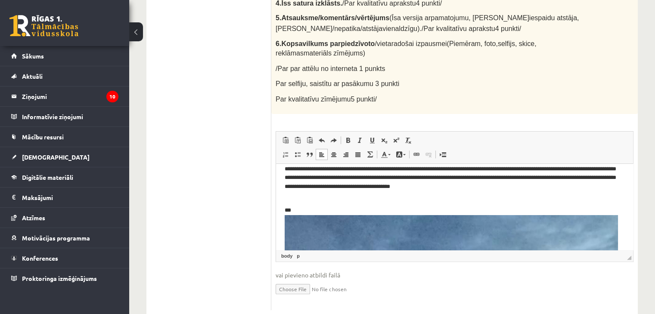
scroll to position [208, 0]
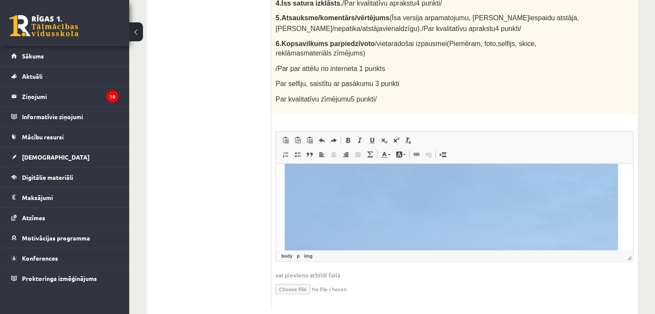
click at [621, 186] on html "**********" at bounding box center [454, 230] width 357 height 560
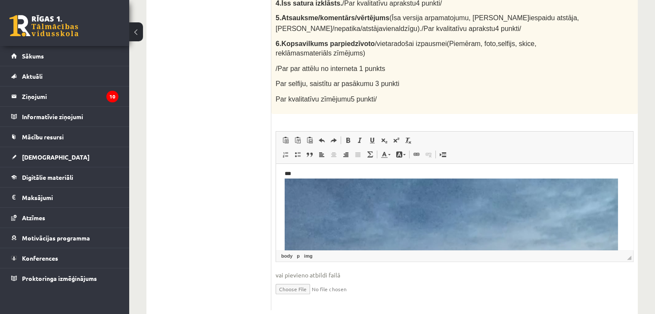
scroll to position [186, 0]
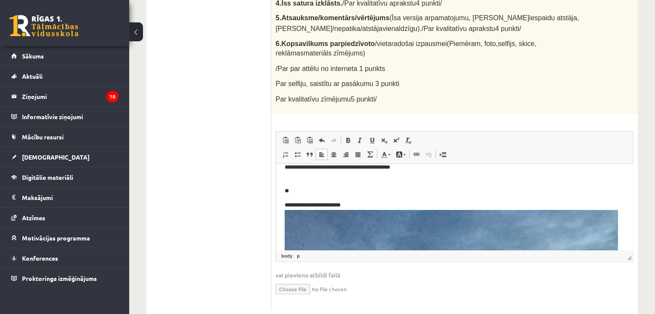
scroll to position [182, 0]
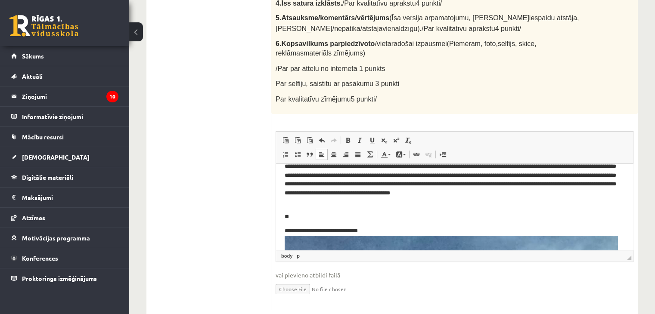
scroll to position [157, 0]
click at [291, 221] on p "**" at bounding box center [450, 217] width 333 height 9
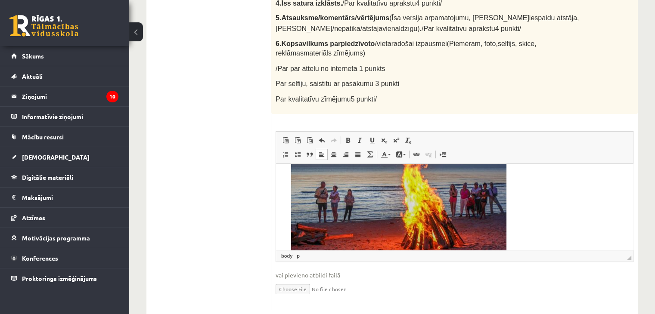
scroll to position [287, 0]
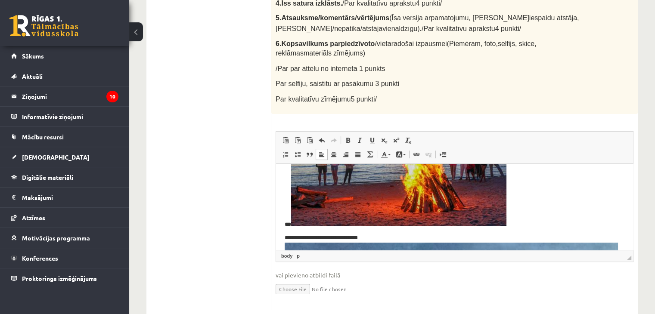
click at [288, 225] on p "**" at bounding box center [450, 156] width 333 height 146
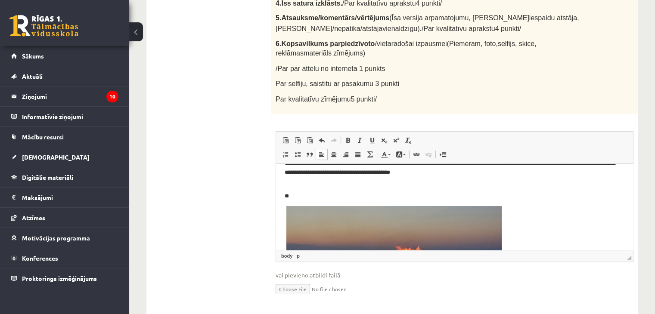
scroll to position [167, 0]
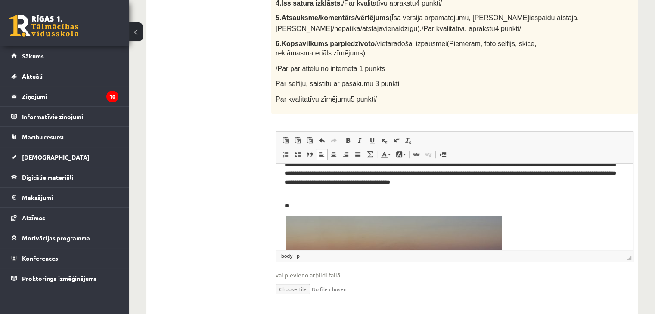
click at [300, 205] on p "**" at bounding box center [450, 206] width 333 height 9
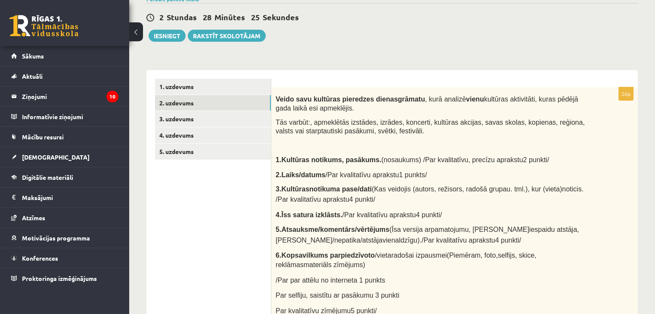
scroll to position [77, 0]
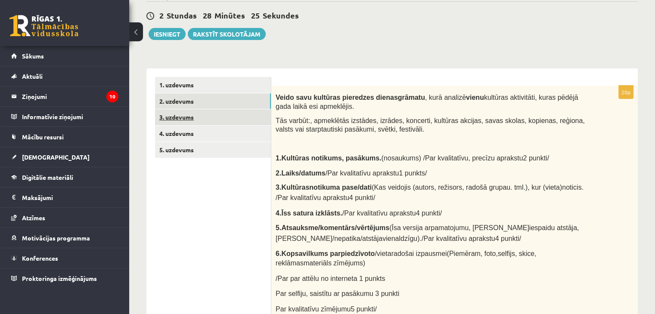
click at [174, 112] on link "3. uzdevums" at bounding box center [213, 117] width 116 height 16
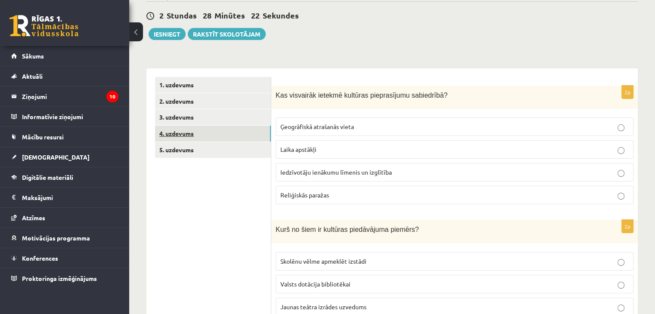
click at [194, 139] on link "4. uzdevums" at bounding box center [213, 134] width 116 height 16
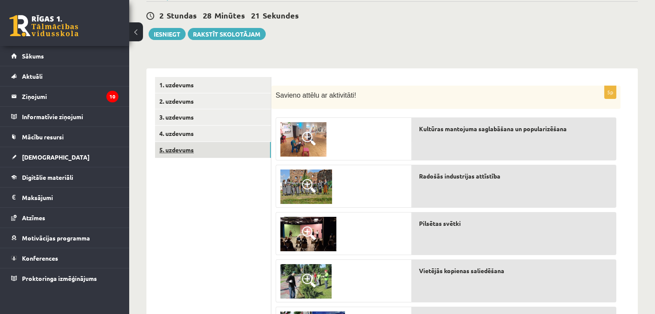
click at [176, 150] on link "5. uzdevums" at bounding box center [213, 150] width 116 height 16
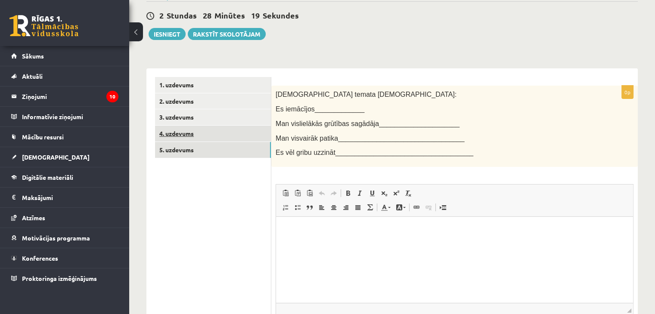
scroll to position [0, 0]
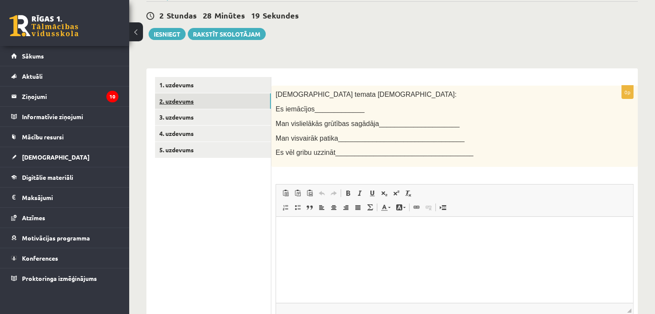
click at [172, 105] on link "2. uzdevums" at bounding box center [213, 101] width 116 height 16
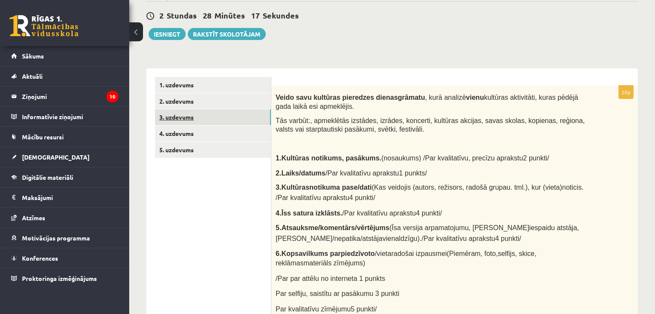
click at [173, 116] on link "3. uzdevums" at bounding box center [213, 117] width 116 height 16
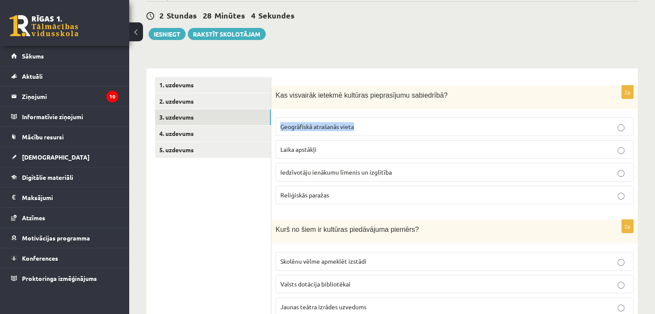
drag, startPoint x: 364, startPoint y: 124, endPoint x: 271, endPoint y: 133, distance: 93.0
click at [271, 133] on div "2p Kas visvairāk ietekmē kultūras pieprasījumu sabiedrībā? Ģeogrāfiskā atrašanā…" at bounding box center [454, 149] width 366 height 126
drag, startPoint x: 344, startPoint y: 149, endPoint x: 278, endPoint y: 156, distance: 66.6
drag, startPoint x: 278, startPoint y: 156, endPoint x: 448, endPoint y: 182, distance: 172.4
click at [448, 182] on fieldset "Ģeogrāfiskā atrašanās vieta Laika apstākļi Iedzīvotāju ienākumu līmenis un izgl…" at bounding box center [454, 160] width 358 height 94
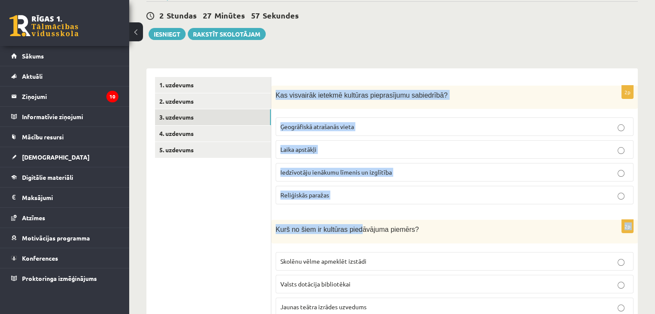
drag, startPoint x: 275, startPoint y: 95, endPoint x: 353, endPoint y: 218, distance: 145.9
copy form "Kas visvairāk ietekmē kultūras pieprasījumu sabiedrībā? Ģeogrāfiskā atrašanās v…"
click at [322, 171] on span "Iedzīvotāju ienākumu līmenis un izglītība" at bounding box center [335, 172] width 111 height 8
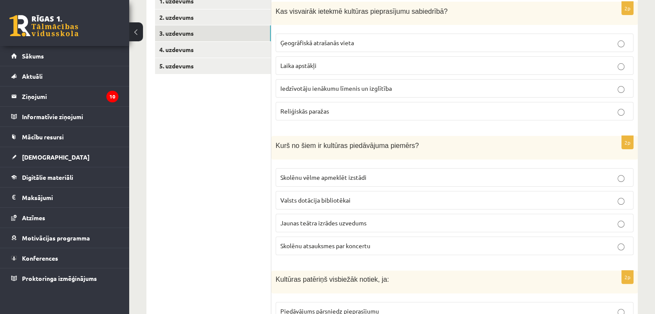
scroll to position [162, 0]
click at [346, 227] on label "Jaunas teātra izrādes uzvedums" at bounding box center [454, 222] width 358 height 19
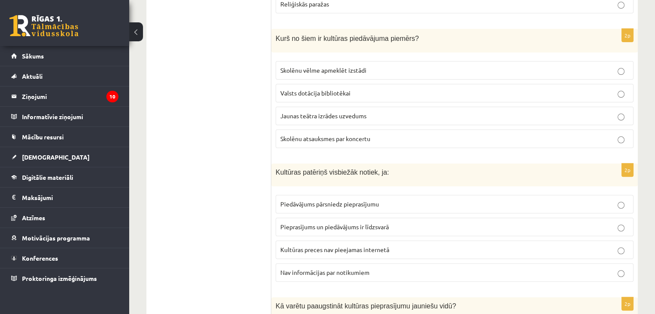
scroll to position [296, 0]
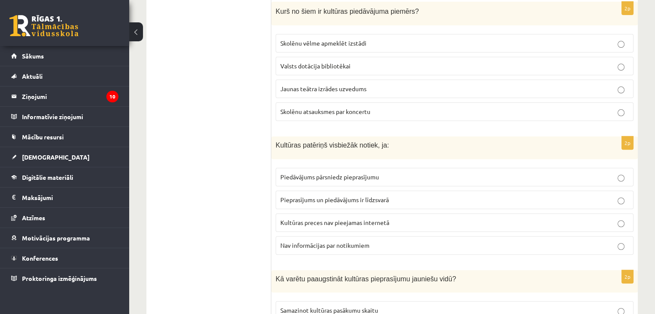
click at [334, 200] on span "Pieprasījums un piedāvājums ir līdzsvarā" at bounding box center [334, 200] width 108 height 8
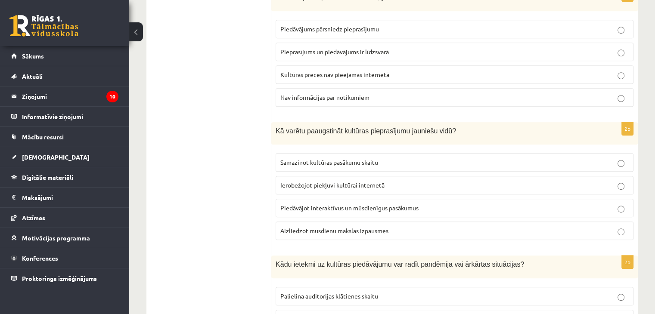
scroll to position [444, 0]
click at [325, 209] on p "Piedāvājot interaktīvus un mūsdienīgus pasākumus" at bounding box center [454, 207] width 348 height 9
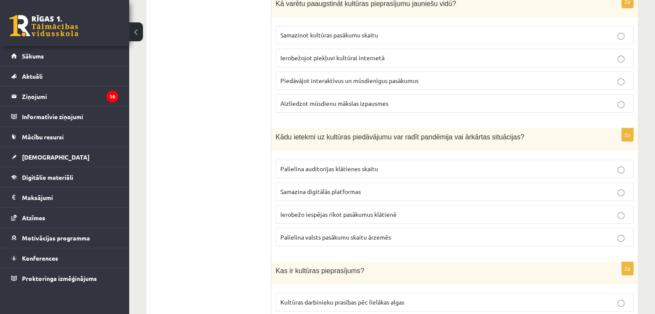
scroll to position [572, 0]
click at [323, 212] on span "Ierobežo iespējas rīkot pasākumus klātienē" at bounding box center [338, 214] width 116 height 8
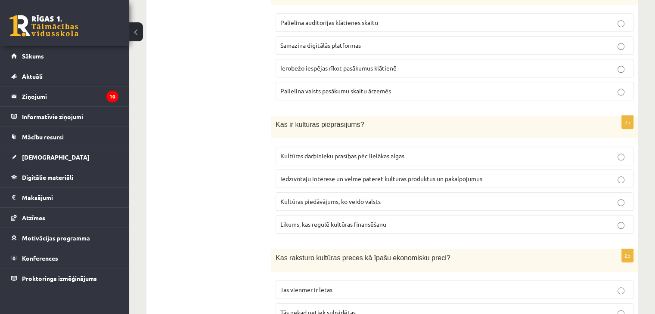
scroll to position [719, 0]
click at [333, 176] on span "Iedzīvotāju interese un vēlme patērēt kultūras produktus un pakalpojumus" at bounding box center [381, 177] width 202 height 8
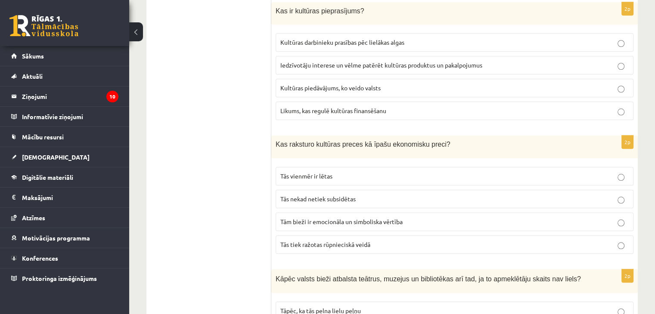
scroll to position [861, 0]
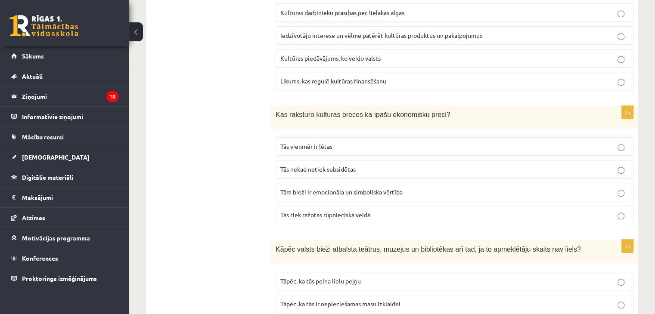
click at [352, 189] on span "Tām bieži ir emocionāla un simboliska vērtība" at bounding box center [341, 192] width 122 height 8
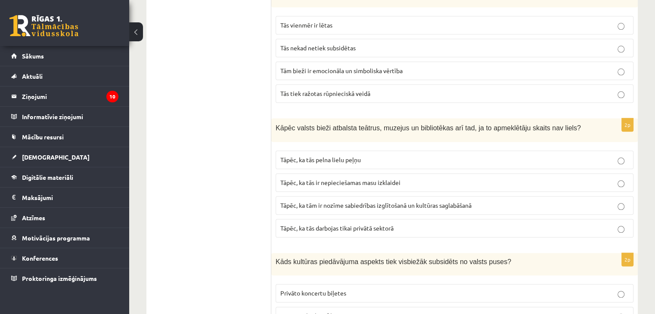
scroll to position [1027, 0]
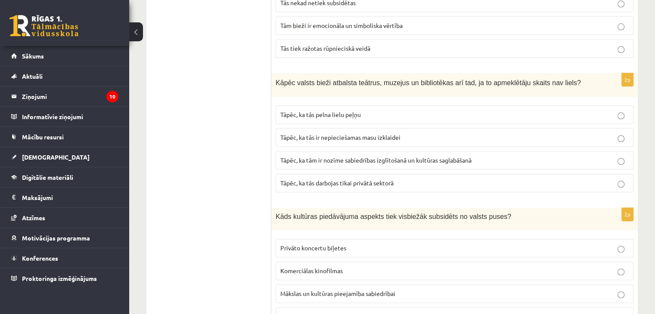
click at [415, 160] on label "Tāpēc, ka tām ir nozīme sabiedrības izglītošanā un kultūras saglabāšanā" at bounding box center [454, 160] width 358 height 19
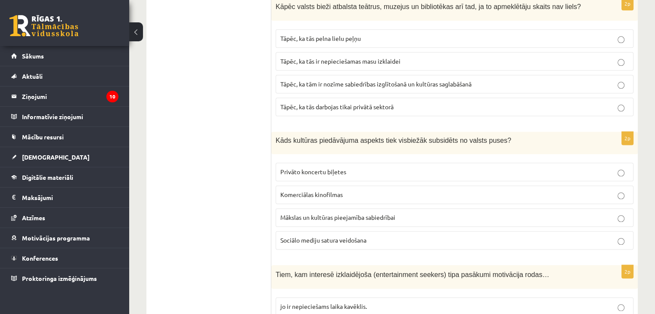
scroll to position [1128, 0]
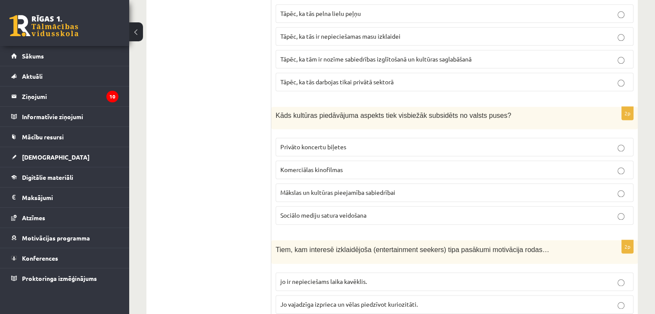
click at [358, 189] on span "Mākslas un kultūras pieejamība sabiedrībai" at bounding box center [337, 193] width 115 height 8
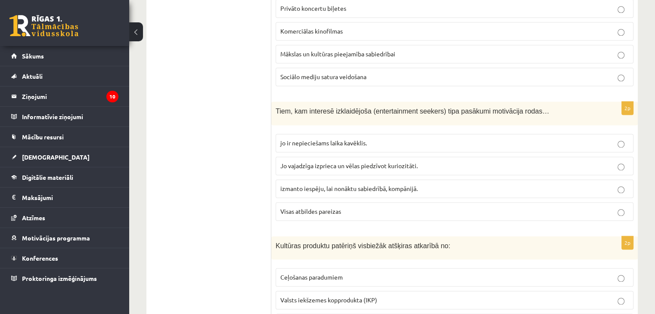
scroll to position [1267, 0]
click at [325, 162] on span "Jo vajadzīga izprieca un vēlas piedzīvot kuriozitāti." at bounding box center [348, 166] width 137 height 8
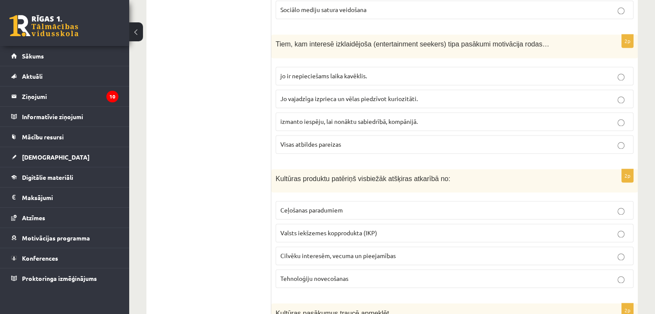
scroll to position [1363, 0]
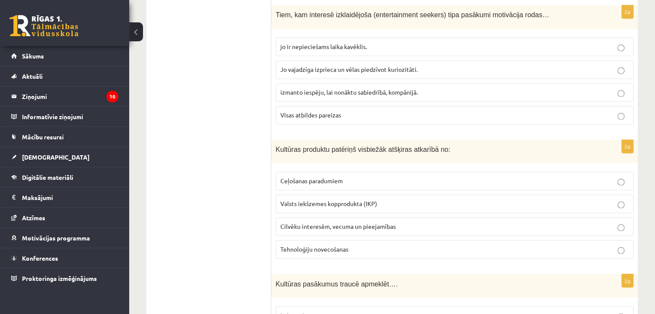
click at [370, 217] on label "Cilvēku interesēm, vecuma un pieejamības" at bounding box center [454, 226] width 358 height 19
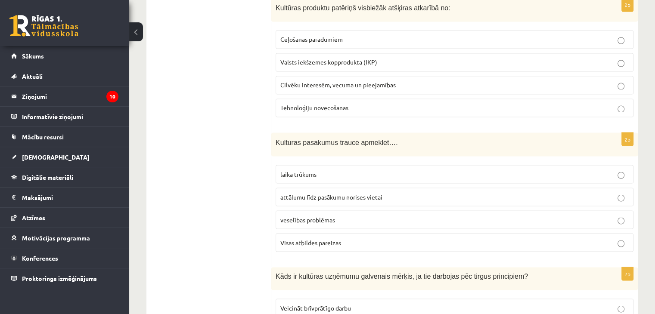
scroll to position [1505, 0]
click at [319, 238] on p "Visas atbildes pareizas" at bounding box center [454, 242] width 348 height 9
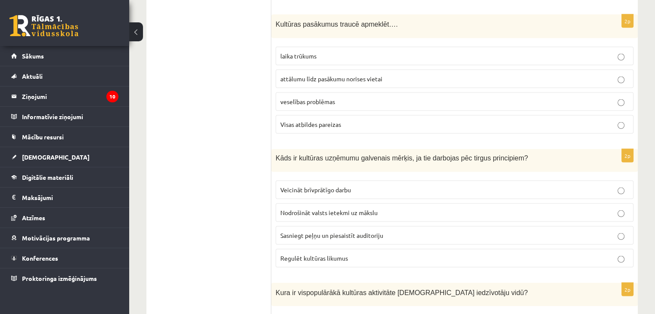
scroll to position [1623, 0]
click at [344, 209] on span "Nodrošināt valsts ietekmi uz mākslu" at bounding box center [328, 213] width 97 height 8
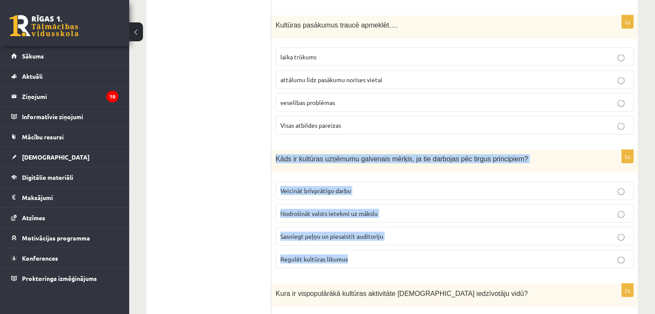
drag, startPoint x: 272, startPoint y: 150, endPoint x: 403, endPoint y: 245, distance: 161.4
click at [403, 245] on div "2p Kāds ir kultūras uzņēmumu galvenais mērķis, ja tie darbojas pēc tirgus princ…" at bounding box center [454, 212] width 366 height 125
copy div "Kāds ir kultūras uzņēmumu galvenais mērķis, ja tie darbojas pēc tirgus principi…"
click at [325, 231] on label "Sasniegt peļņu un piesaistīt auditoriju" at bounding box center [454, 236] width 358 height 19
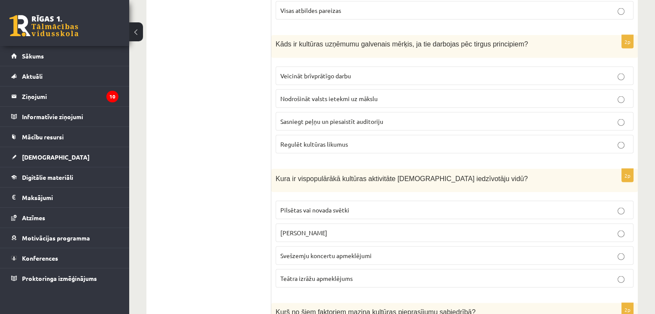
scroll to position [1760, 0]
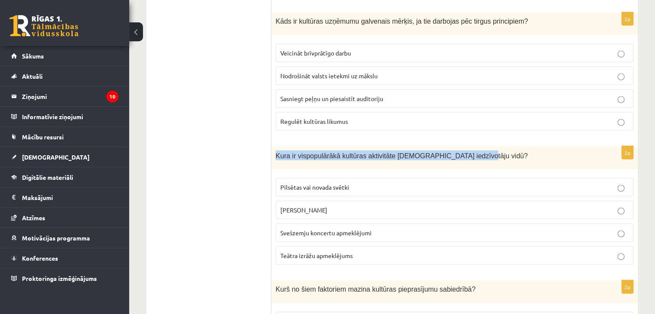
drag, startPoint x: 276, startPoint y: 142, endPoint x: 474, endPoint y: 146, distance: 197.6
click at [474, 151] on p "Kura ir vispopulārākā kultūras aktivitāte Latvijas iedzīvotāju vidū?" at bounding box center [432, 156] width 315 height 10
click at [275, 163] on div "2p Kura ir vispopulārākā kultūras aktivitāte Latvijas iedzīvotāju vidū? Pilsēta…" at bounding box center [454, 209] width 366 height 126
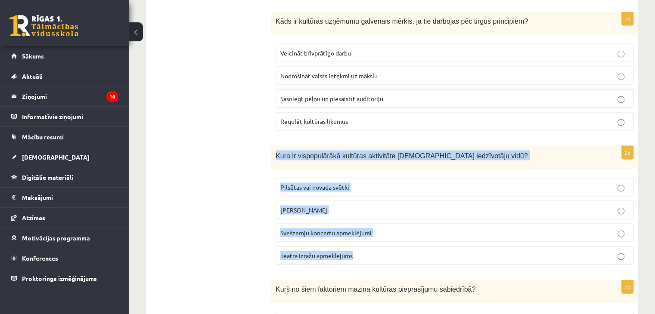
drag, startPoint x: 275, startPoint y: 147, endPoint x: 380, endPoint y: 245, distance: 144.0
click at [380, 245] on div "2p Kura ir vispopulārākā kultūras aktivitāte Latvijas iedzīvotāju vidū? Pilsēta…" at bounding box center [454, 209] width 366 height 126
copy div "Kura ir vispopulārākā kultūras aktivitāte Latvijas iedzīvotāju vidū? Pilsētas v…"
click at [288, 183] on span "Pilsētas vai novada svētki" at bounding box center [314, 187] width 69 height 8
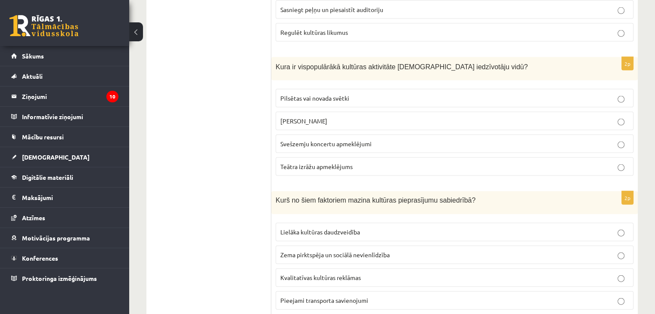
scroll to position [1867, 0]
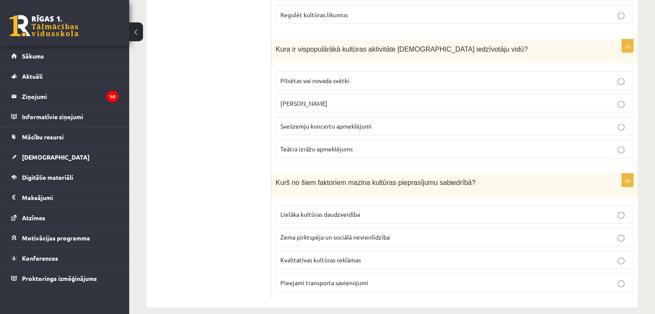
click at [409, 228] on label "Zema pirktspēja un sociālā nevienlīdzība" at bounding box center [454, 237] width 358 height 19
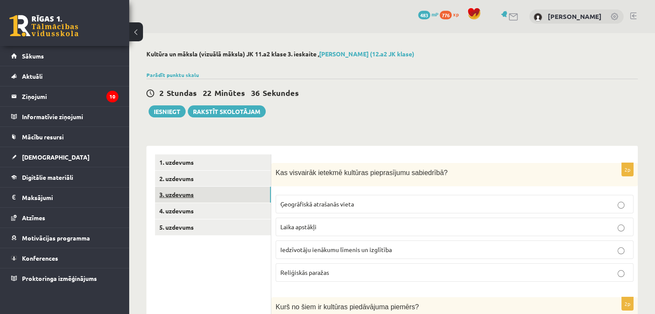
scroll to position [0, 0]
click at [166, 207] on link "4. uzdevums" at bounding box center [213, 211] width 116 height 16
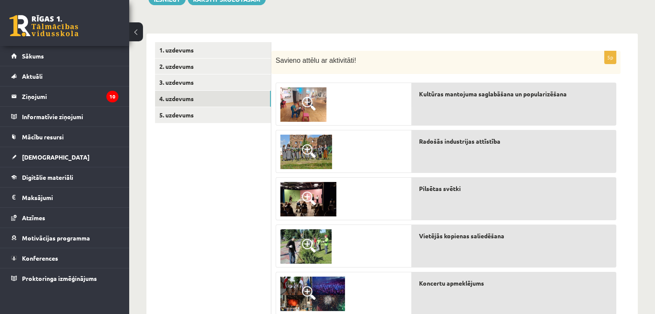
scroll to position [129, 0]
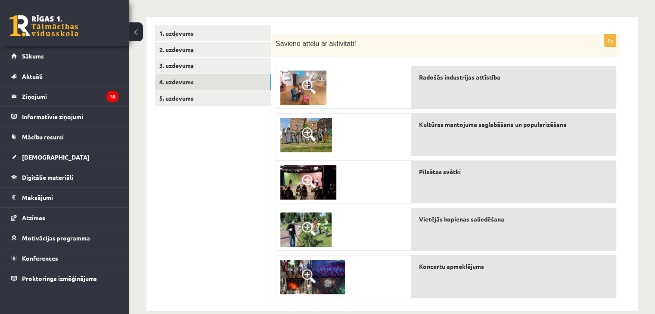
click at [305, 177] on span at bounding box center [309, 182] width 14 height 14
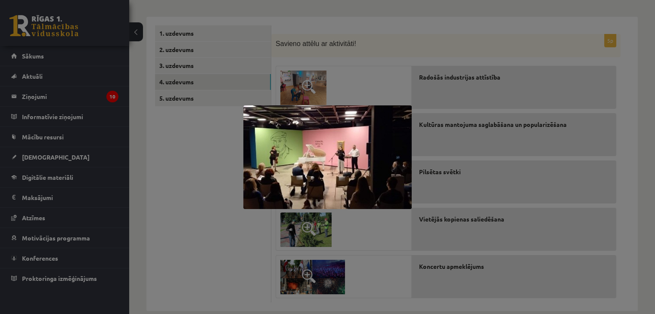
click at [214, 204] on div at bounding box center [327, 157] width 655 height 314
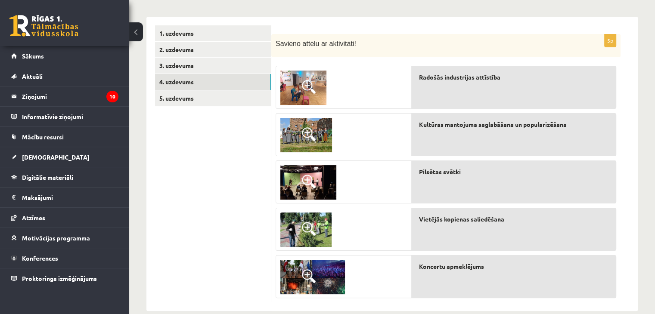
click at [303, 139] on span at bounding box center [309, 134] width 14 height 14
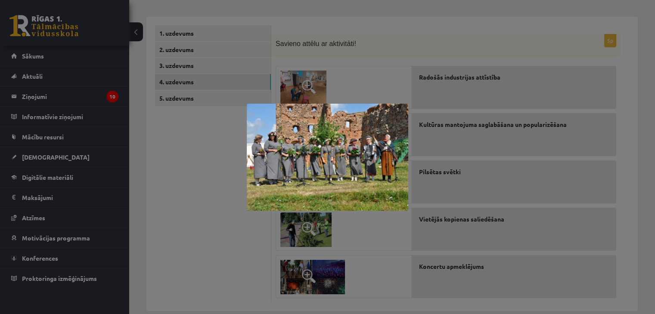
click at [229, 247] on div at bounding box center [327, 157] width 655 height 314
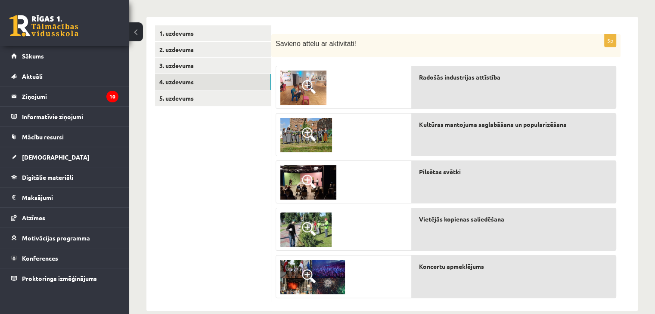
click at [310, 90] on span at bounding box center [309, 87] width 14 height 14
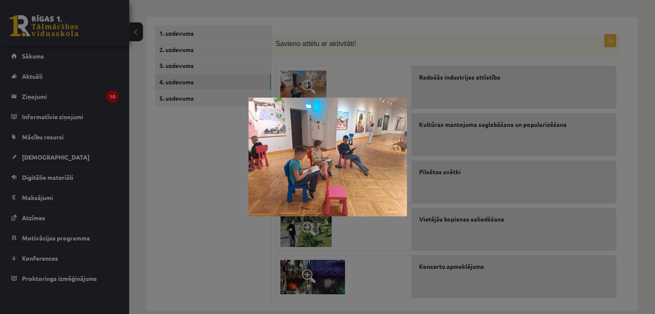
click at [223, 204] on div at bounding box center [327, 157] width 655 height 314
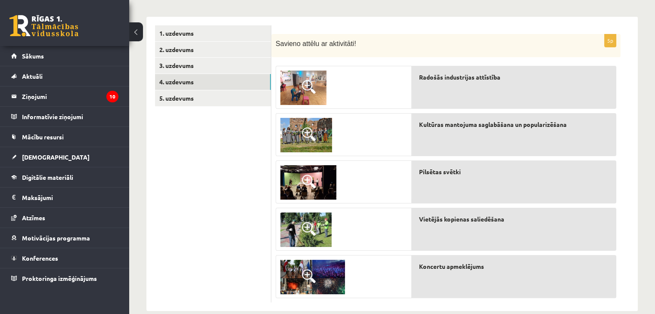
click at [322, 293] on img at bounding box center [312, 277] width 65 height 34
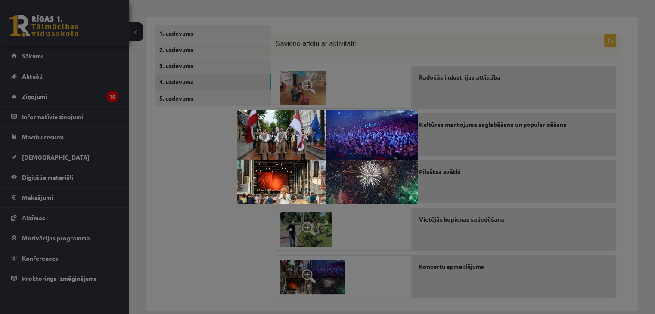
click at [247, 241] on div at bounding box center [327, 157] width 655 height 314
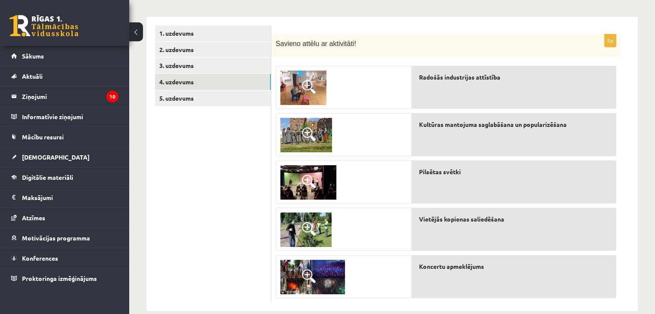
click at [305, 274] on span at bounding box center [309, 276] width 14 height 14
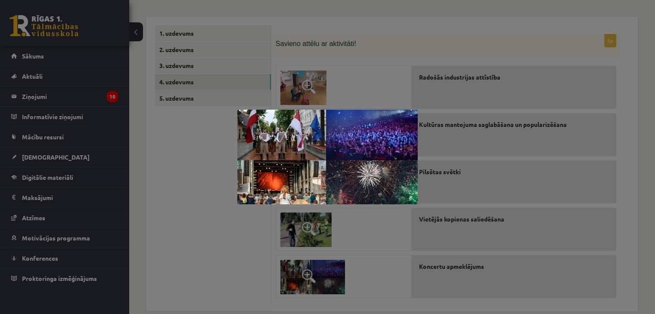
click at [259, 228] on div at bounding box center [327, 157] width 655 height 314
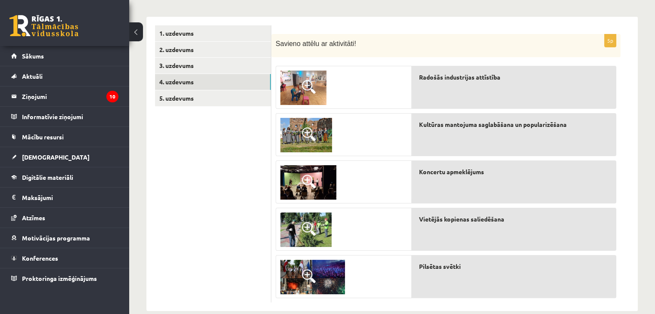
click at [304, 224] on span at bounding box center [309, 229] width 14 height 14
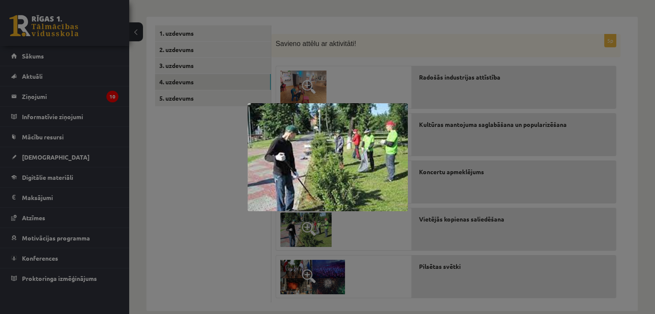
drag, startPoint x: 198, startPoint y: 230, endPoint x: 198, endPoint y: 241, distance: 10.3
click at [198, 241] on div at bounding box center [327, 157] width 655 height 314
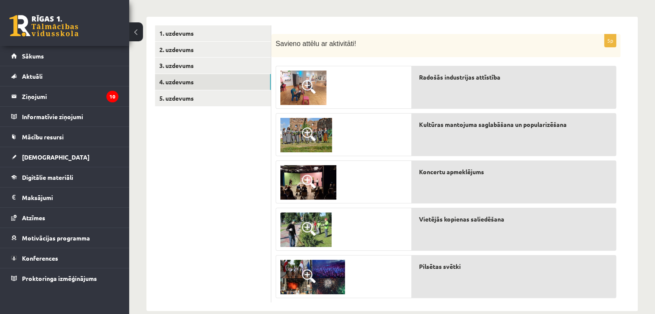
click at [299, 98] on img at bounding box center [303, 88] width 46 height 34
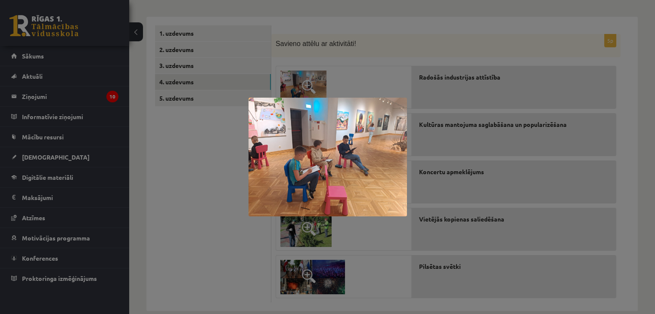
click at [219, 210] on div at bounding box center [327, 157] width 655 height 314
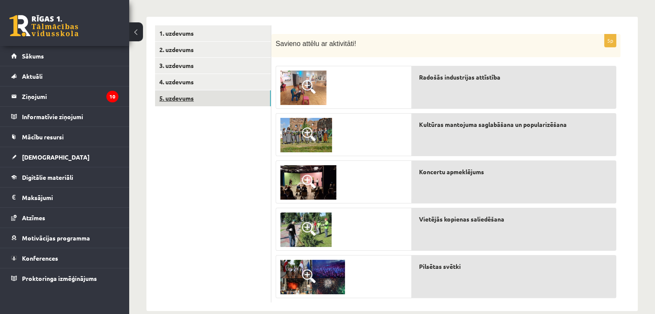
click at [189, 104] on link "5. uzdevums" at bounding box center [213, 98] width 116 height 16
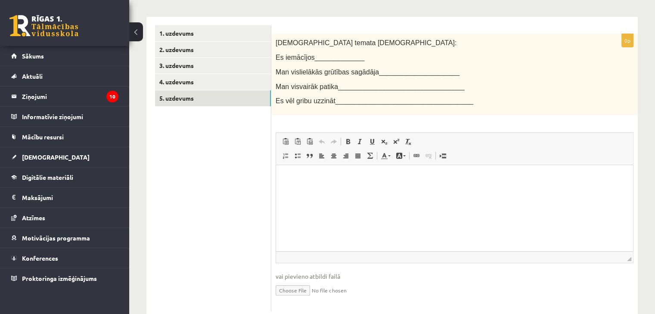
scroll to position [0, 0]
click at [322, 186] on html at bounding box center [454, 178] width 357 height 26
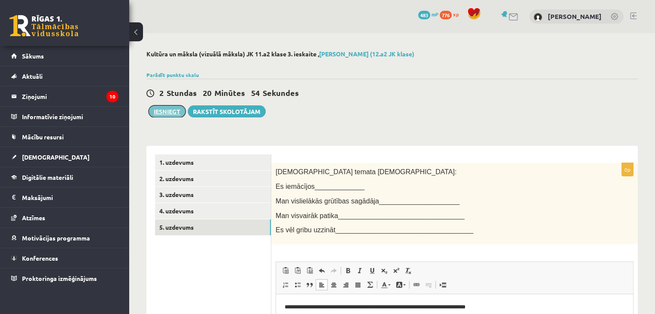
click at [167, 109] on button "Iesniegt" at bounding box center [166, 111] width 37 height 12
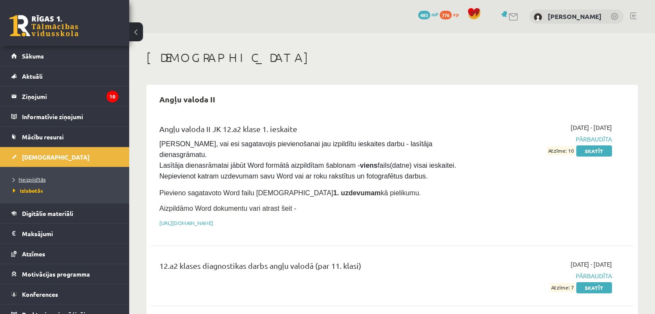
click at [31, 178] on span "Neizpildītās" at bounding box center [29, 179] width 33 height 7
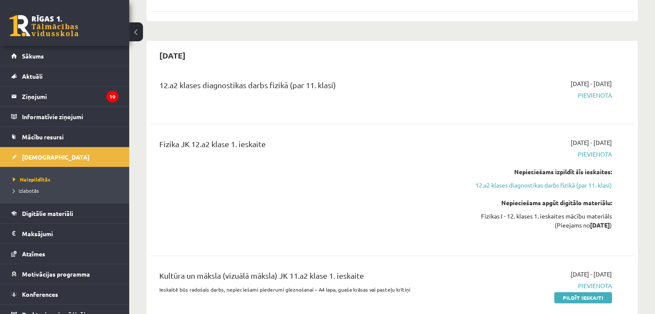
scroll to position [158, 0]
drag, startPoint x: 350, startPoint y: 83, endPoint x: 142, endPoint y: 84, distance: 207.9
click at [305, 121] on div "12.a2 klases diagnostikas darbs fizikā (par 11. klasi) [DATE] - [DATE] [GEOGRAP…" at bounding box center [392, 255] width 482 height 371
drag, startPoint x: 289, startPoint y: 135, endPoint x: 170, endPoint y: 126, distance: 119.1
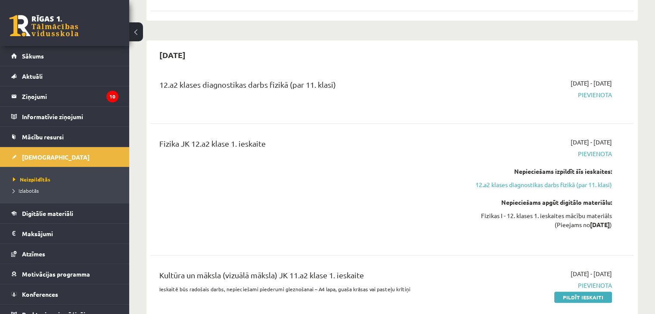
click at [170, 126] on div "12.a2 klases diagnostikas darbs fizikā (par 11. klasi) [DATE] - [DATE] [GEOGRAP…" at bounding box center [392, 255] width 482 height 371
click at [523, 108] on div "[DATE] - [DATE] [GEOGRAPHIC_DATA]" at bounding box center [540, 94] width 155 height 31
drag, startPoint x: 611, startPoint y: 140, endPoint x: 561, endPoint y: 140, distance: 49.9
click at [564, 140] on div "[DATE] - [DATE] [GEOGRAPHIC_DATA] Nepieciešams izpildīt šīs ieskaites: 12.a2 kl…" at bounding box center [540, 190] width 155 height 104
drag, startPoint x: 498, startPoint y: 145, endPoint x: 384, endPoint y: 155, distance: 114.1
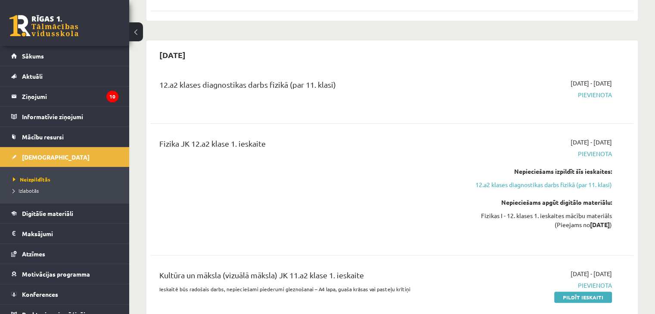
click at [384, 155] on div "Fizika JK 12.a2 klase 1. ieskaite" at bounding box center [308, 190] width 310 height 104
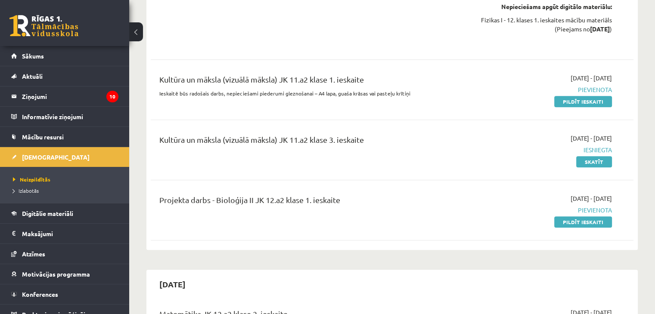
scroll to position [369, 0]
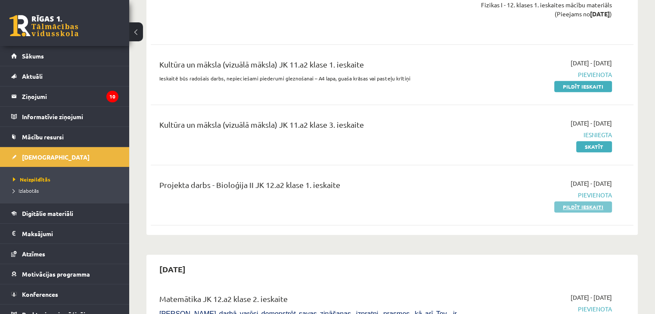
click at [575, 207] on link "Pildīt ieskaiti" at bounding box center [583, 206] width 58 height 11
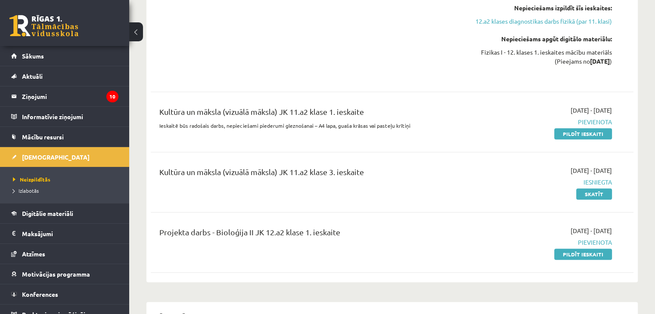
scroll to position [378, 0]
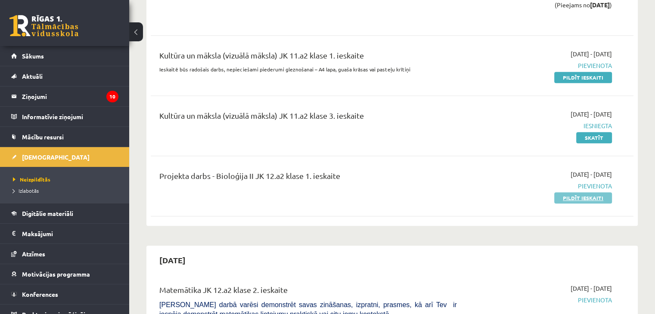
click at [587, 200] on link "Pildīt ieskaiti" at bounding box center [583, 197] width 58 height 11
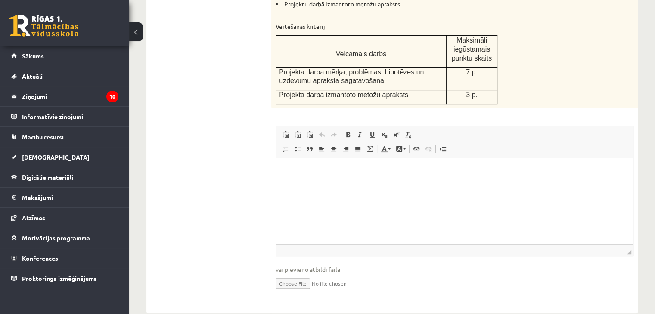
scroll to position [210, 0]
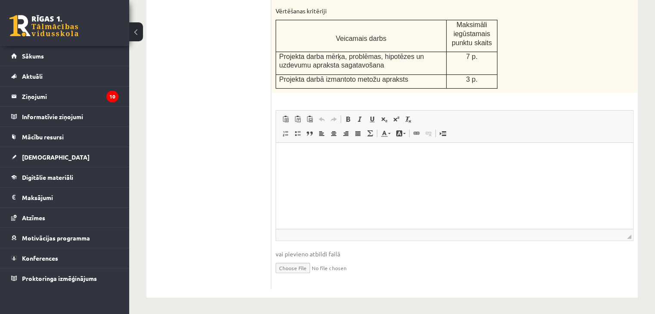
click at [289, 270] on input "file" at bounding box center [454, 268] width 358 height 18
type input "**********"
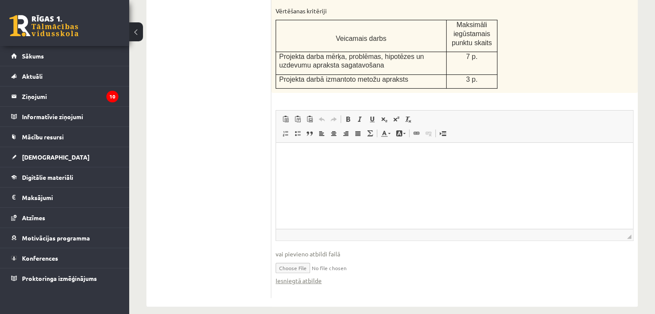
click at [338, 143] on html at bounding box center [454, 155] width 357 height 26
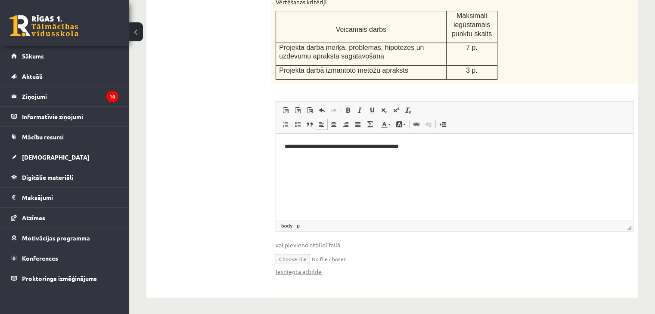
scroll to position [0, 0]
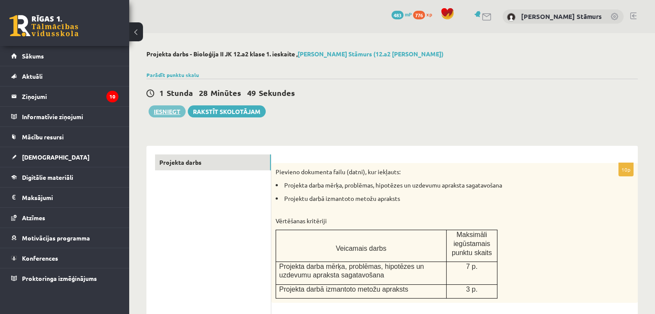
click at [165, 110] on button "Iesniegt" at bounding box center [166, 111] width 37 height 12
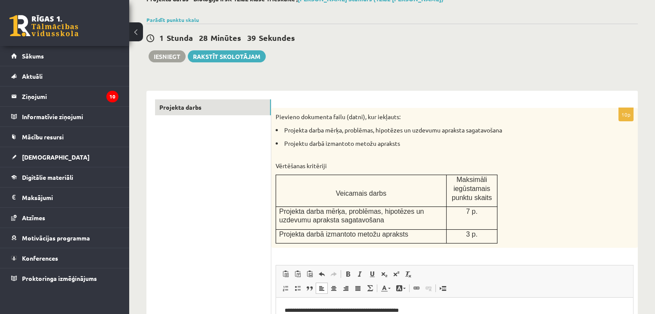
scroll to position [45, 0]
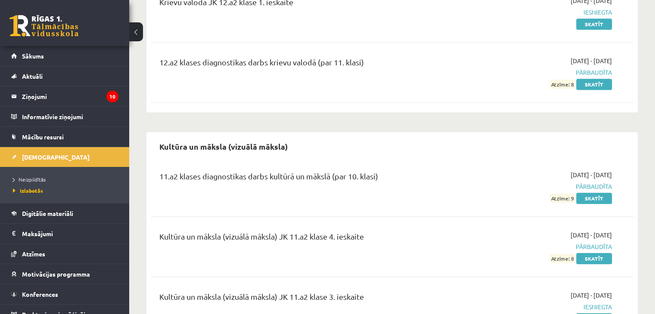
scroll to position [589, 0]
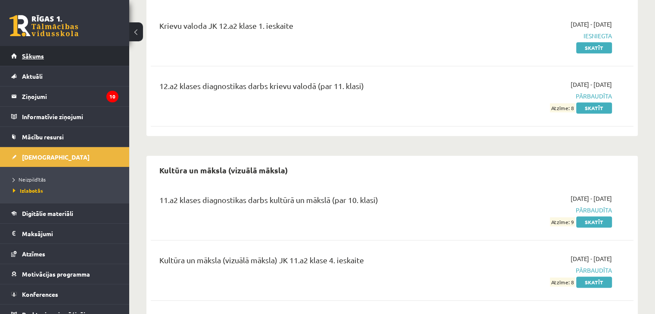
click at [37, 54] on span "Sākums" at bounding box center [33, 56] width 22 height 8
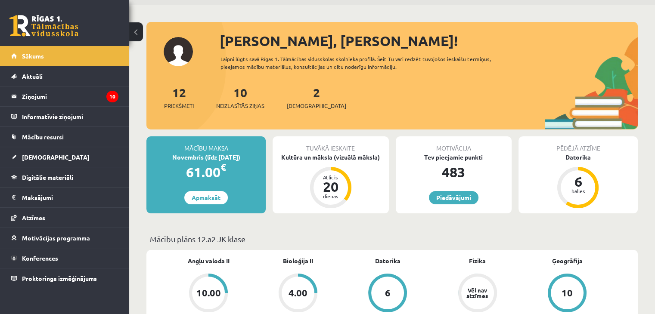
scroll to position [44, 0]
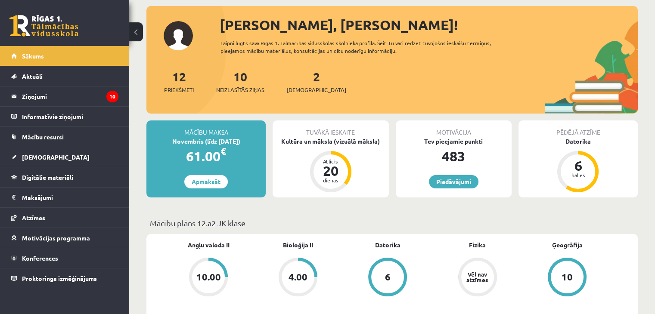
click at [584, 145] on div "Pēdējā atzīme [GEOGRAPHIC_DATA] 6 balles" at bounding box center [577, 159] width 119 height 77
click at [587, 142] on div "Datorika" at bounding box center [577, 141] width 119 height 9
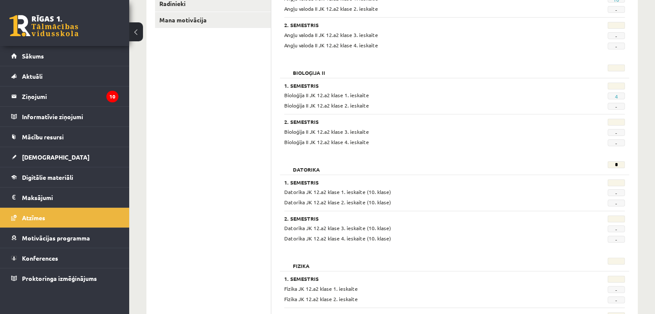
scroll to position [138, 0]
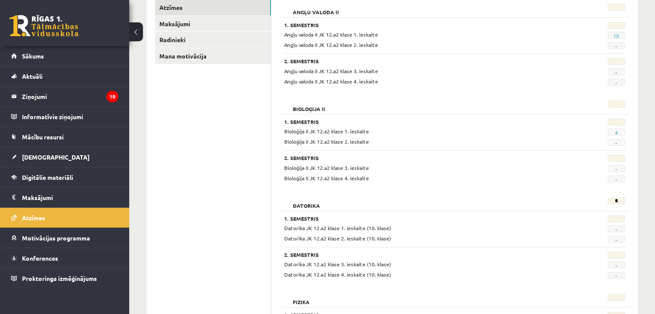
drag, startPoint x: 340, startPoint y: 169, endPoint x: 374, endPoint y: 183, distance: 36.6
click at [374, 183] on div "Bioloģija II 1. Semestris Bioloģija II JK 12.a2 klase 1. ieskaite 4 Bioloģija I…" at bounding box center [454, 142] width 349 height 93
drag, startPoint x: 467, startPoint y: 133, endPoint x: 214, endPoint y: 87, distance: 256.3
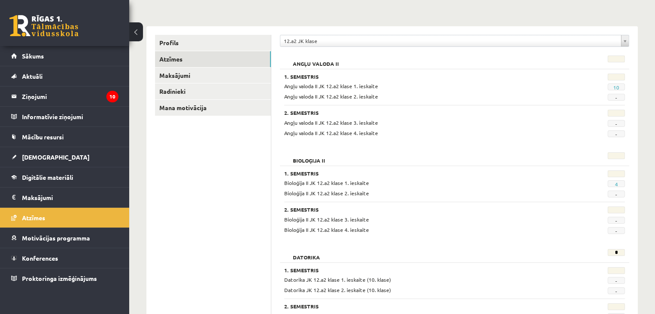
scroll to position [0, 0]
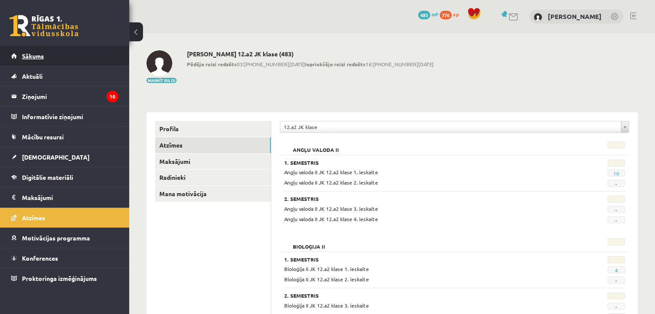
click at [29, 52] on link "Sākums" at bounding box center [64, 56] width 107 height 20
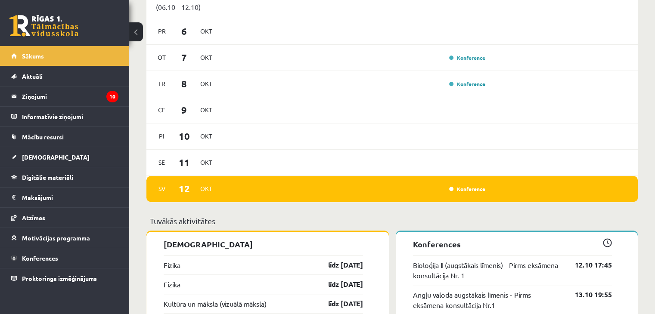
scroll to position [558, 0]
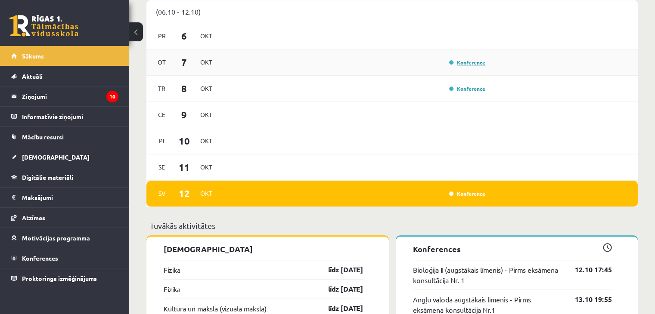
click at [453, 61] on link "Konference" at bounding box center [467, 62] width 36 height 7
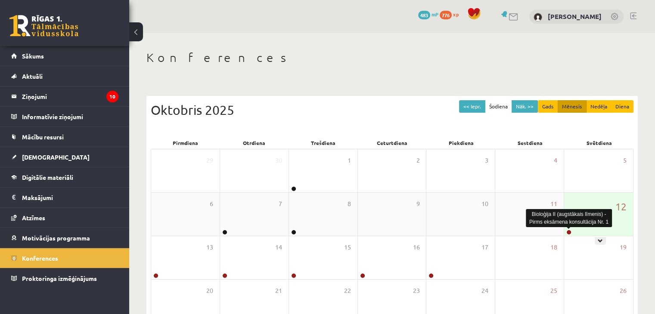
click at [568, 234] on link at bounding box center [568, 232] width 5 height 5
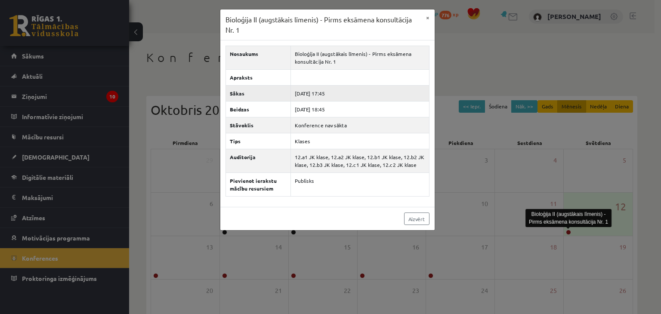
click at [238, 94] on th "Sākas" at bounding box center [258, 94] width 65 height 16
click at [242, 158] on th "Auditorija" at bounding box center [258, 161] width 65 height 24
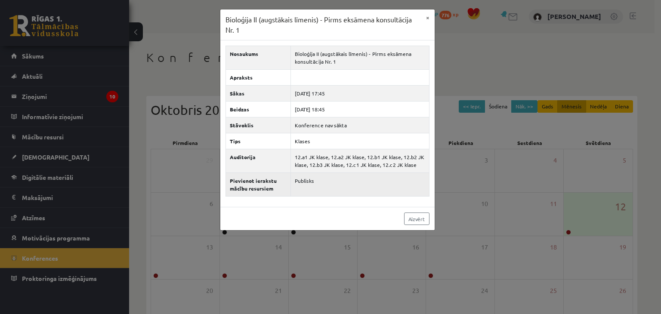
click at [251, 189] on th "Pievienot ierakstu mācību resursiem" at bounding box center [258, 185] width 65 height 24
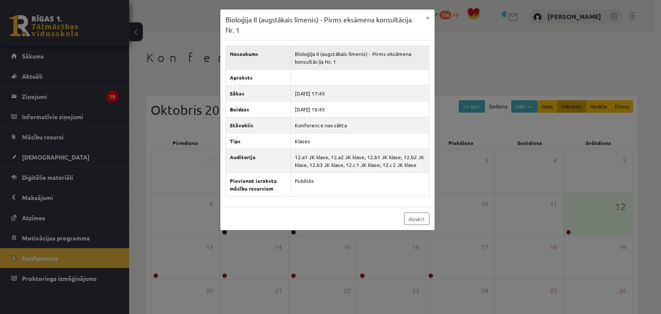
click at [291, 63] on td "Bioloģija II (augstākais līmenis) - Pirms eksāmena konsultācija Nr. 1" at bounding box center [360, 58] width 138 height 24
click at [409, 216] on link "Aizvērt" at bounding box center [416, 219] width 25 height 12
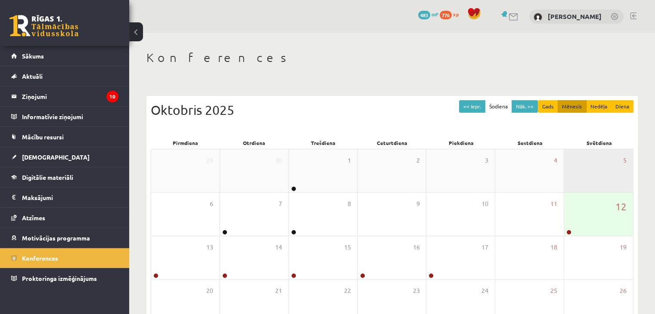
click at [570, 192] on div "5" at bounding box center [598, 170] width 69 height 43
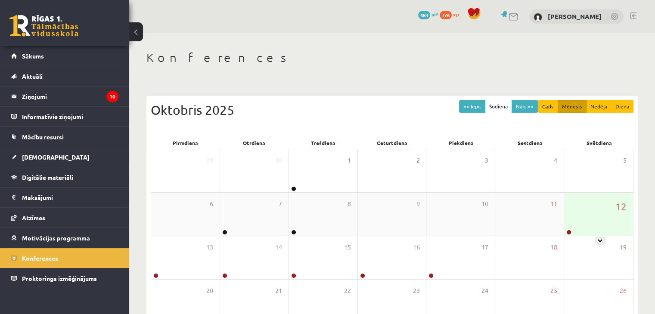
click at [565, 213] on div "12" at bounding box center [598, 214] width 69 height 43
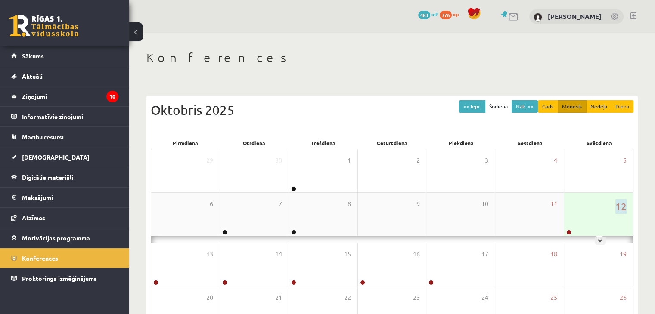
click at [565, 213] on div "12" at bounding box center [598, 214] width 69 height 43
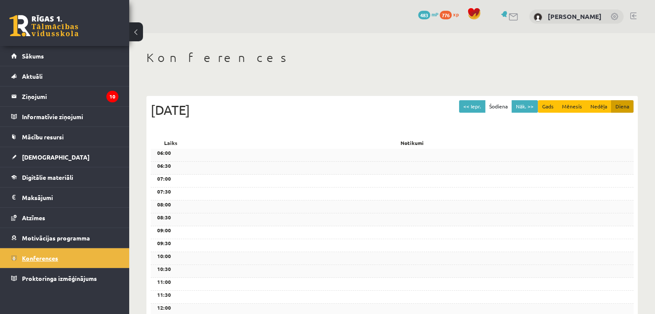
click at [34, 254] on span "Konferences" at bounding box center [40, 258] width 36 height 8
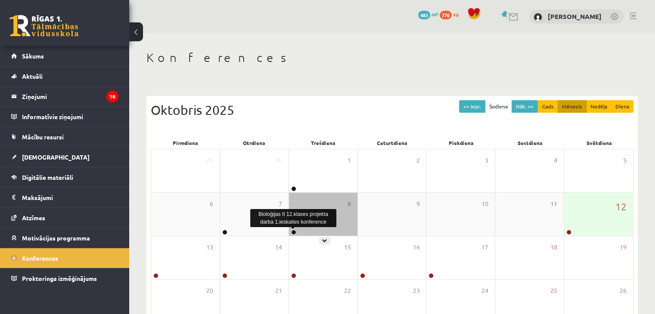
click at [293, 232] on link at bounding box center [293, 232] width 5 height 5
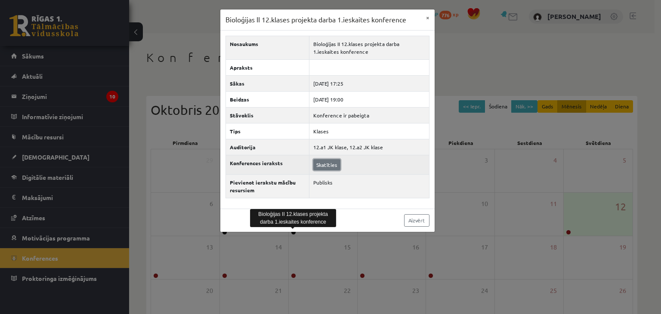
click at [329, 163] on link "Skatīties" at bounding box center [326, 164] width 27 height 11
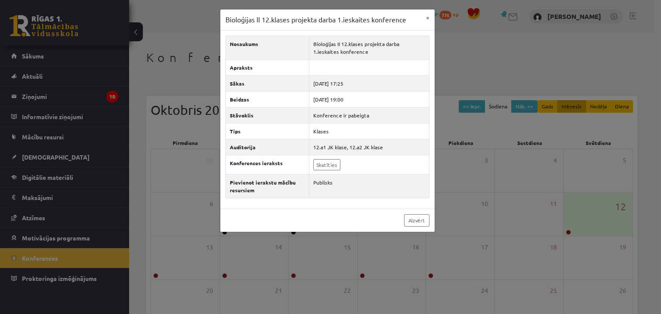
click at [453, 211] on div "Bioloģijas II 12.klases projekta darba 1.ieskaites konference × Nosaukums Biolo…" at bounding box center [330, 157] width 661 height 314
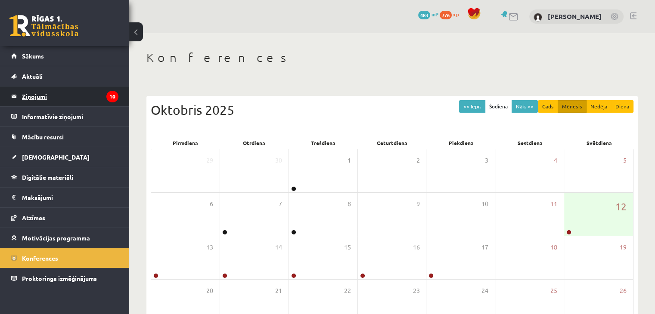
click at [41, 90] on legend "Ziņojumi 10" at bounding box center [70, 97] width 96 height 20
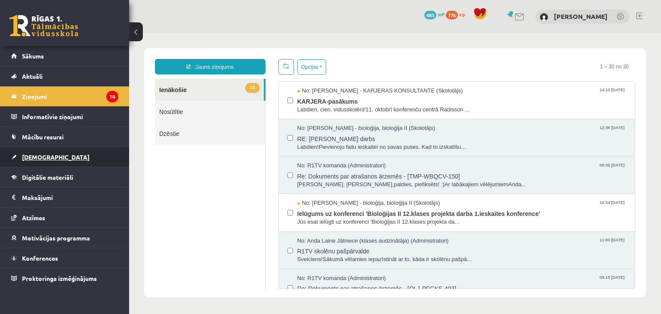
click at [32, 158] on span "[DEMOGRAPHIC_DATA]" at bounding box center [56, 157] width 68 height 8
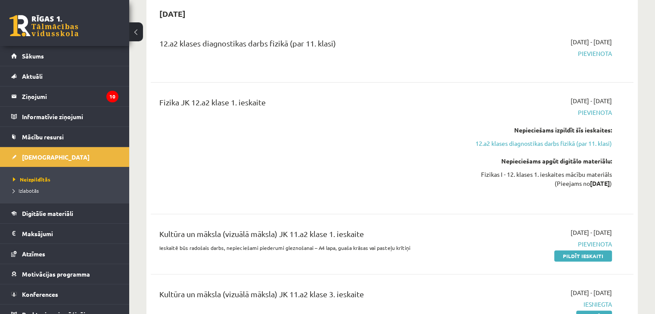
scroll to position [239, 0]
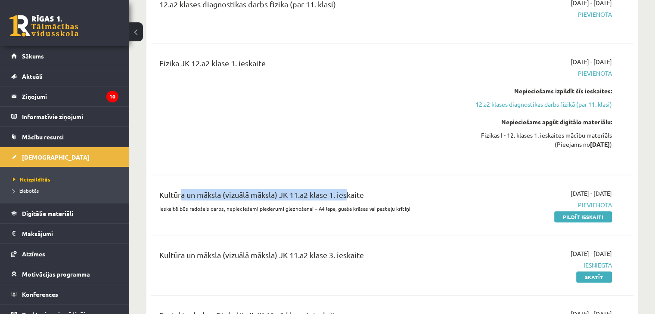
drag, startPoint x: 176, startPoint y: 197, endPoint x: 348, endPoint y: 182, distance: 172.3
click at [348, 182] on div "Kultūra un māksla (vizuālā māksla) JK 11.a2 klase 1. ieskaite Ieskaitē būs rado…" at bounding box center [392, 204] width 482 height 49
click at [555, 216] on link "Pildīt ieskaiti" at bounding box center [583, 216] width 58 height 11
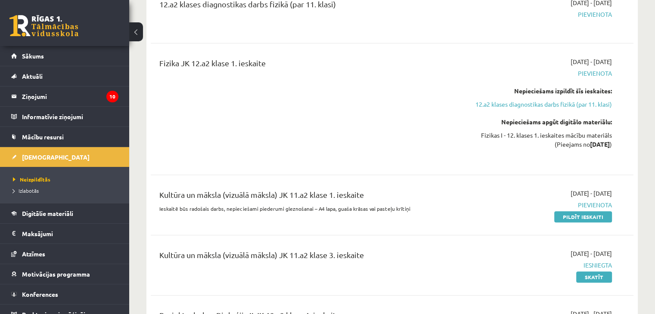
drag, startPoint x: 323, startPoint y: 201, endPoint x: 274, endPoint y: 232, distance: 58.0
click at [274, 232] on div "12.a2 klases diagnostikas darbs fizikā (par 11. klasi) 2025-10-16 - 2025-10-31 …" at bounding box center [392, 186] width 482 height 392
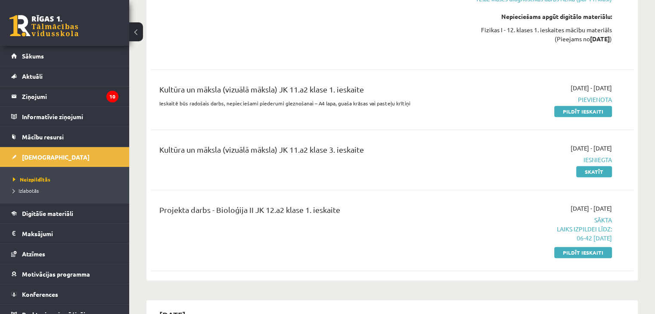
scroll to position [343, 0]
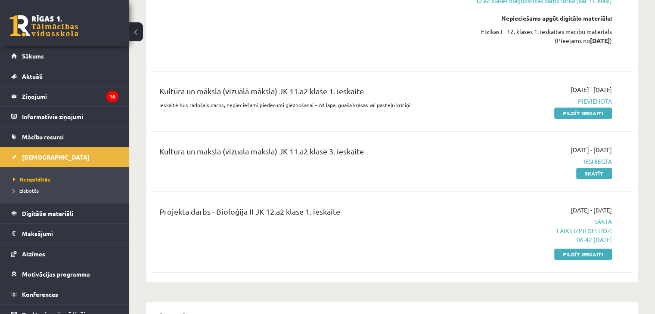
drag, startPoint x: 546, startPoint y: 213, endPoint x: 627, endPoint y: 211, distance: 81.8
click at [627, 211] on div "Projekta darbs - Bioloģija II JK 12.a2 klase 1. ieskaite 2025-10-01 - 2025-10-3…" at bounding box center [392, 232] width 482 height 70
drag, startPoint x: 566, startPoint y: 241, endPoint x: 579, endPoint y: 241, distance: 12.5
click at [579, 241] on p "Laiks izpildei līdz: 06-42 12-10-2025" at bounding box center [541, 235] width 142 height 18
drag, startPoint x: 558, startPoint y: 239, endPoint x: 610, endPoint y: 238, distance: 52.1
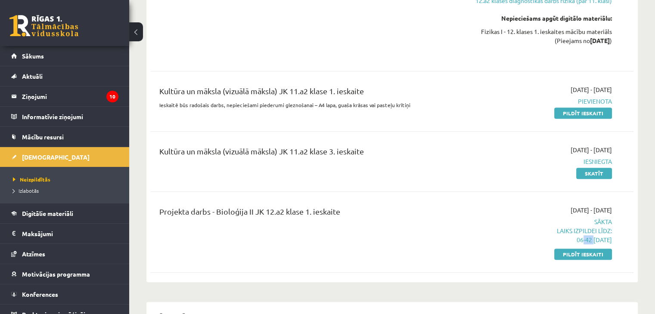
click at [610, 238] on p "Laiks izpildei līdz: 06-42 12-10-2025" at bounding box center [541, 235] width 142 height 18
click at [516, 243] on p "Laiks izpildei līdz: 06-42 12-10-2025" at bounding box center [541, 235] width 142 height 18
drag, startPoint x: 340, startPoint y: 213, endPoint x: 135, endPoint y: 209, distance: 205.3
click at [303, 228] on div "Projekta darbs - Bioloģija II JK 12.a2 klase 1. ieskaite" at bounding box center [308, 232] width 310 height 53
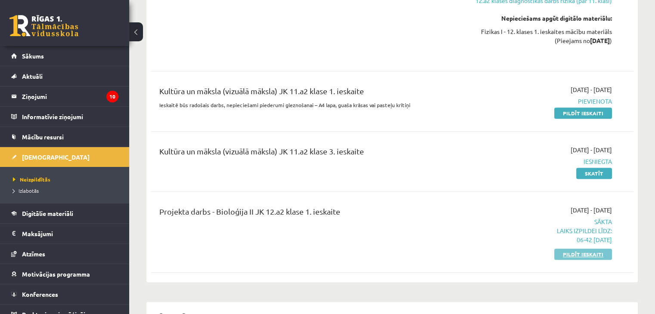
click at [575, 257] on link "Pildīt ieskaiti" at bounding box center [583, 254] width 58 height 11
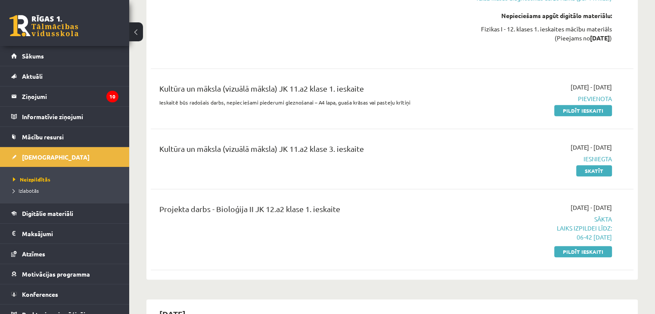
scroll to position [346, 0]
click at [563, 248] on link "Pildīt ieskaiti" at bounding box center [583, 251] width 58 height 11
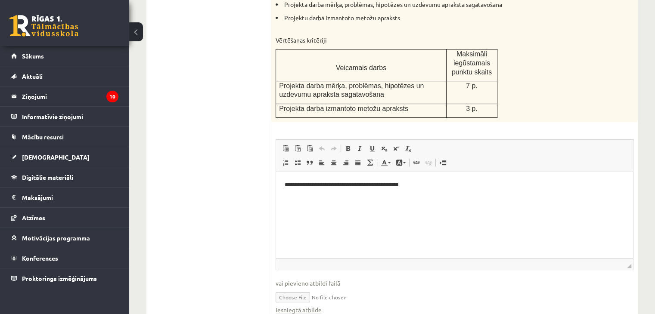
scroll to position [196, 0]
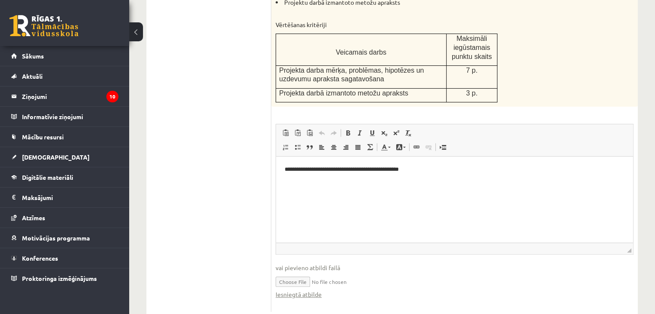
click at [286, 284] on input "file" at bounding box center [454, 281] width 358 height 18
type input "**********"
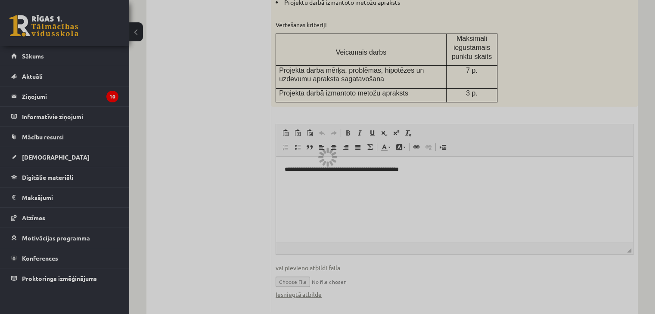
click at [295, 292] on div at bounding box center [327, 157] width 655 height 314
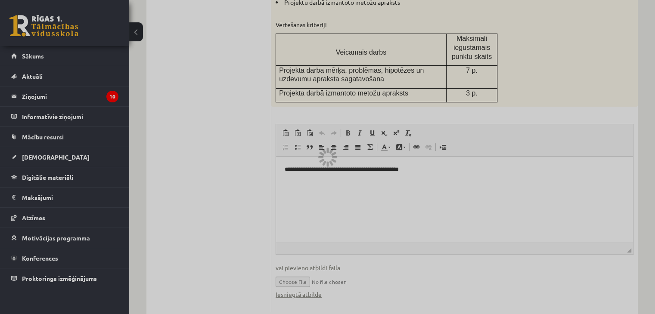
click at [295, 292] on div at bounding box center [327, 157] width 655 height 314
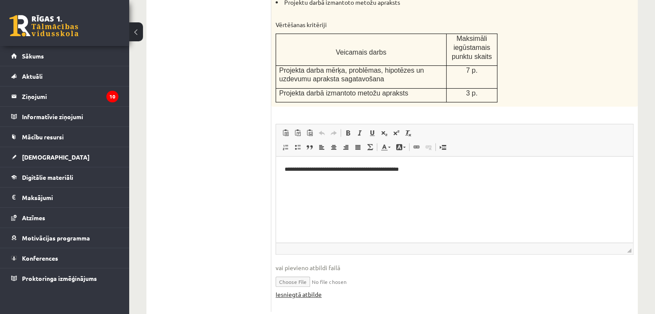
click at [302, 295] on link "Iesniegtā atbilde" at bounding box center [298, 294] width 46 height 9
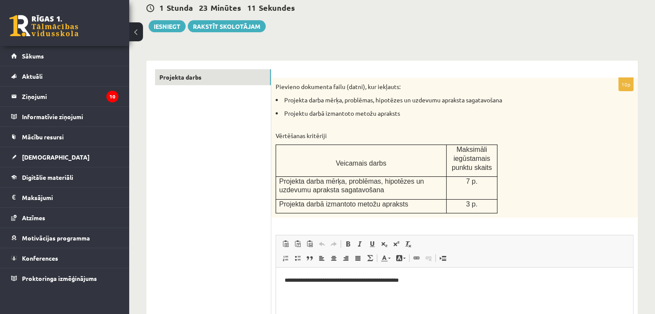
scroll to position [85, 0]
click at [163, 31] on button "Iesniegt" at bounding box center [166, 27] width 37 height 12
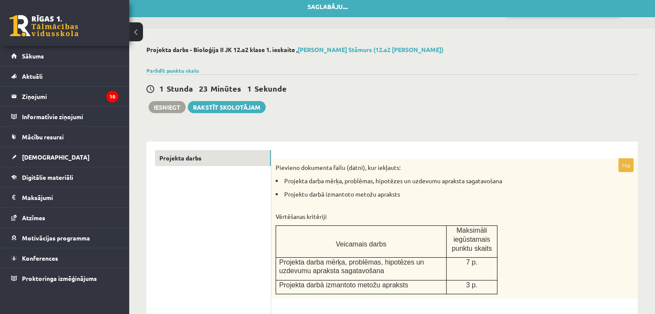
scroll to position [0, 0]
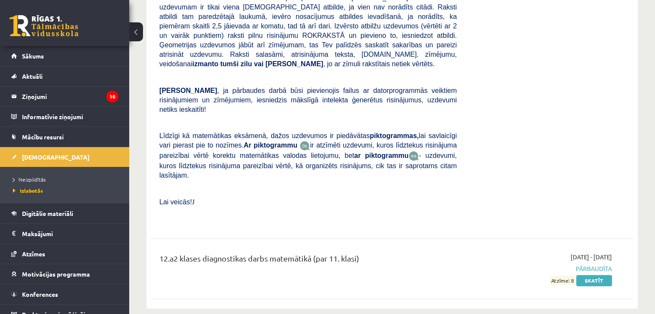
scroll to position [1246, 0]
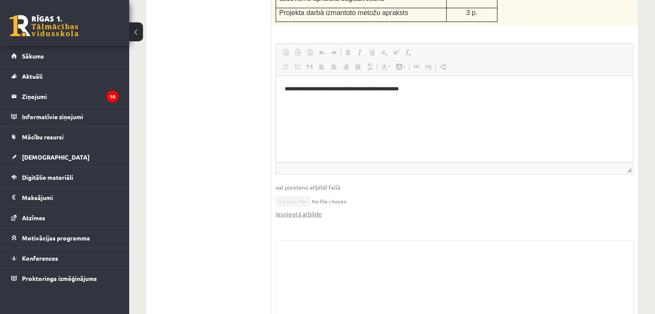
scroll to position [259, 0]
click at [300, 216] on link "Iesniegtā atbilde" at bounding box center [298, 213] width 46 height 9
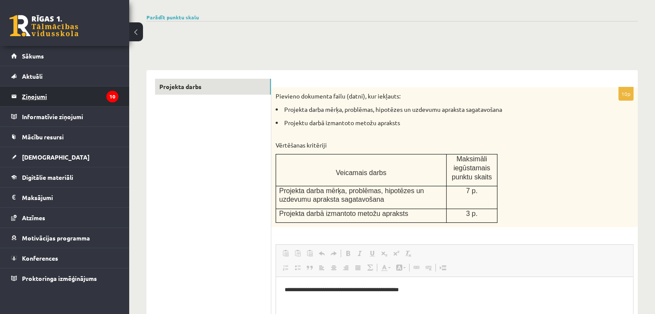
scroll to position [0, 0]
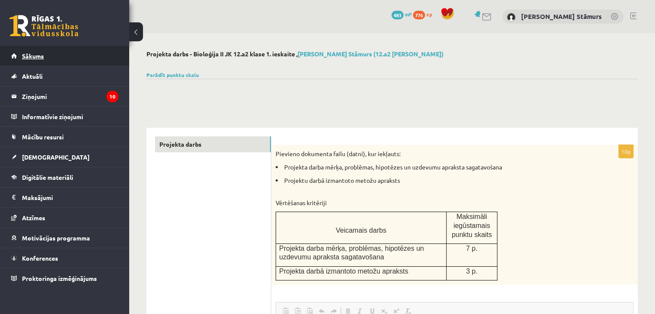
click at [31, 59] on link "Sākums" at bounding box center [64, 56] width 107 height 20
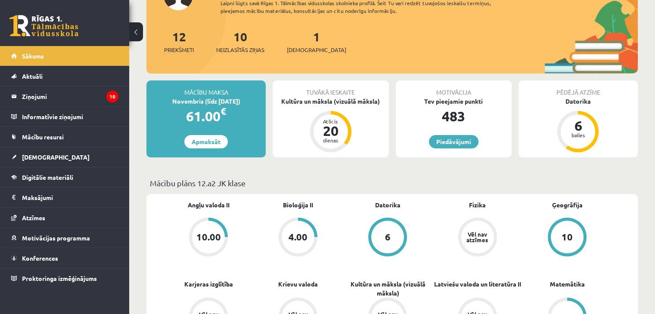
scroll to position [86, 0]
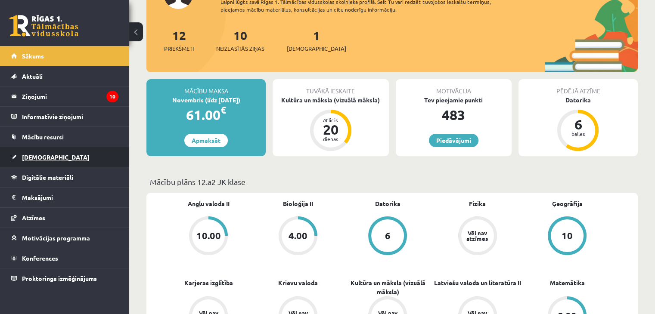
click at [28, 157] on span "[DEMOGRAPHIC_DATA]" at bounding box center [56, 157] width 68 height 8
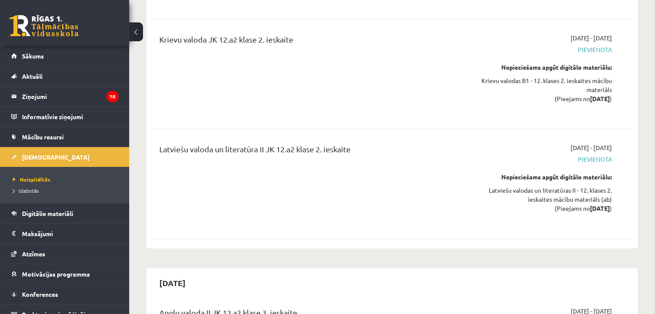
scroll to position [1584, 0]
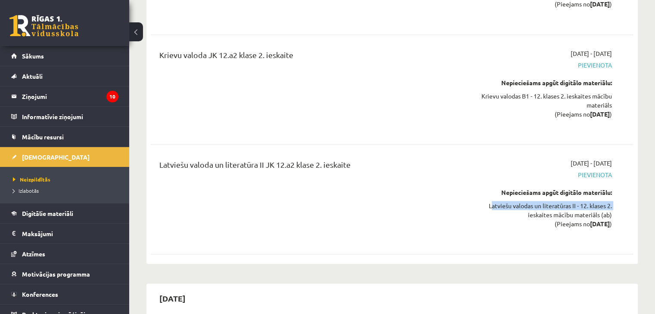
drag, startPoint x: 482, startPoint y: 176, endPoint x: 611, endPoint y: 176, distance: 129.5
click at [611, 176] on div "[DATE] - [DATE] [GEOGRAPHIC_DATA] Nepieciešams apgūt digitālo materiālu: Latvie…" at bounding box center [540, 199] width 155 height 82
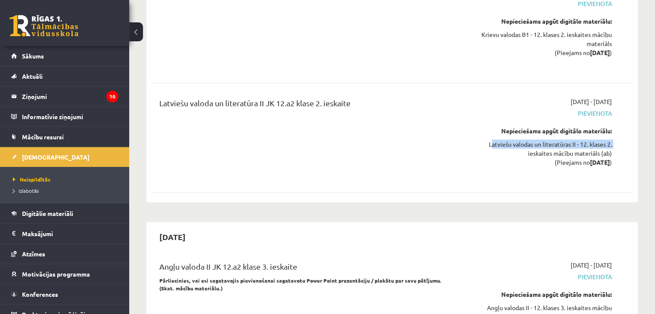
scroll to position [1597, 0]
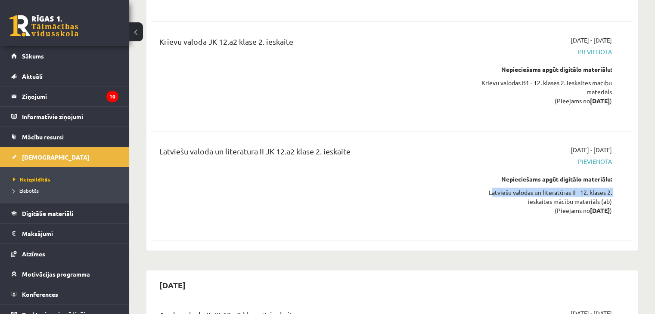
drag, startPoint x: 596, startPoint y: 178, endPoint x: 609, endPoint y: 179, distance: 13.4
click at [609, 206] on strong "[DATE]" at bounding box center [600, 210] width 20 height 8
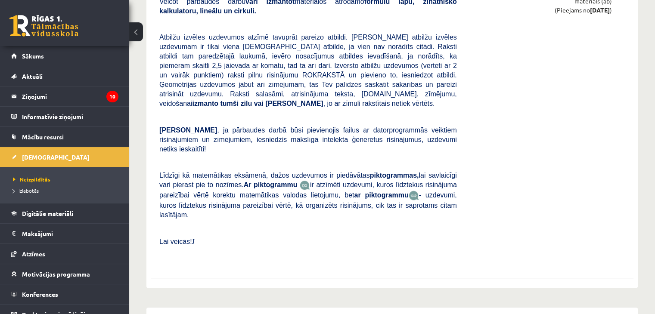
scroll to position [717, 0]
